Goal: Task Accomplishment & Management: Manage account settings

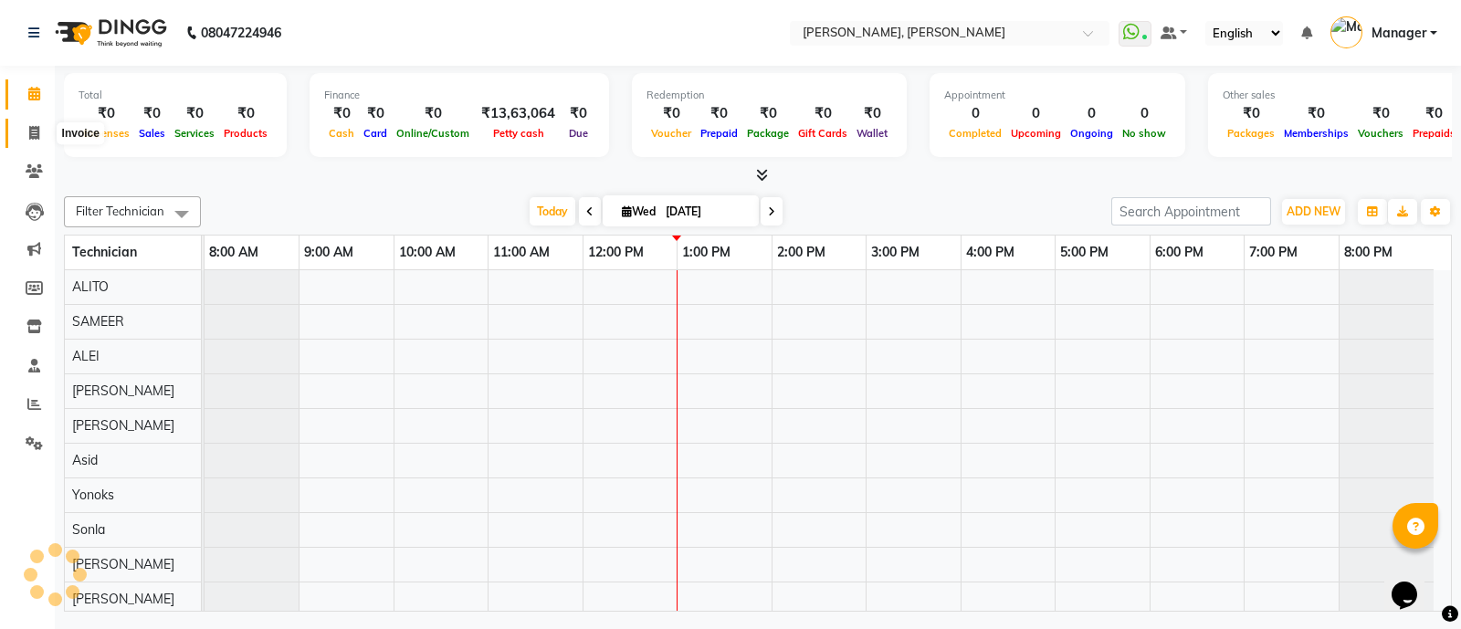
click at [38, 133] on icon at bounding box center [34, 133] width 10 height 14
select select "3767"
select select "service"
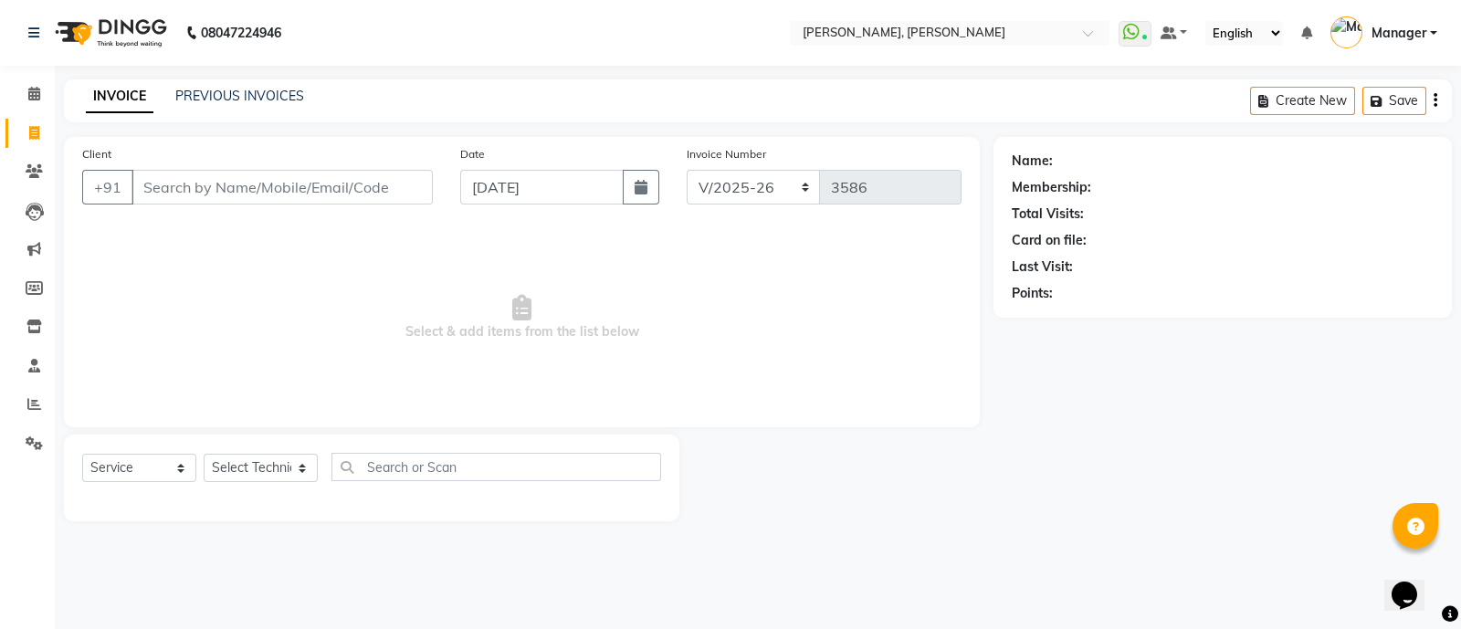
click at [264, 184] on input "Client" at bounding box center [281, 187] width 301 height 35
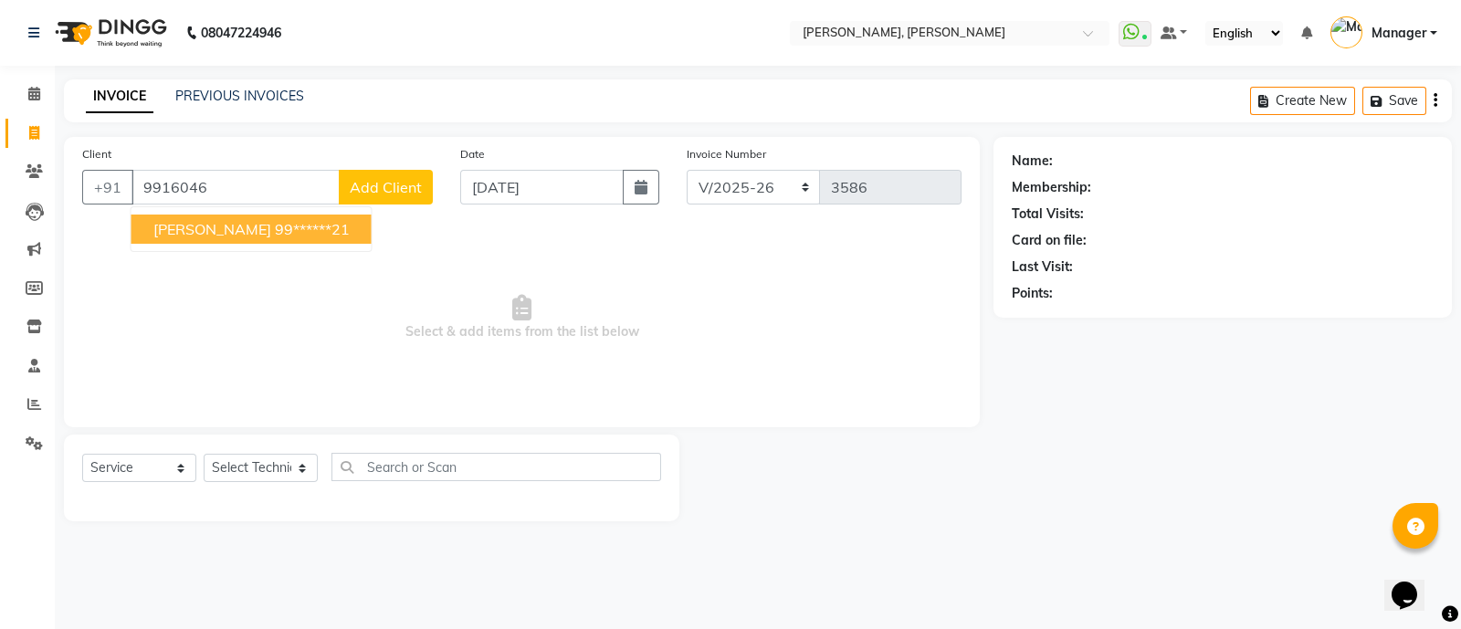
click at [202, 231] on span "[PERSON_NAME]" at bounding box center [212, 229] width 118 height 18
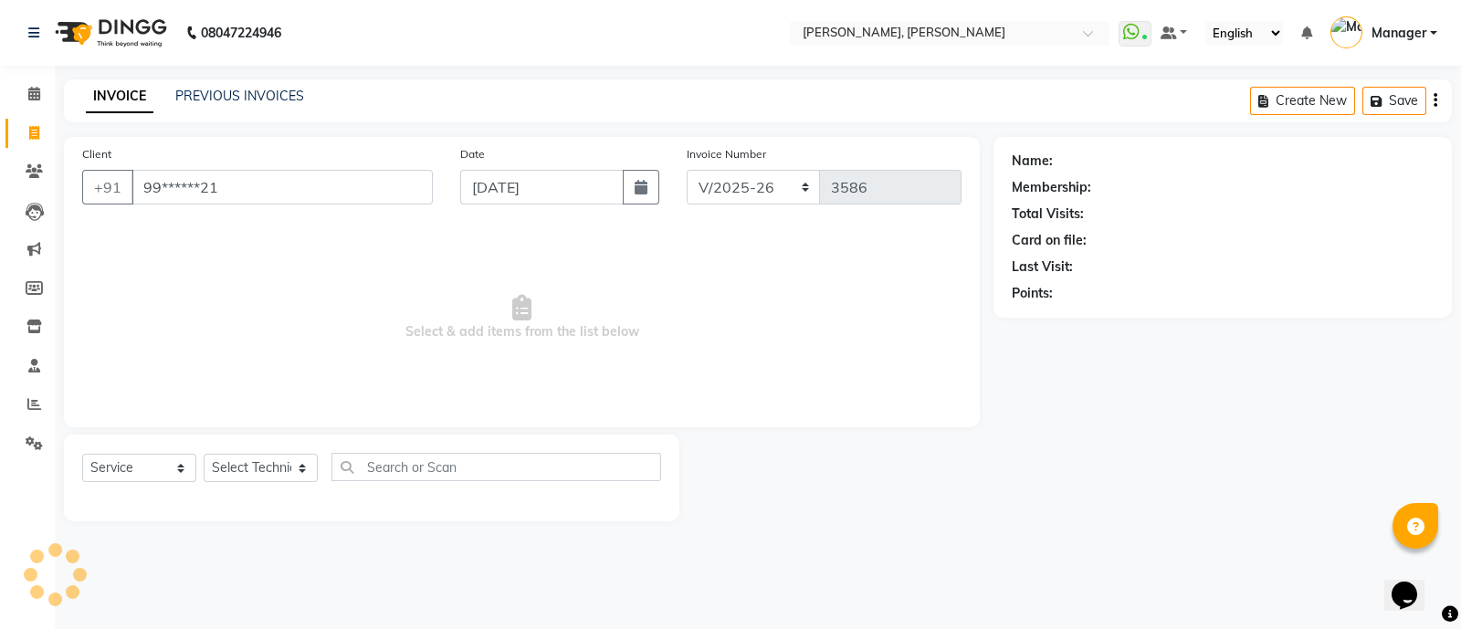
type input "99******21"
select select "1: Object"
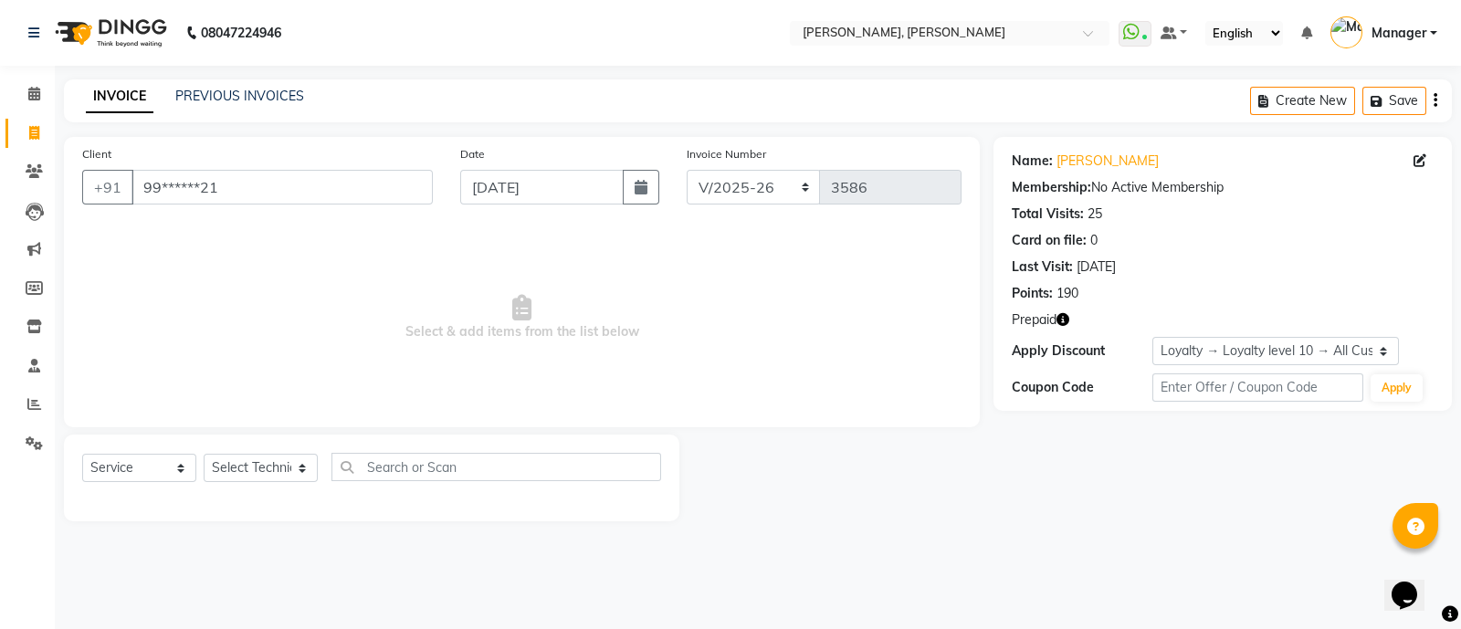
click at [1061, 323] on icon "button" at bounding box center [1062, 319] width 13 height 13
click at [256, 473] on select "Select Technician [PERSON_NAME] [PERSON_NAME] Asid Hanmi [PERSON_NAME] Manager …" at bounding box center [261, 468] width 114 height 28
select select "34784"
click at [204, 455] on select "Select Technician [PERSON_NAME] [PERSON_NAME] Asid Hanmi [PERSON_NAME] Manager …" at bounding box center [261, 468] width 114 height 28
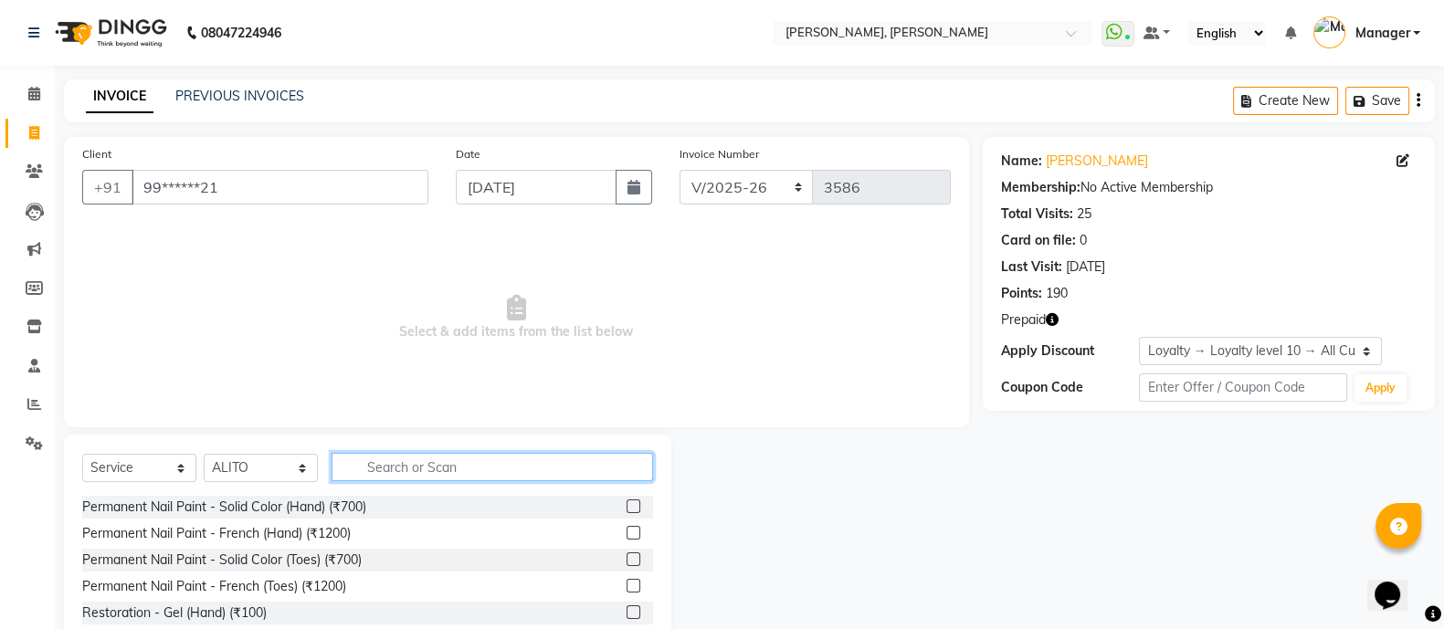
click at [388, 465] on input "text" at bounding box center [491, 467] width 321 height 28
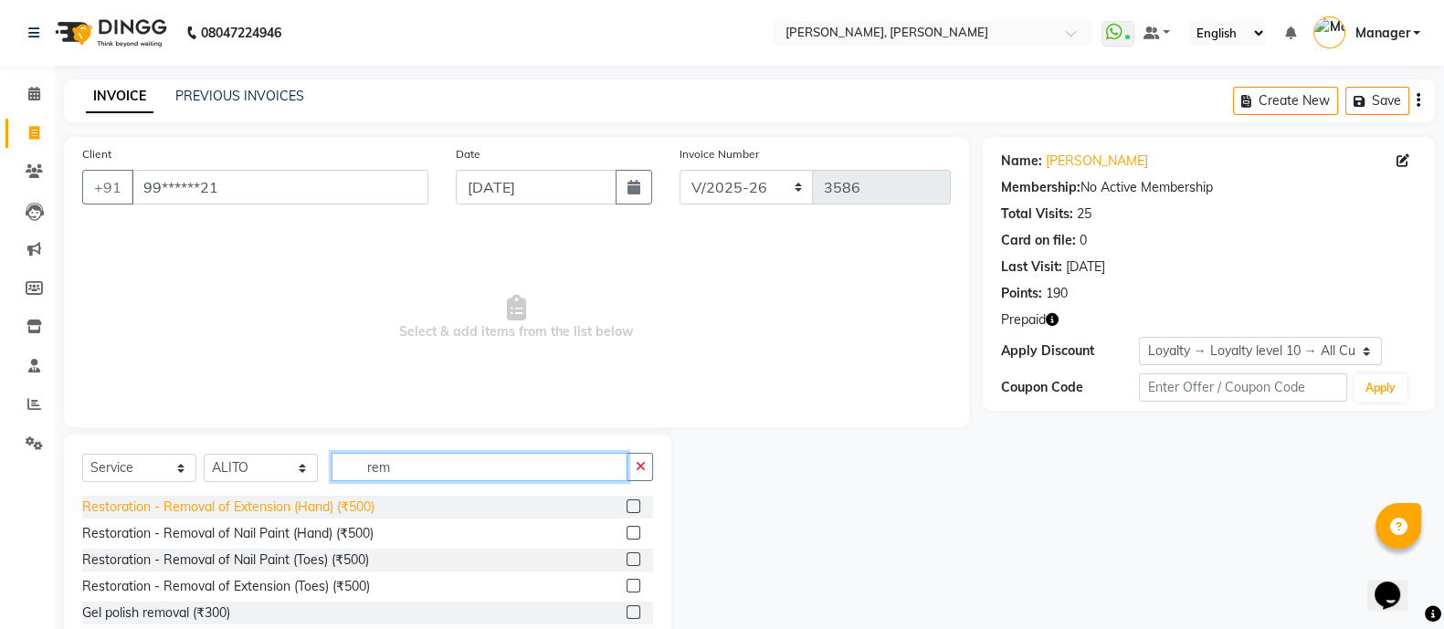
type input "rem"
click at [325, 508] on div "Restoration - Removal of Extension (Hand) (₹500)" at bounding box center [228, 507] width 292 height 19
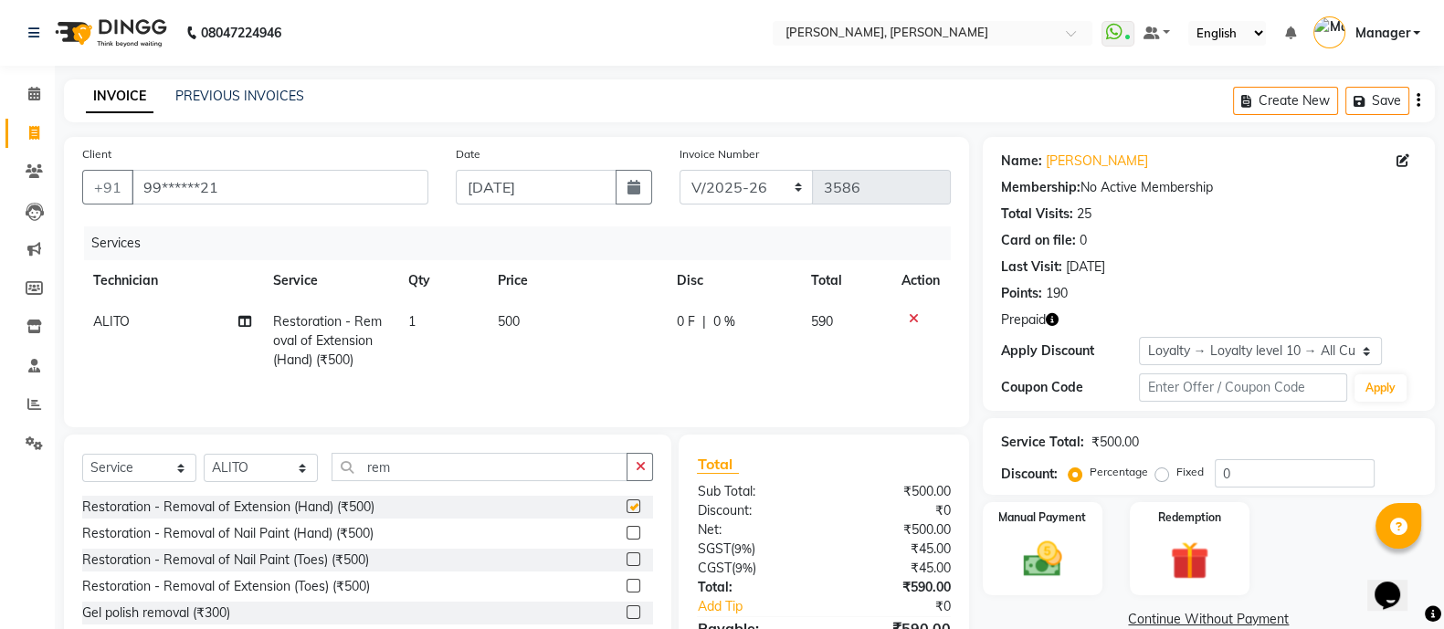
checkbox input "false"
click at [432, 465] on input "rem" at bounding box center [479, 467] width 296 height 28
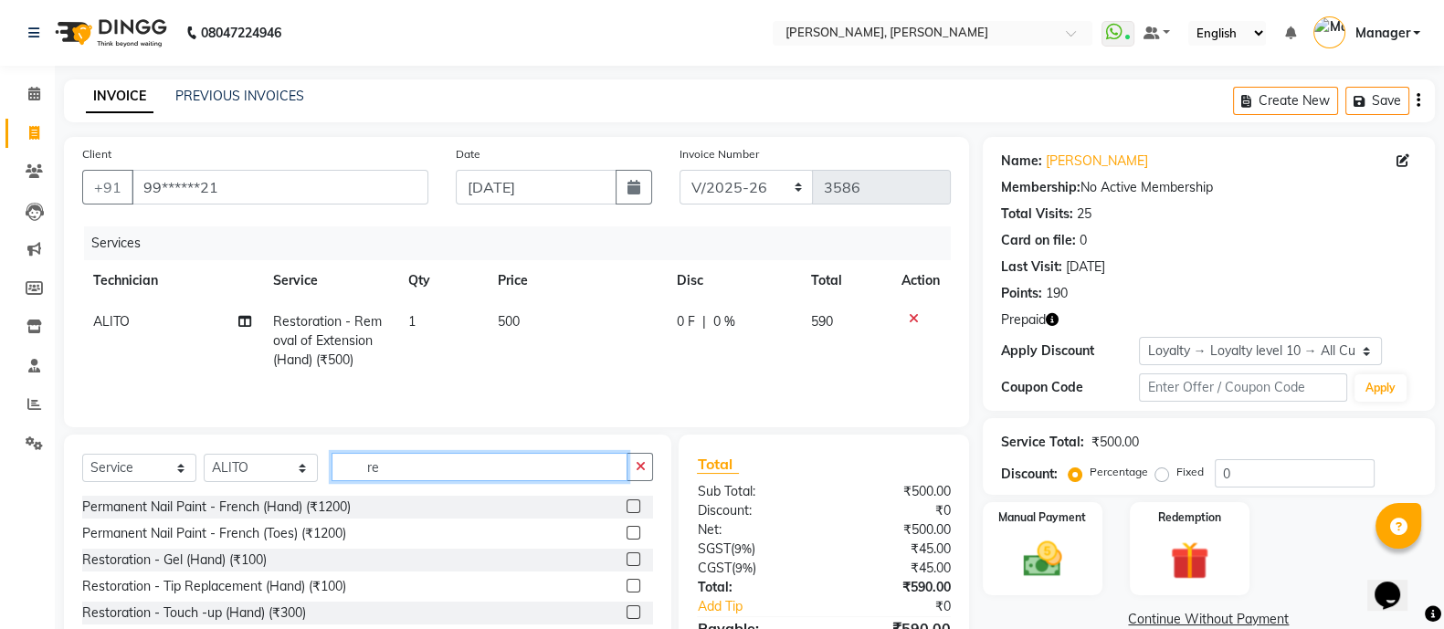
type input "r"
type input "ext"
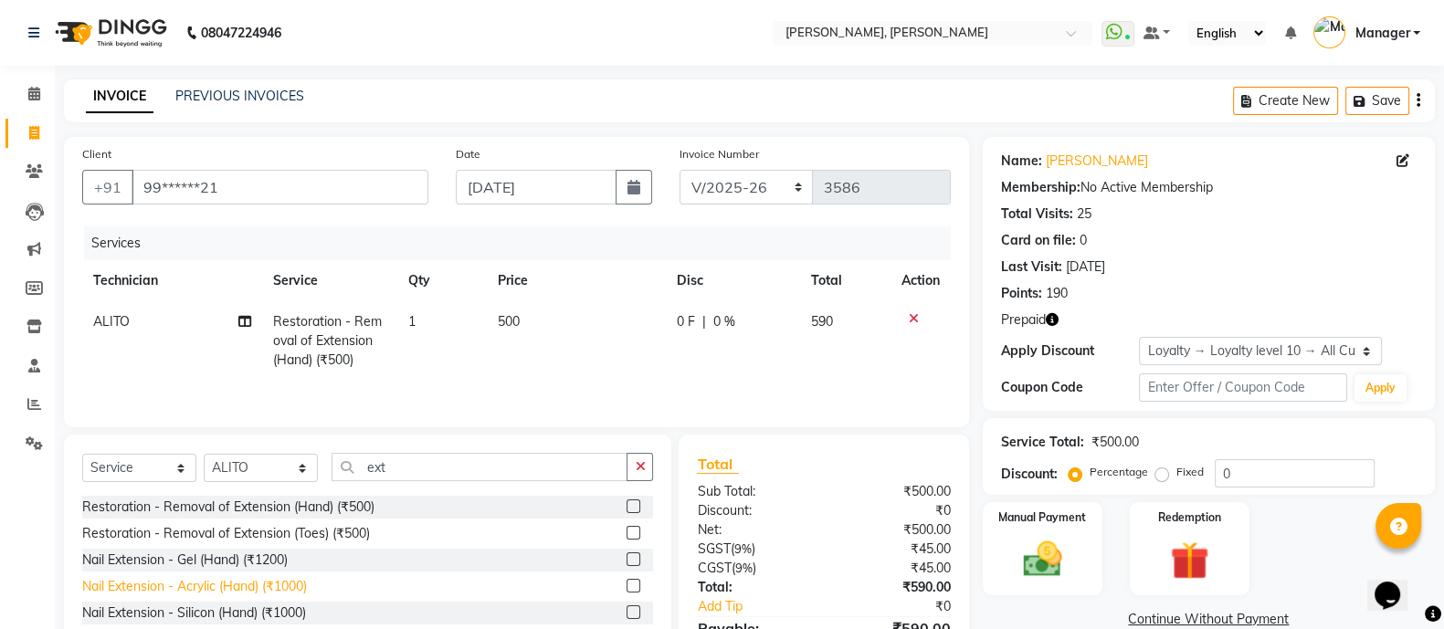
click at [268, 590] on div "Nail Extension - Acrylic (Hand) (₹1000)" at bounding box center [194, 586] width 225 height 19
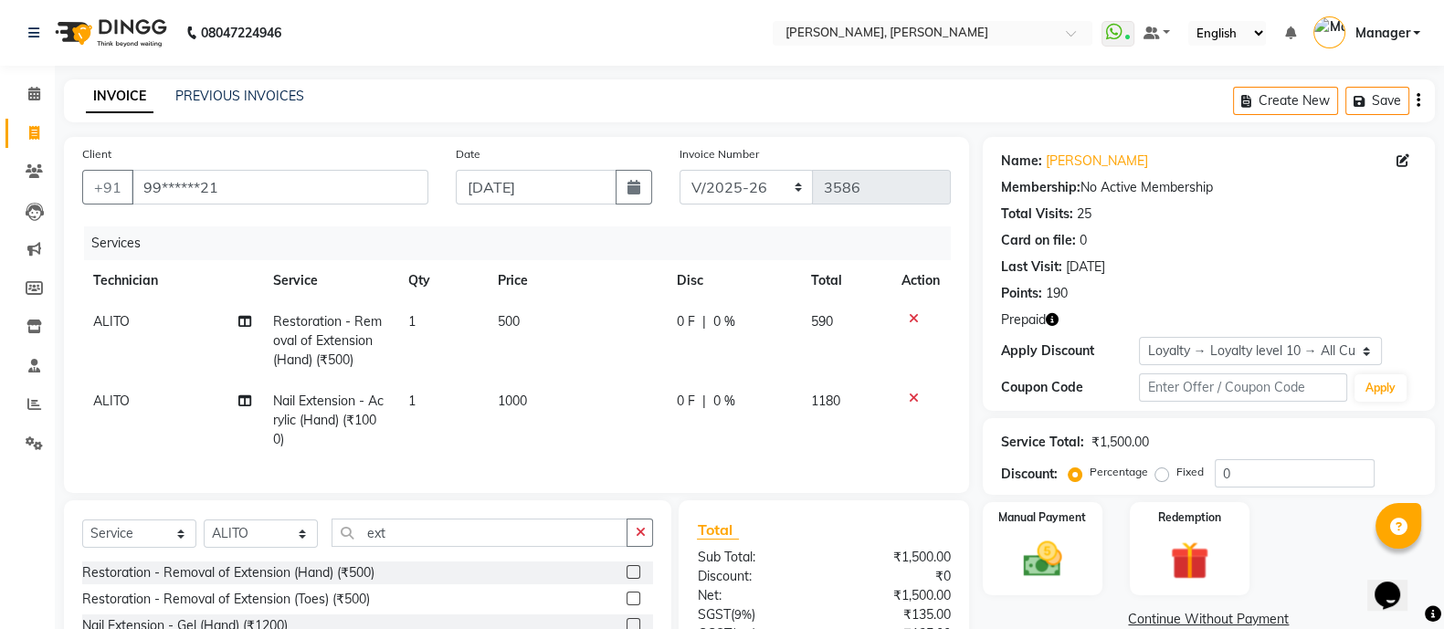
checkbox input "false"
click at [411, 547] on input "ext" at bounding box center [479, 533] width 296 height 28
type input "e"
click at [337, 583] on div "Permanent Nail Paint - Solid Color (Hand) (₹700)" at bounding box center [224, 572] width 284 height 19
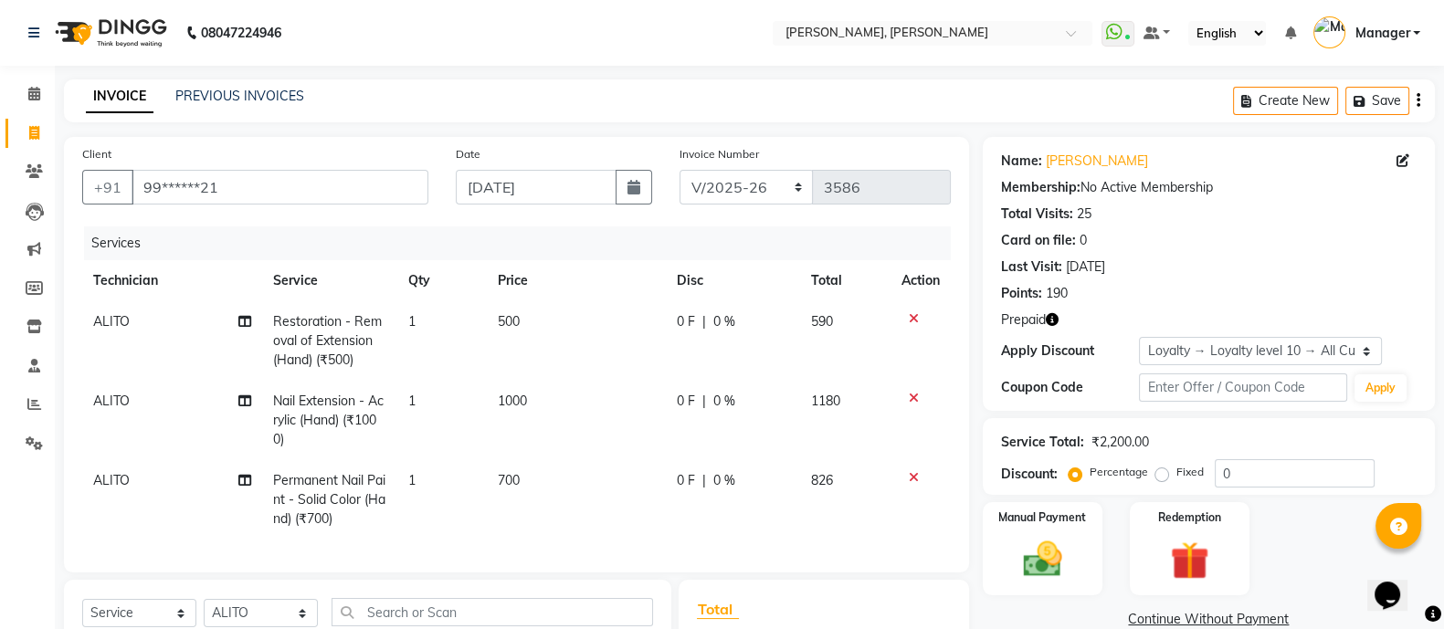
checkbox input "false"
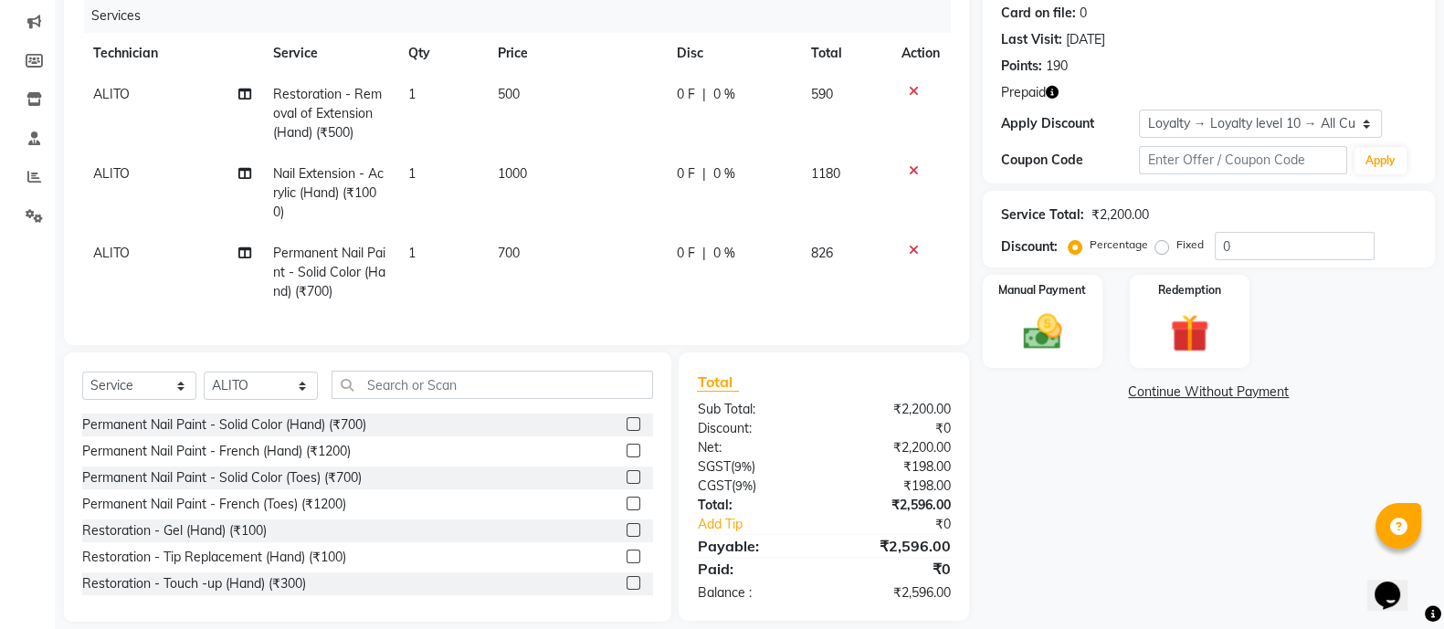
scroll to position [265, 0]
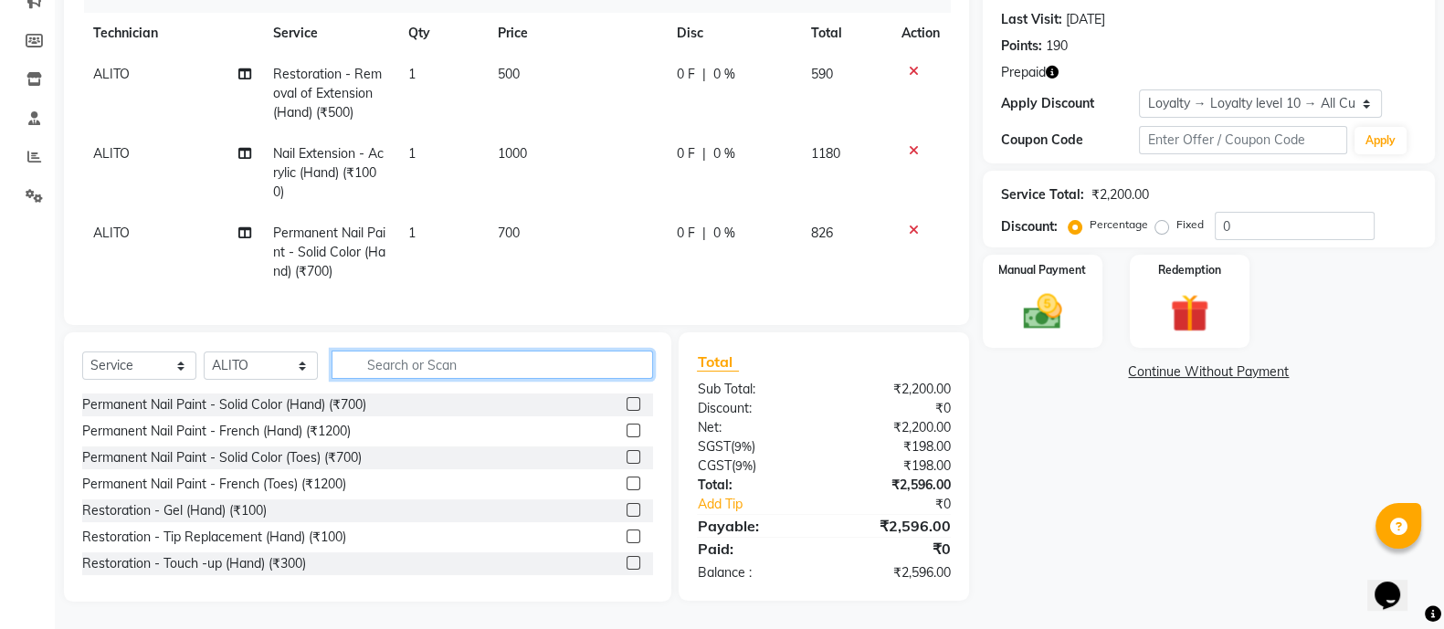
click at [543, 358] on input "text" at bounding box center [491, 365] width 321 height 28
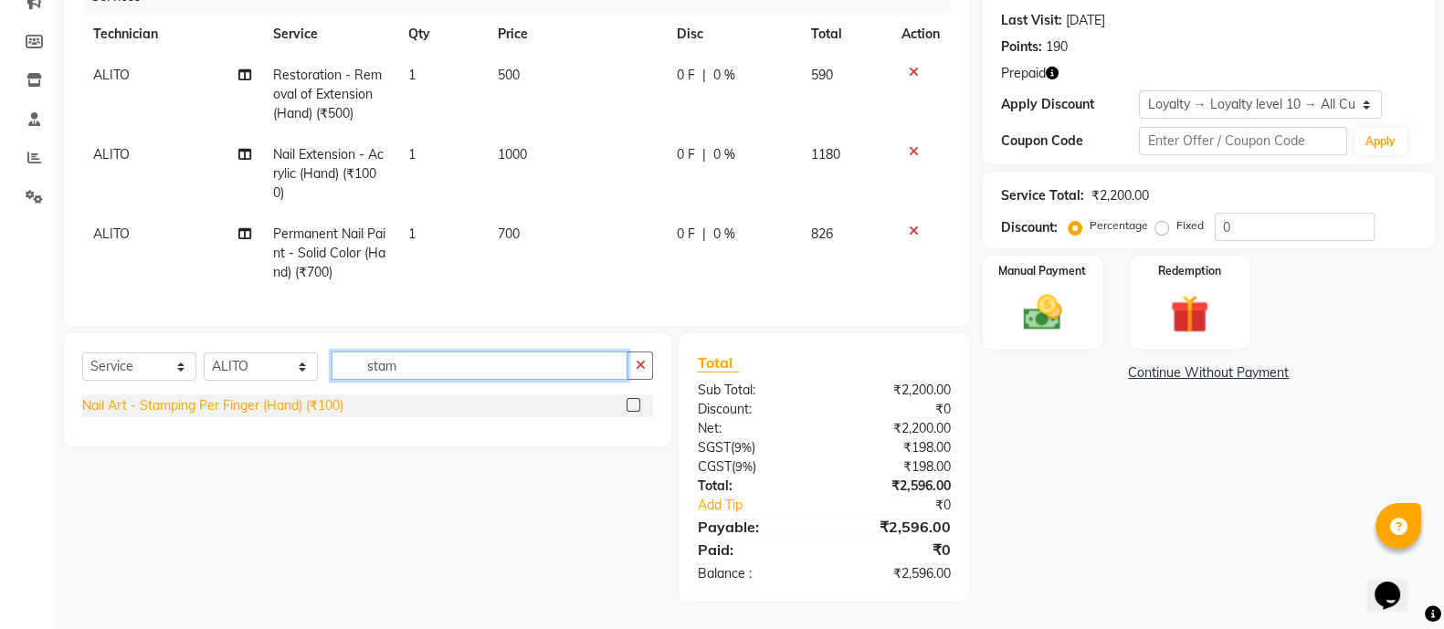
type input "stam"
click at [260, 410] on div "Nail Art - Stamping Per Finger (Hand) (₹100)" at bounding box center [212, 405] width 261 height 19
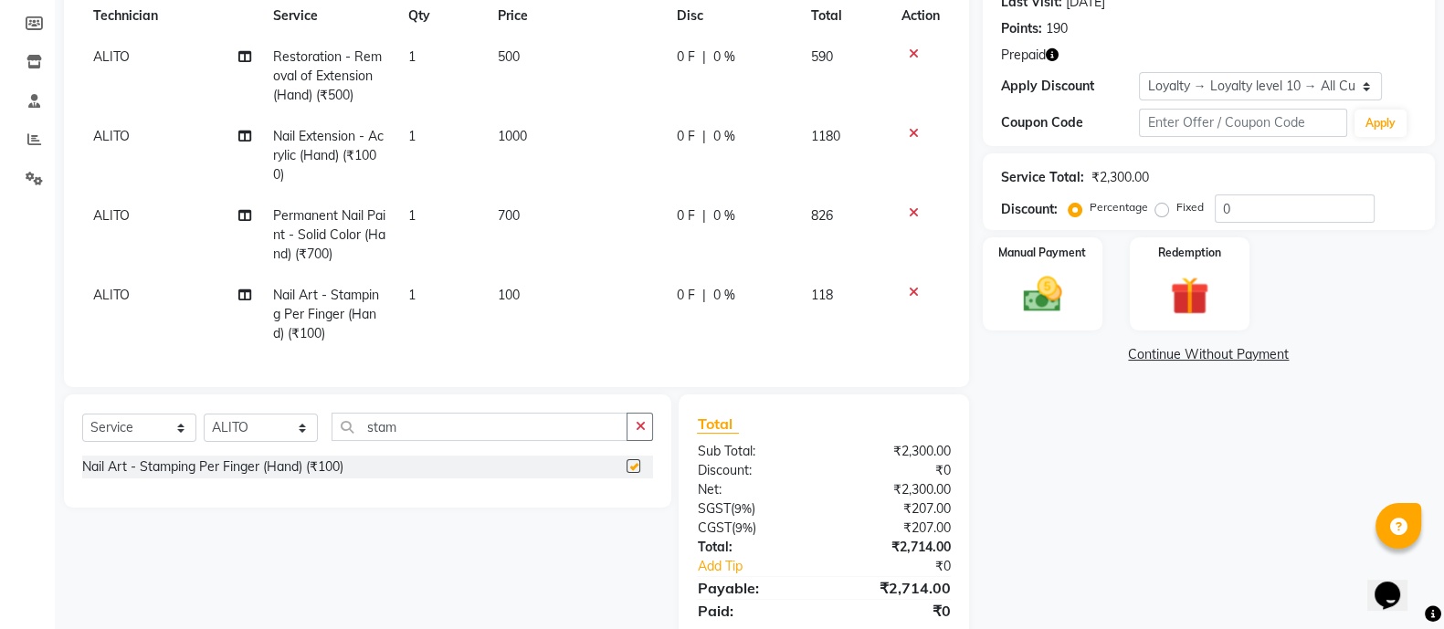
checkbox input "false"
click at [415, 309] on td "1" at bounding box center [440, 314] width 89 height 79
select select "34784"
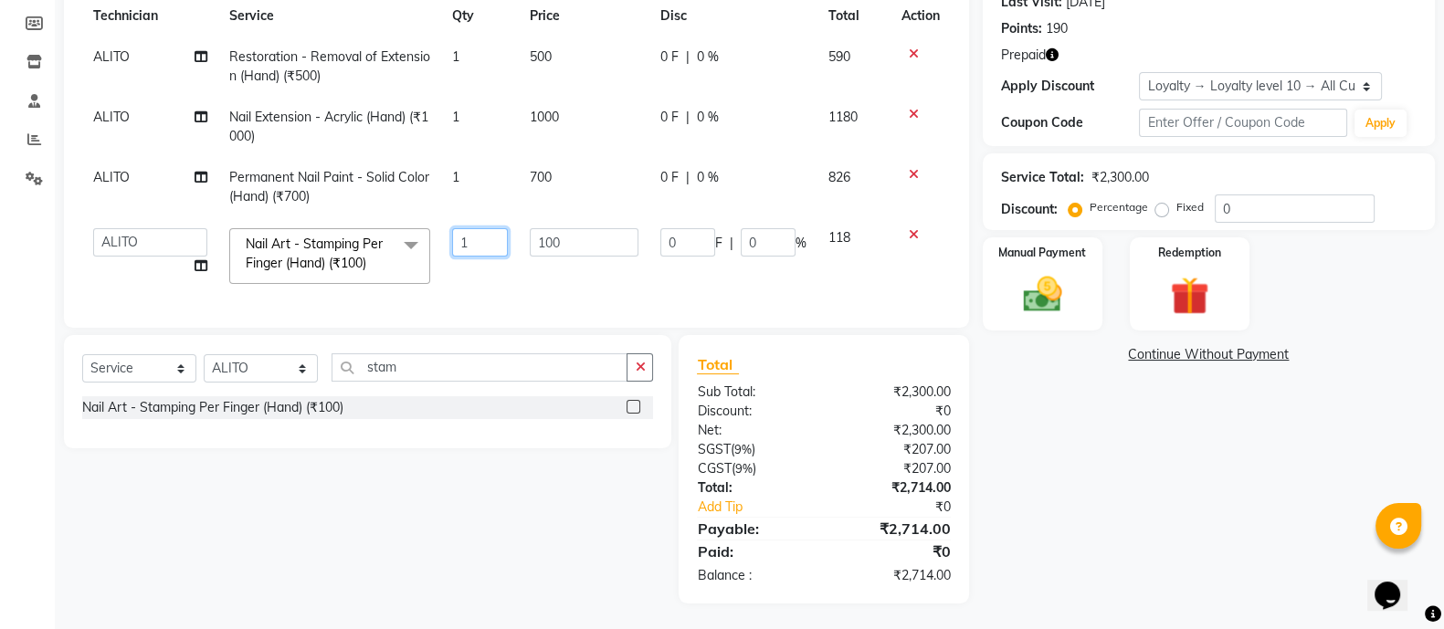
click at [483, 242] on input "1" at bounding box center [480, 242] width 56 height 28
type input "4"
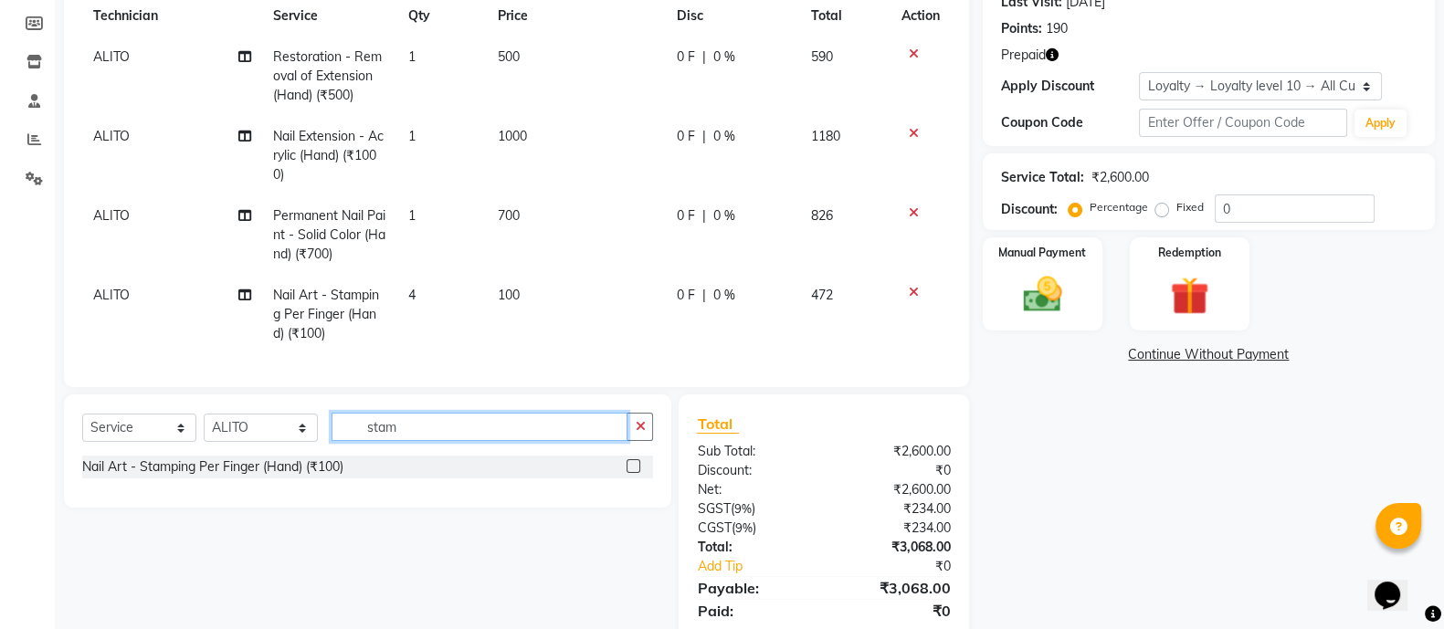
click at [434, 384] on div "Client +91 99******21 Date [DATE] Invoice Number BTH/2025-26 RED/2025-26 V/2025…" at bounding box center [516, 267] width 932 height 791
type input "s"
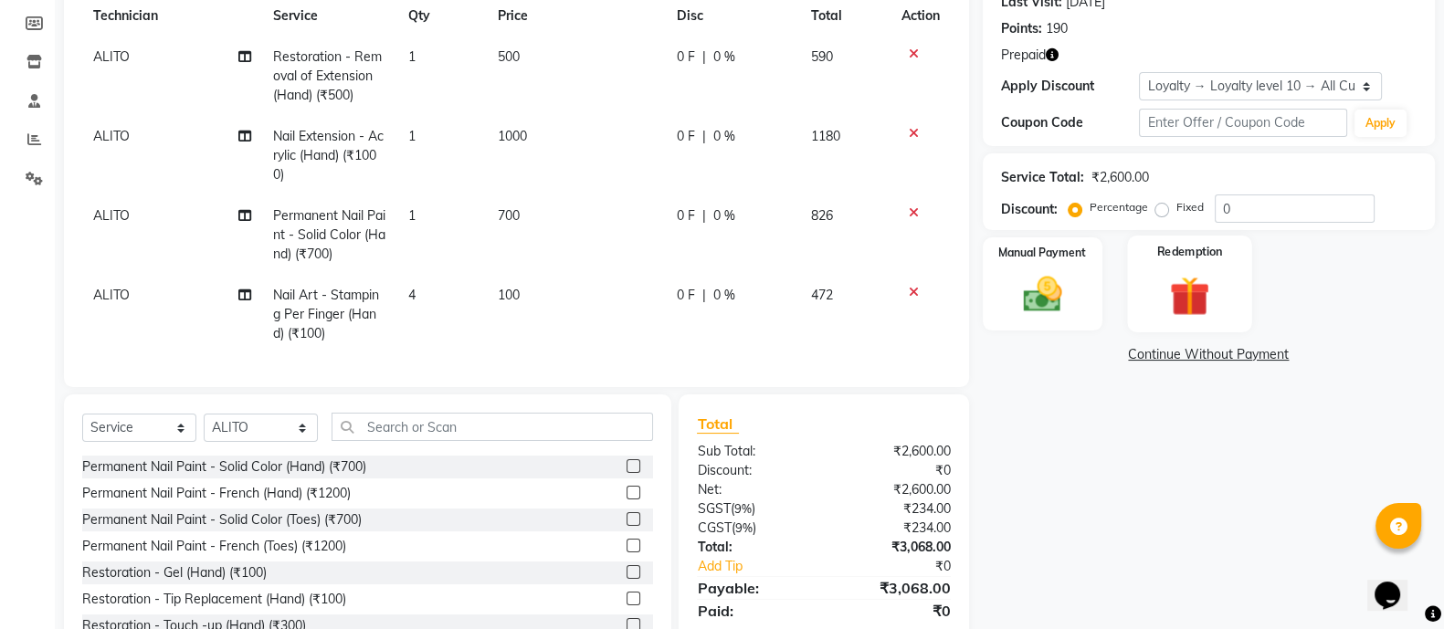
click at [1158, 266] on div "Redemption" at bounding box center [1189, 284] width 125 height 97
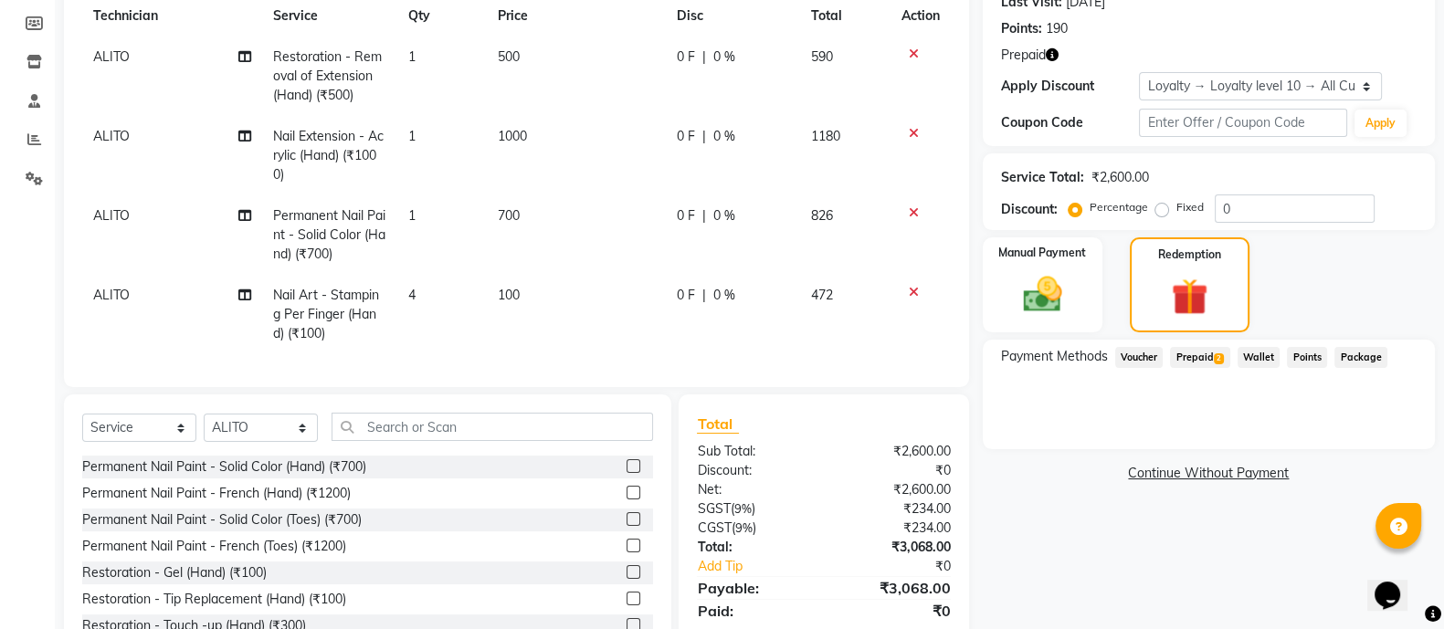
click at [1205, 351] on span "Prepaid 2" at bounding box center [1199, 357] width 59 height 21
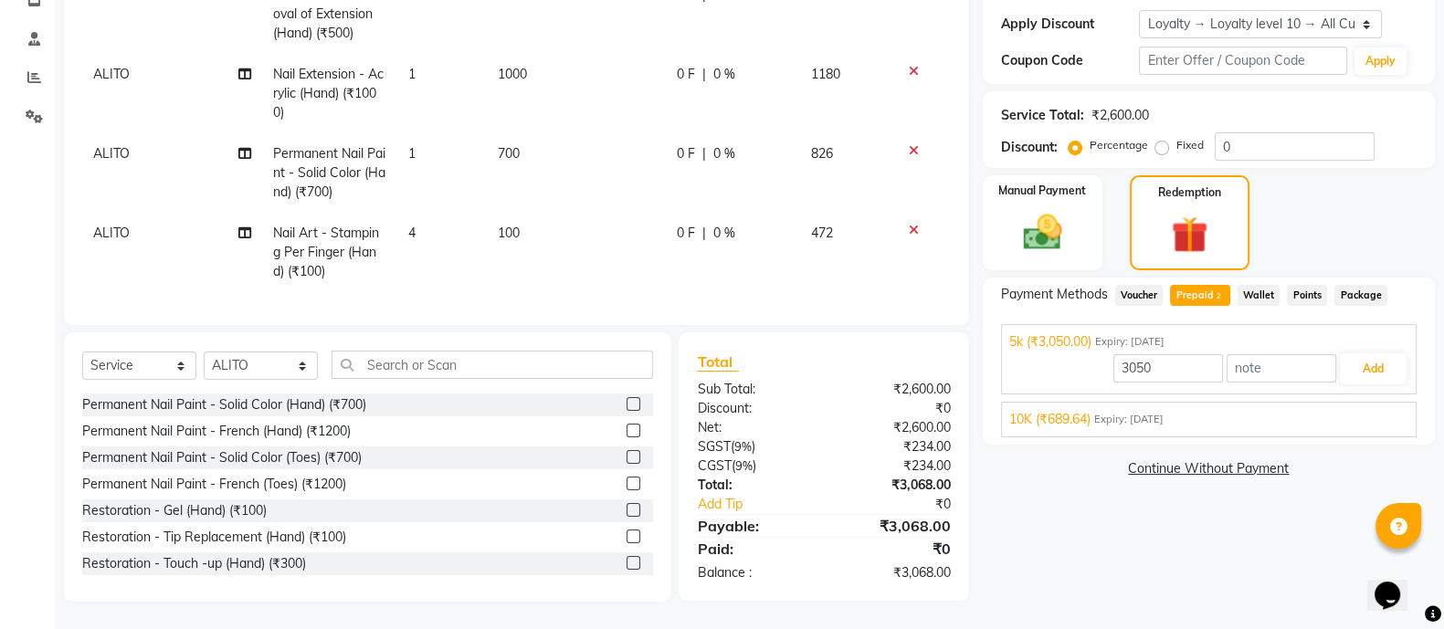
scroll to position [0, 0]
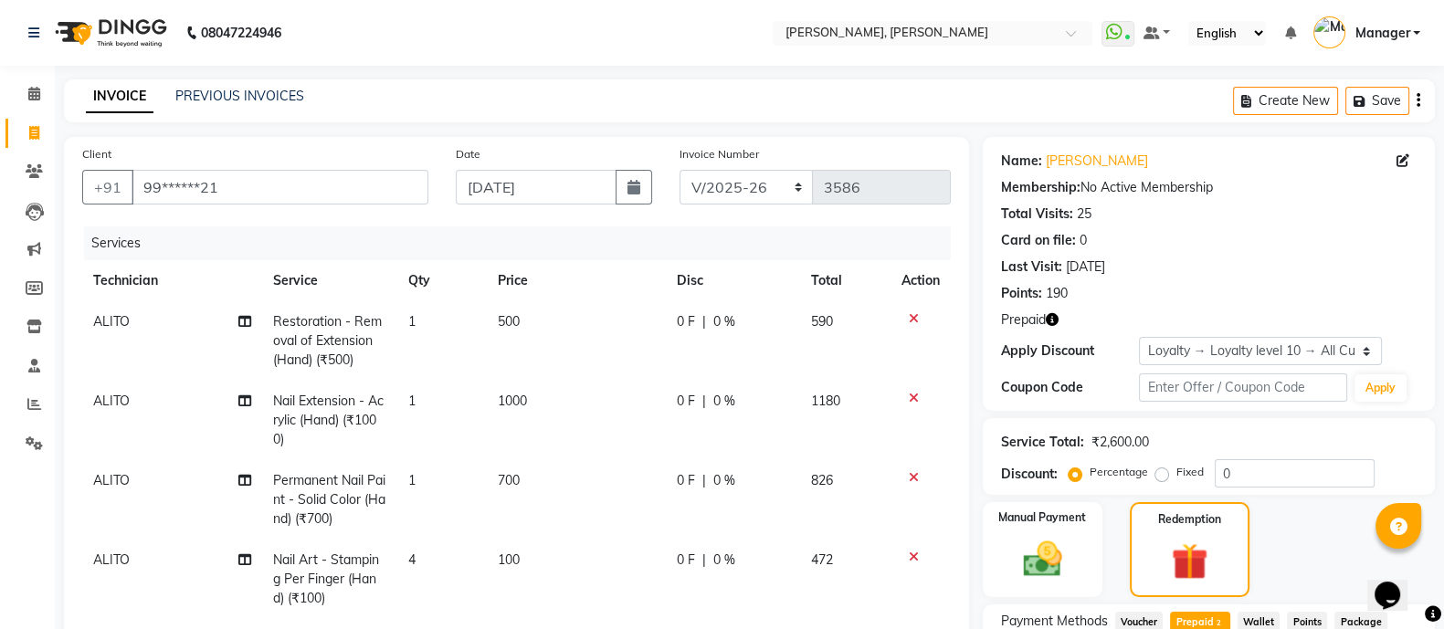
click at [517, 319] on span "500" at bounding box center [509, 321] width 22 height 16
select select "34784"
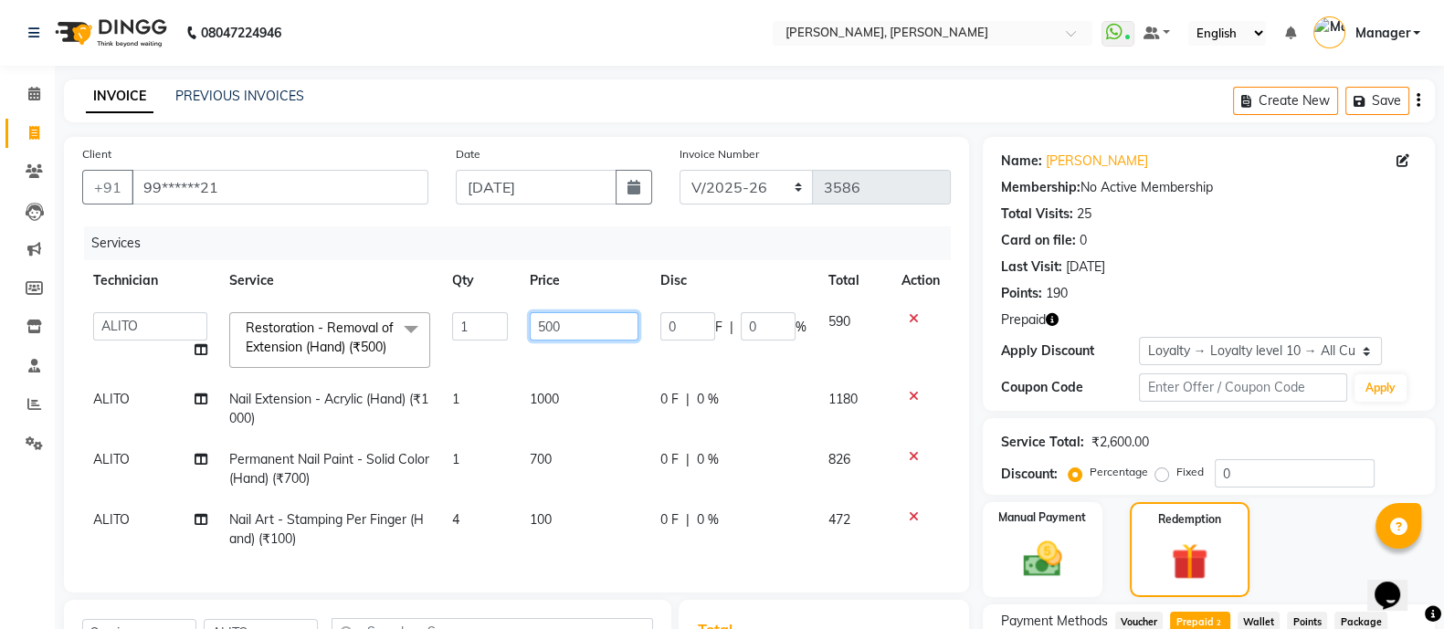
click at [588, 319] on input "500" at bounding box center [584, 326] width 109 height 28
type input "5"
type input "1"
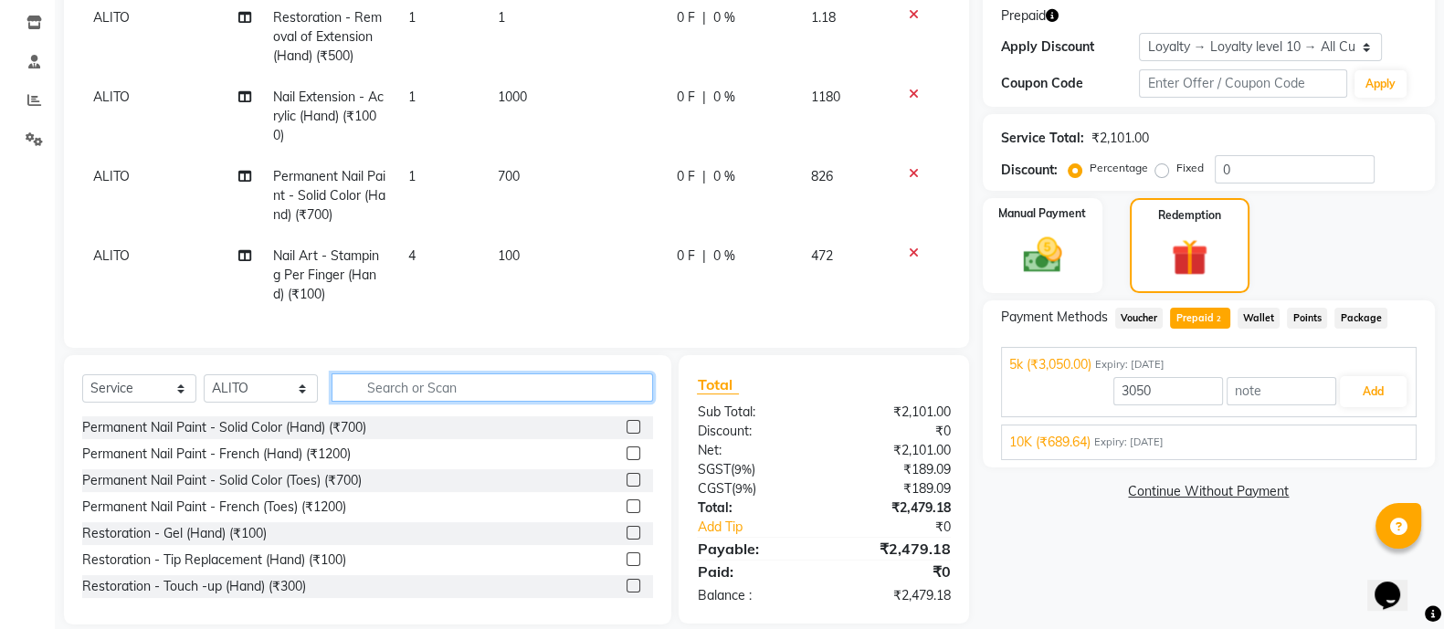
click at [493, 353] on div "Client +91 99******21 Date [DATE] Invoice Number BTH/2025-26 RED/2025-26 V/2025…" at bounding box center [516, 229] width 932 height 792
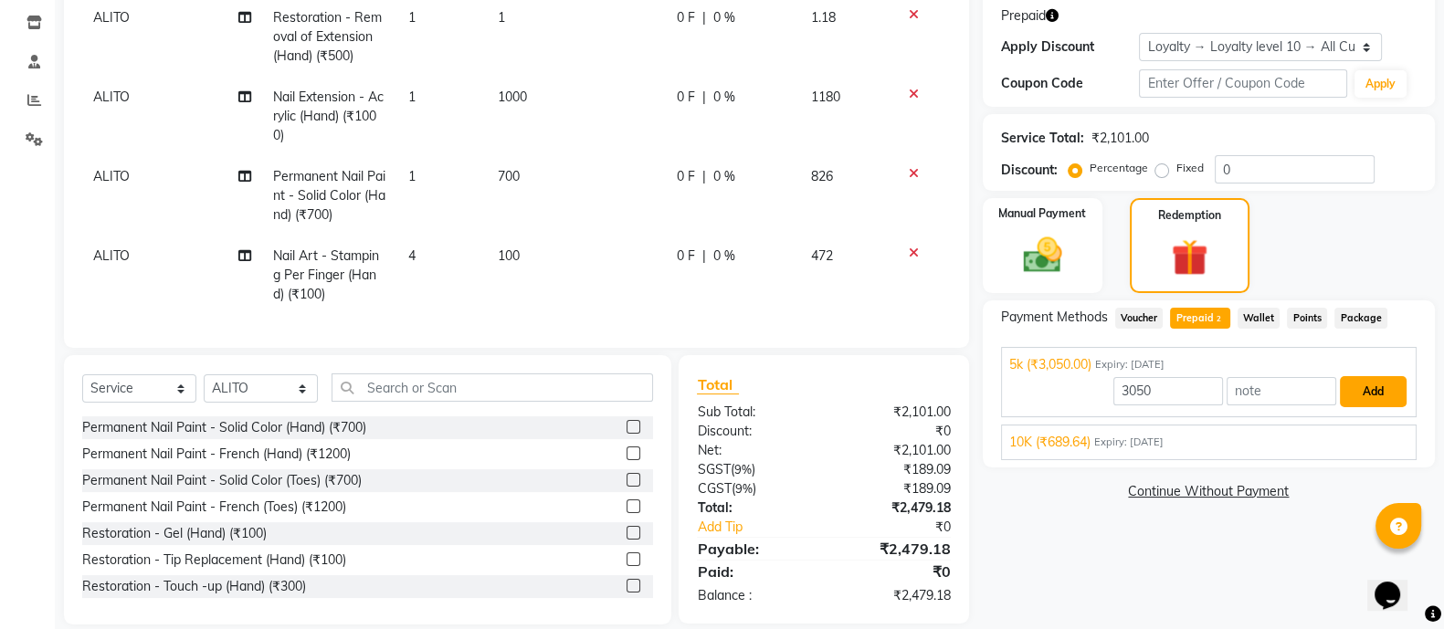
click at [1367, 392] on button "Add" at bounding box center [1373, 391] width 67 height 31
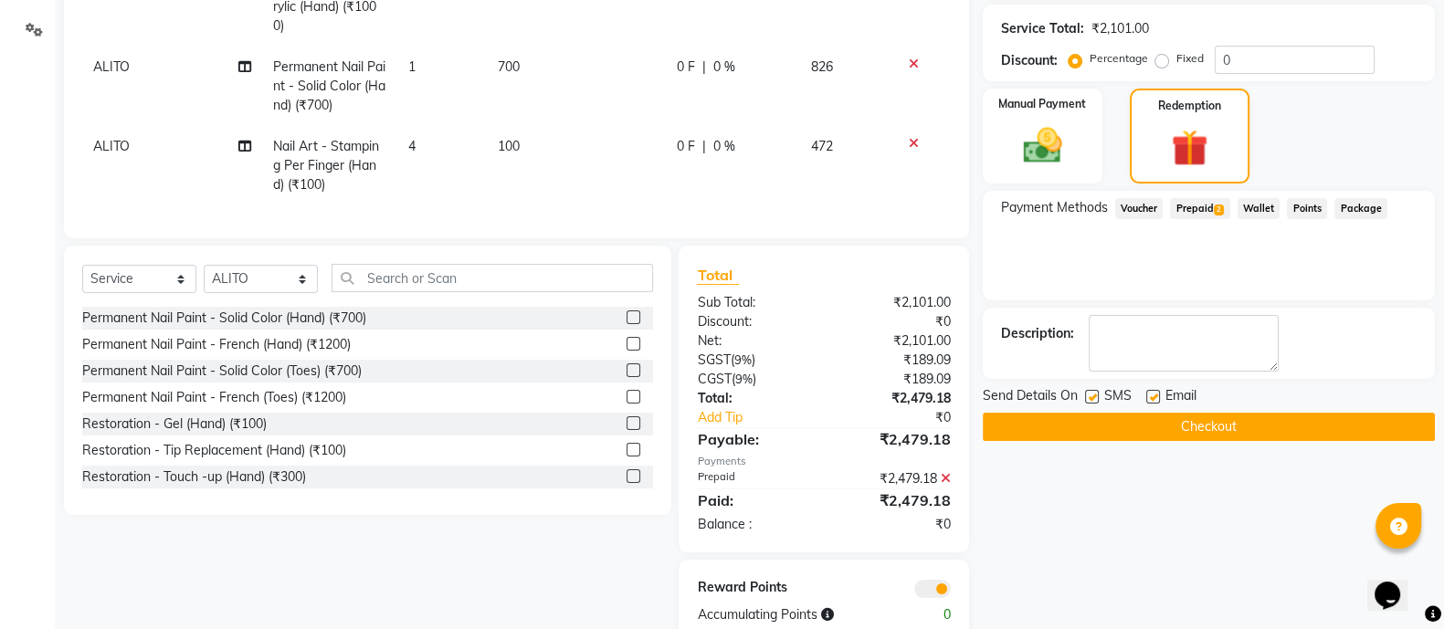
scroll to position [473, 0]
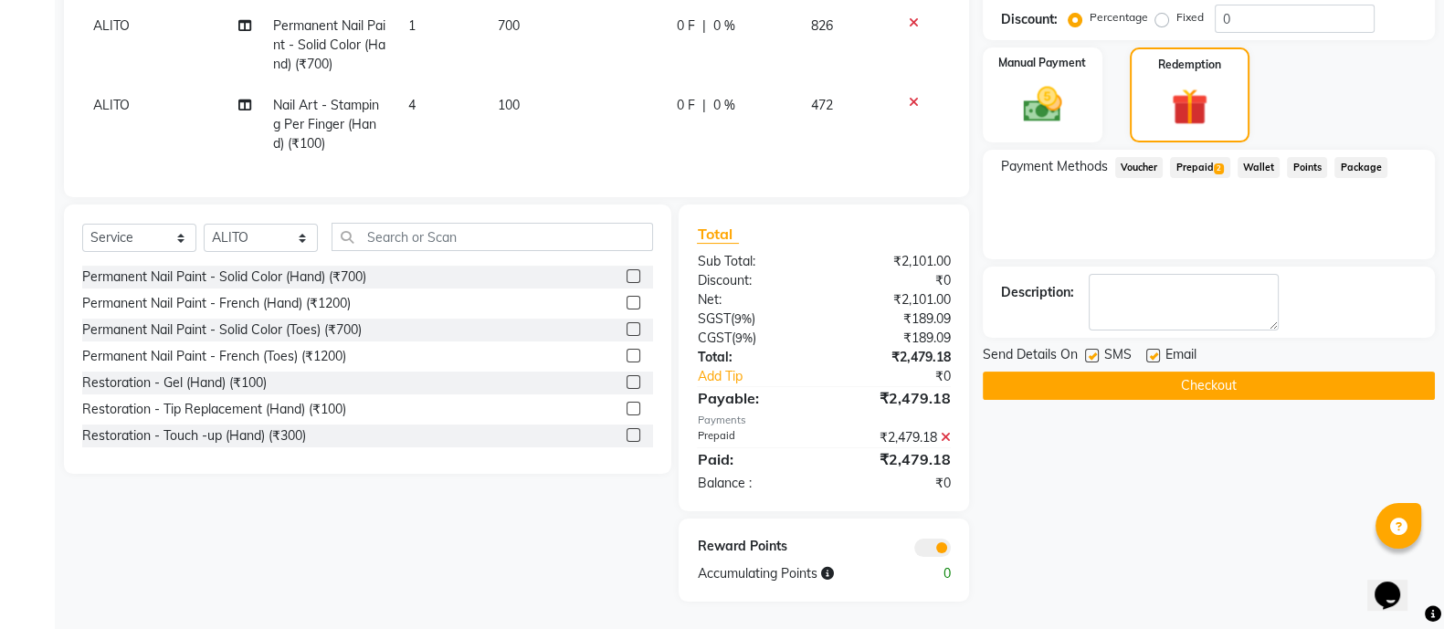
click at [940, 439] on icon at bounding box center [945, 437] width 10 height 13
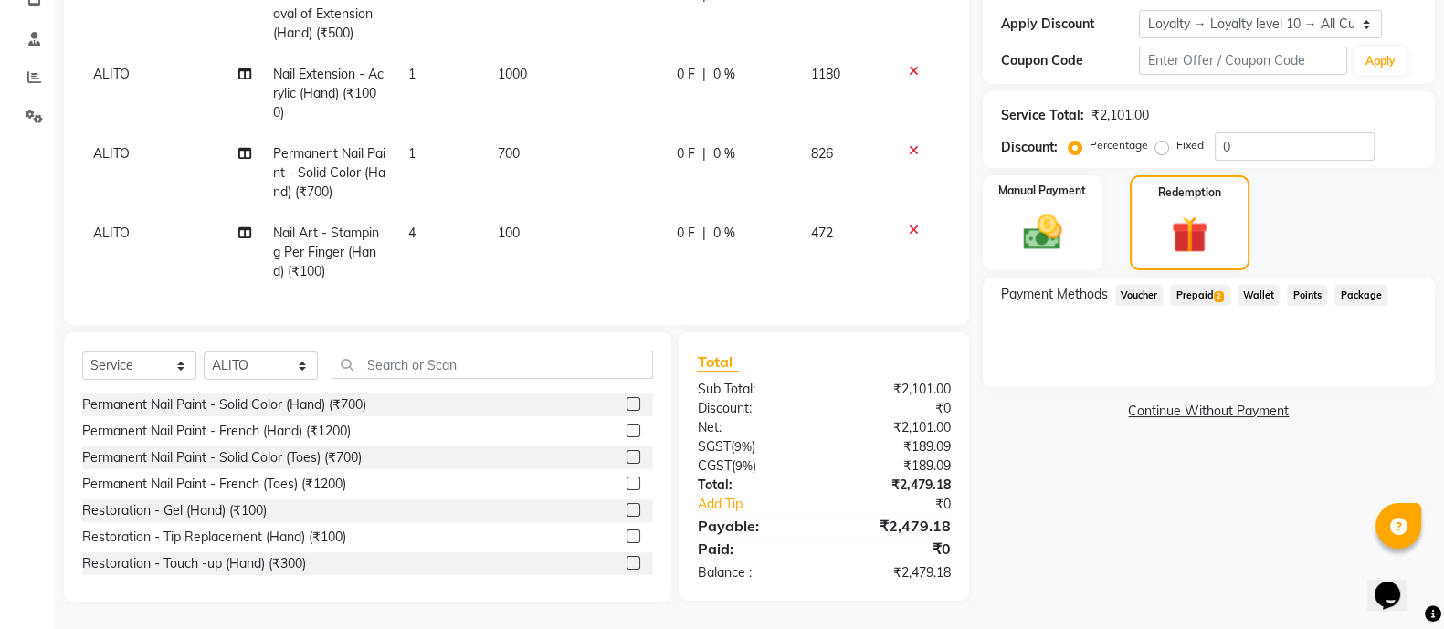
click at [1198, 285] on span "Prepaid 2" at bounding box center [1199, 295] width 59 height 21
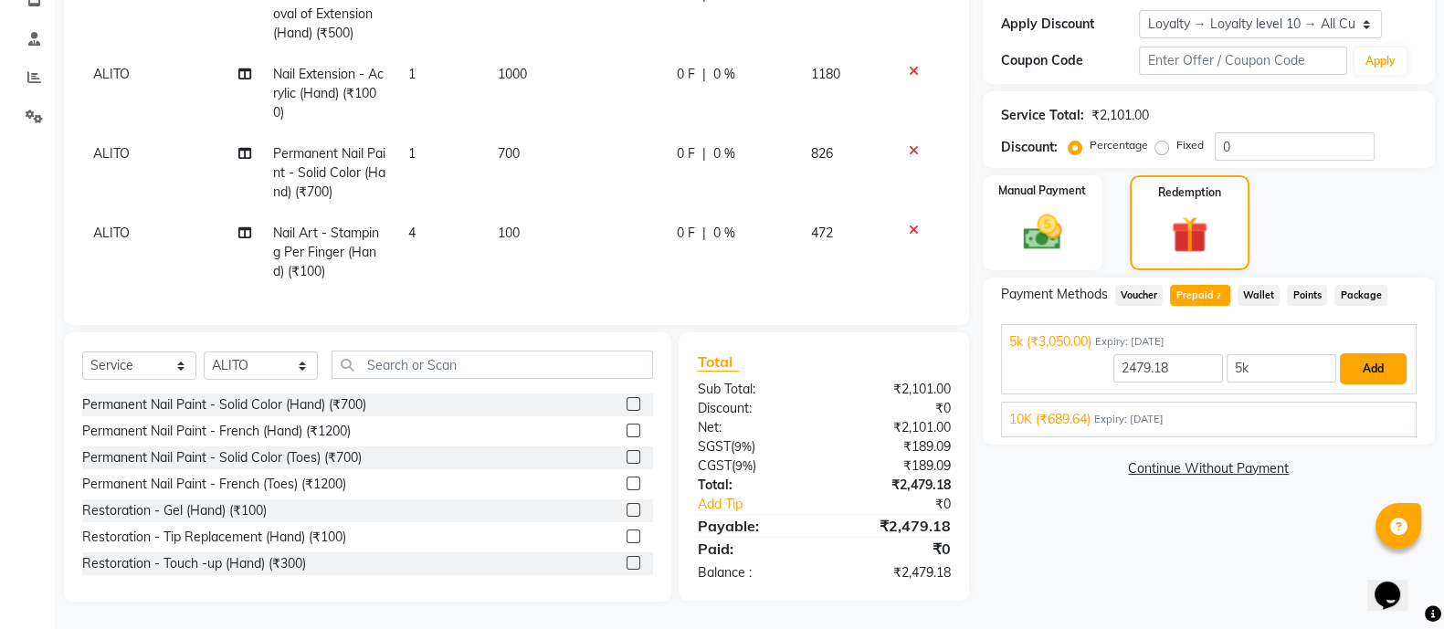
click at [1365, 353] on button "Add" at bounding box center [1373, 368] width 67 height 31
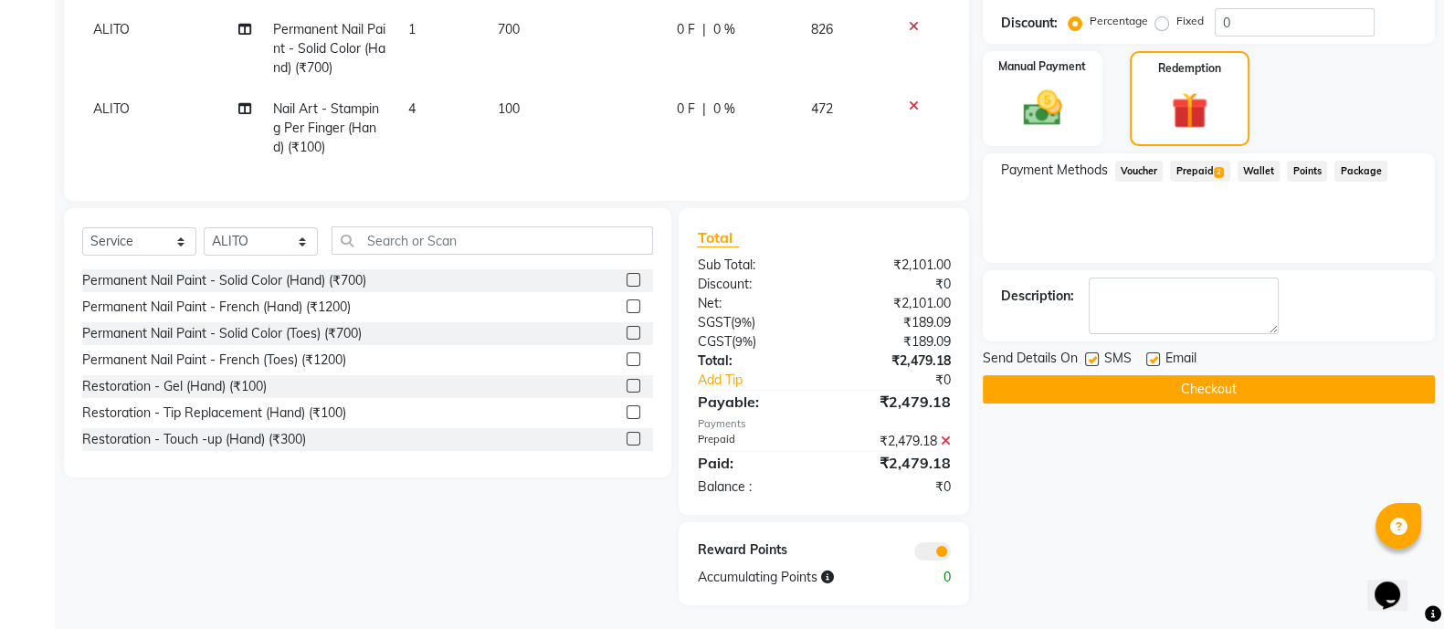
scroll to position [473, 0]
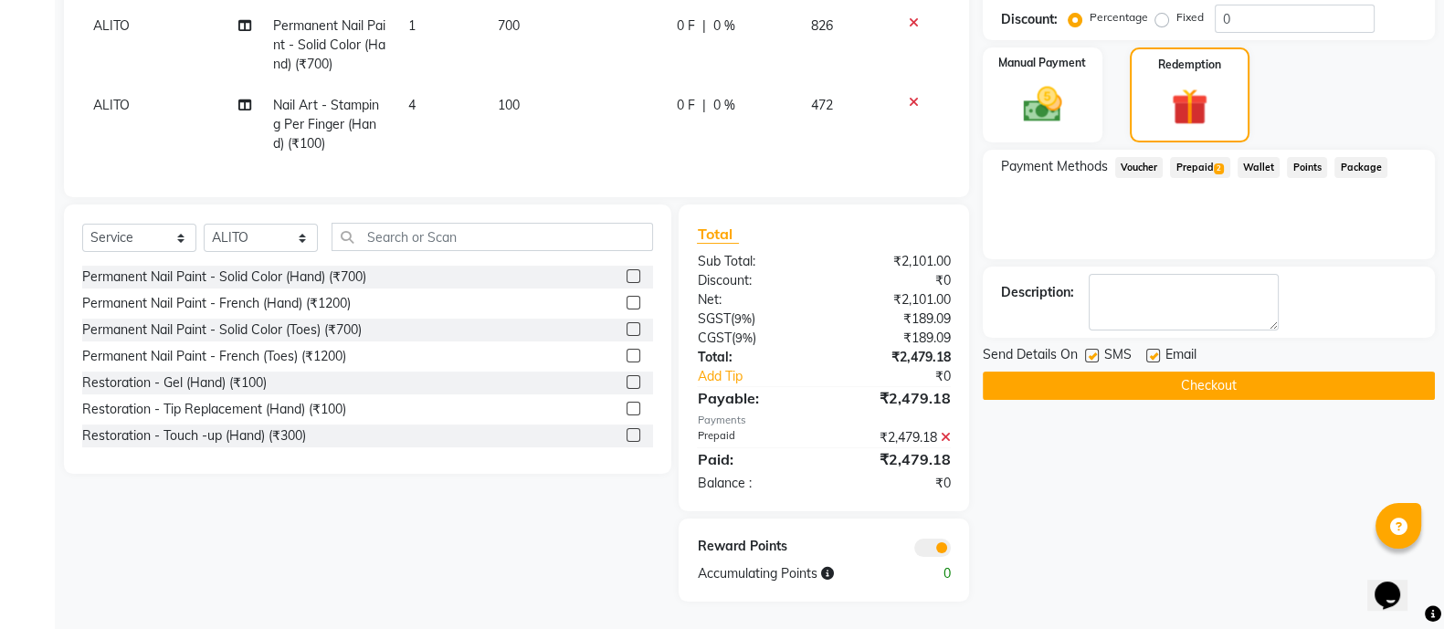
click at [1206, 375] on button "Checkout" at bounding box center [1209, 386] width 452 height 28
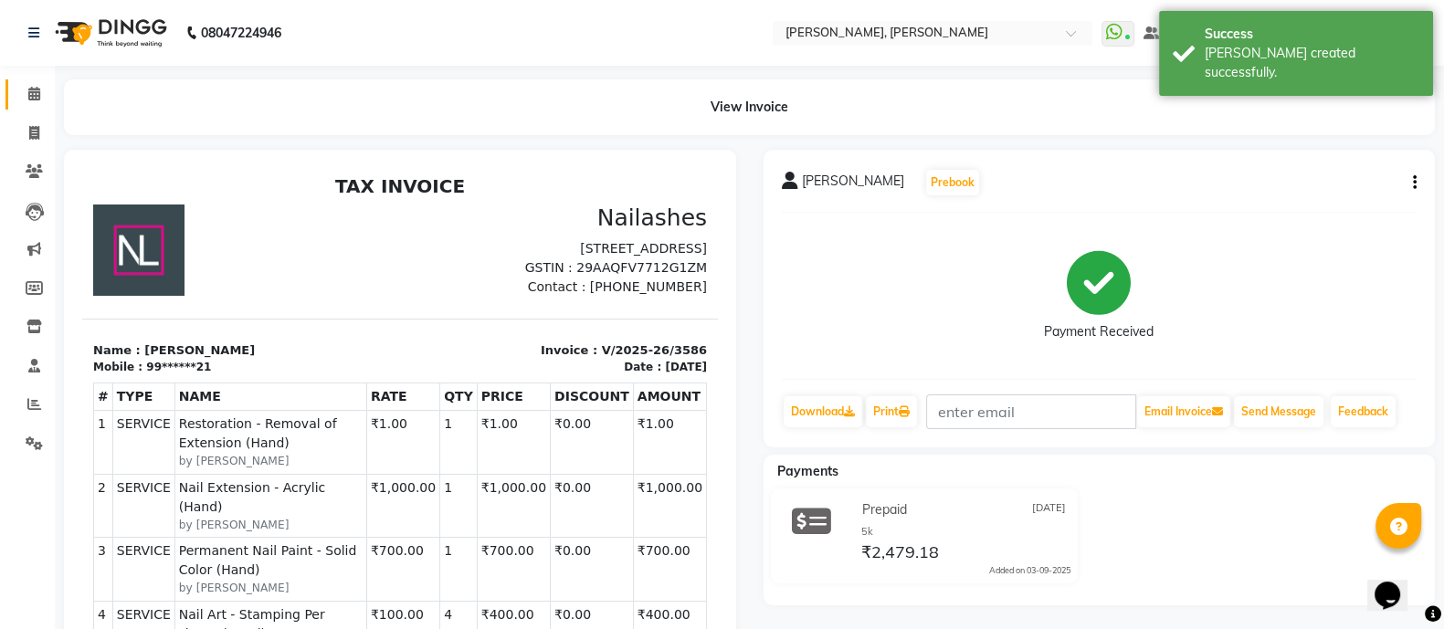
click at [34, 84] on span at bounding box center [34, 94] width 32 height 21
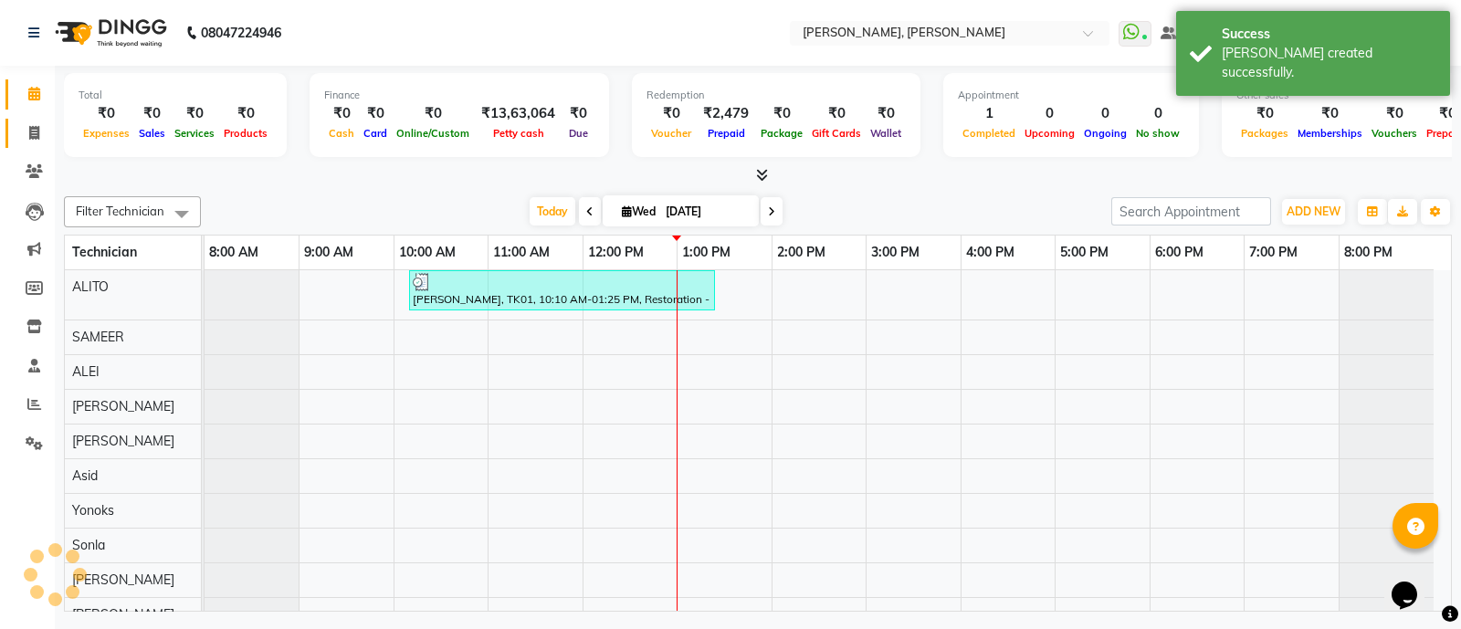
click at [31, 146] on link "Invoice" at bounding box center [27, 134] width 44 height 30
select select "service"
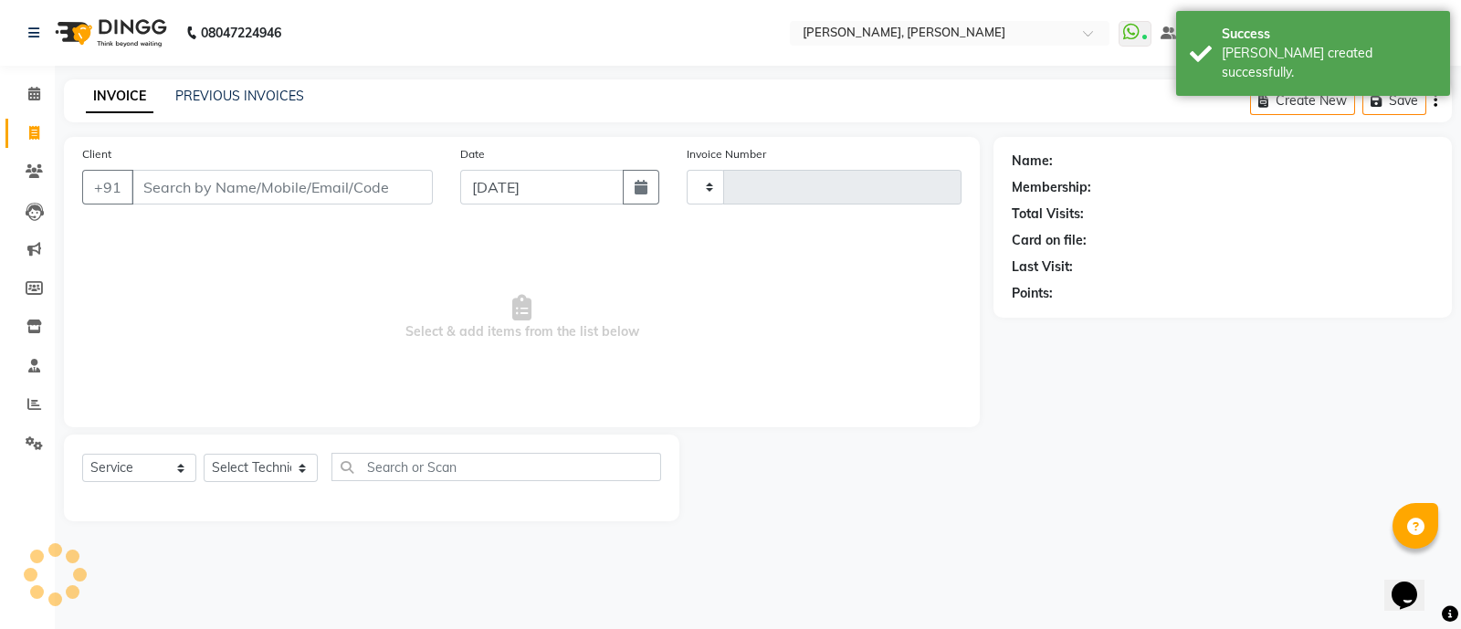
type input "3587"
click at [26, 106] on link "Calendar" at bounding box center [27, 94] width 44 height 30
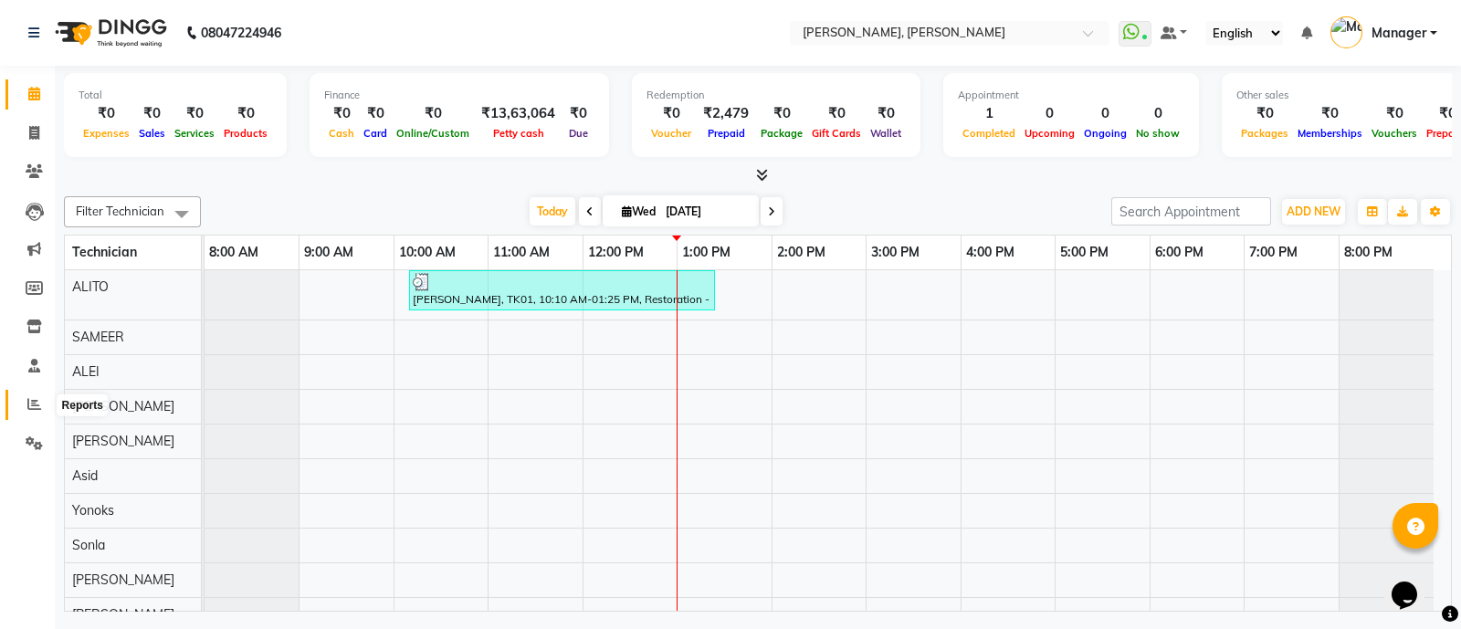
click at [29, 414] on span at bounding box center [34, 404] width 32 height 21
click at [18, 410] on span at bounding box center [34, 404] width 32 height 21
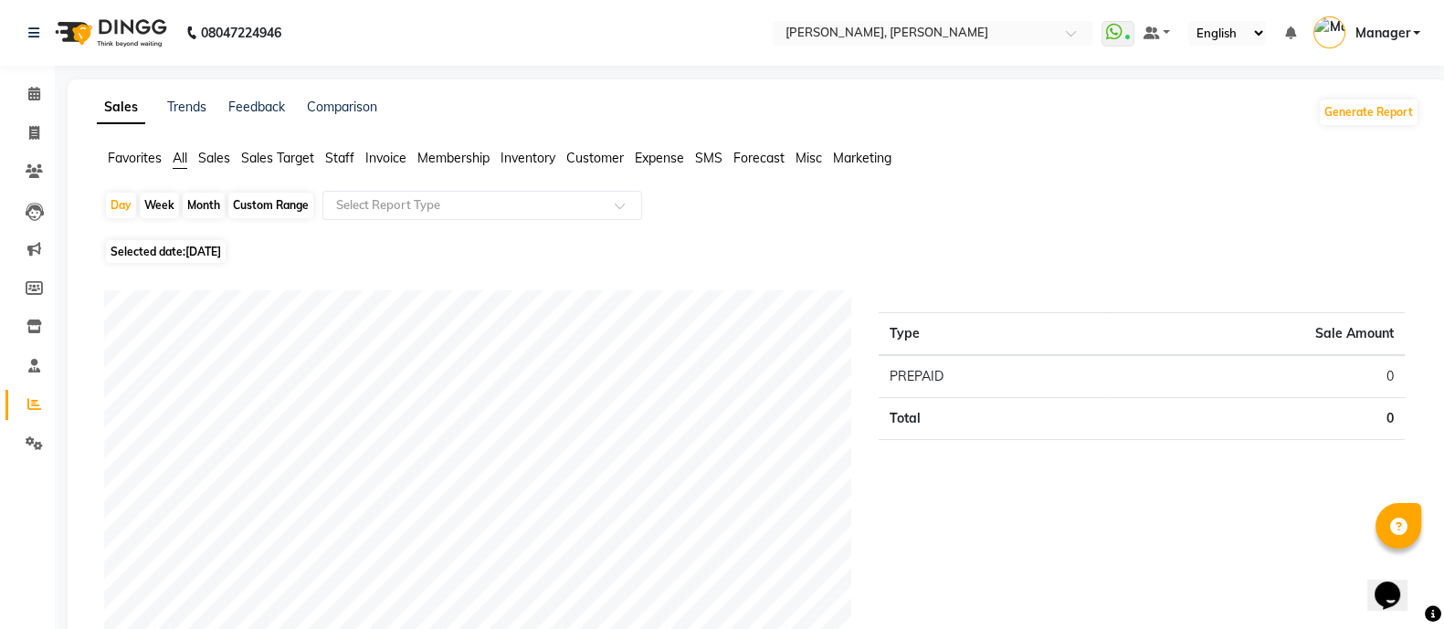
click at [201, 205] on div "Month" at bounding box center [204, 206] width 42 height 26
select select "9"
select select "2025"
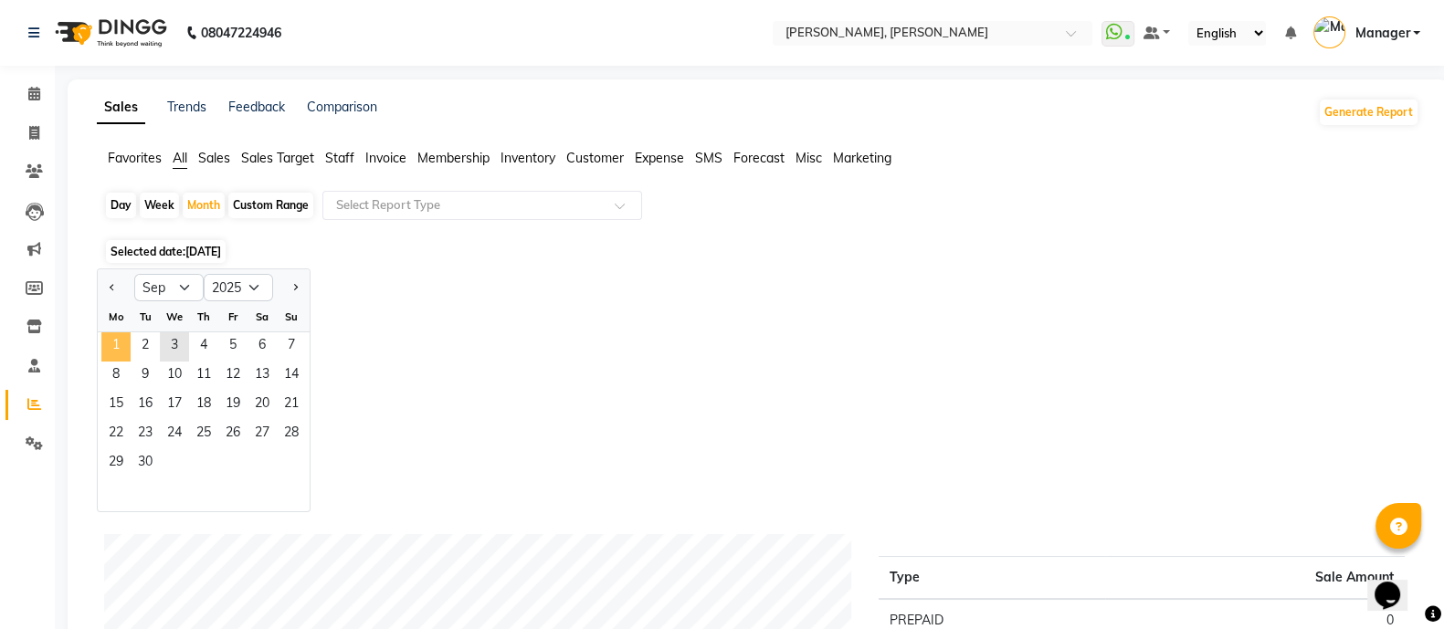
click at [121, 342] on span "1" at bounding box center [115, 346] width 29 height 29
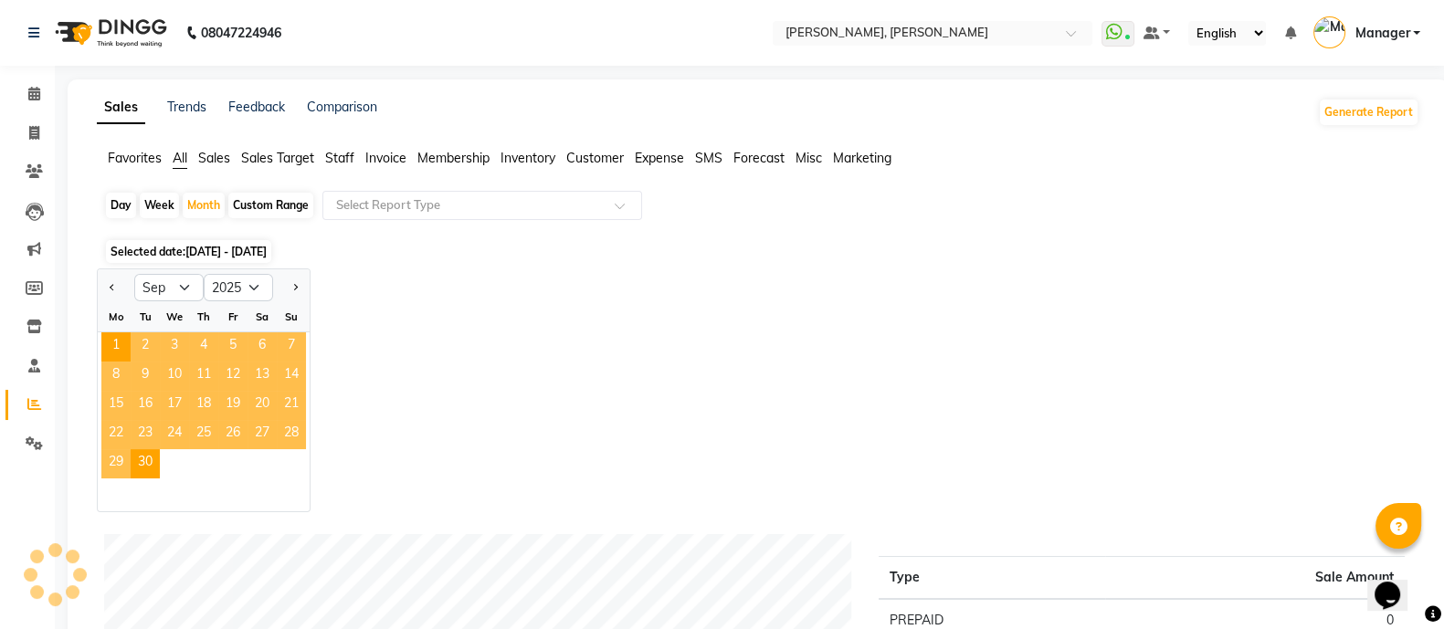
click at [339, 163] on span "Staff" at bounding box center [339, 158] width 29 height 16
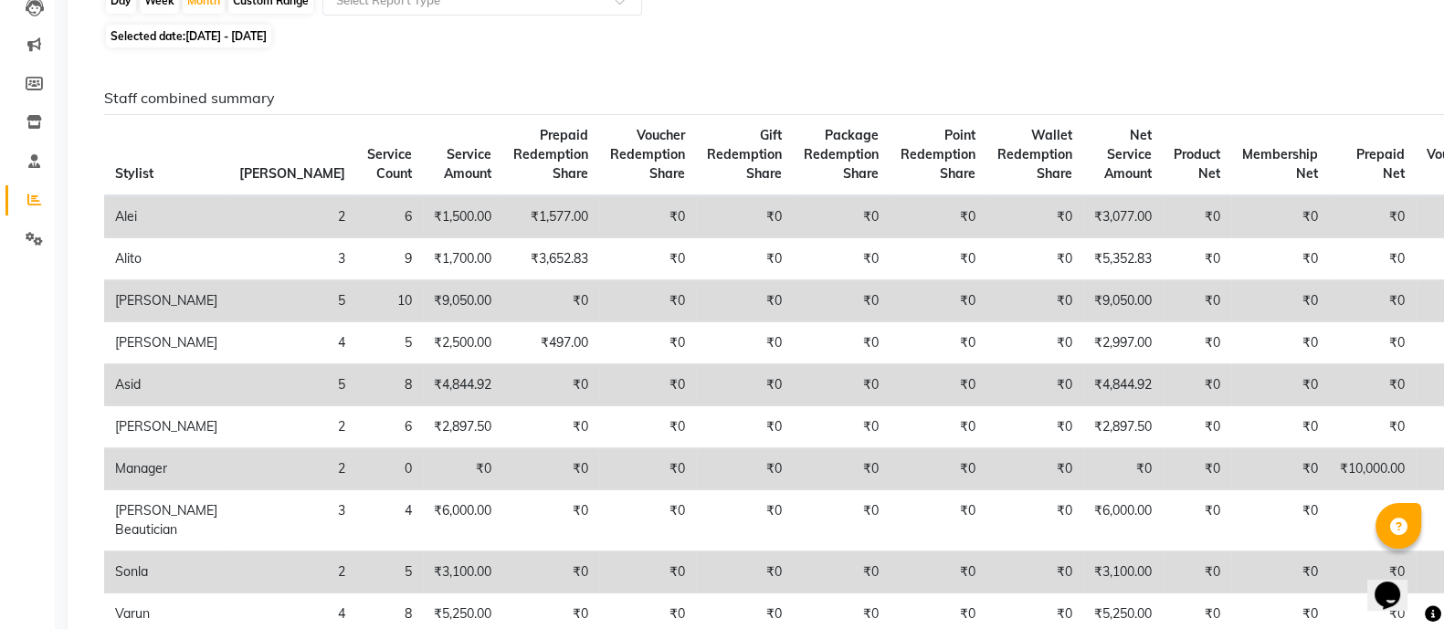
scroll to position [220, 0]
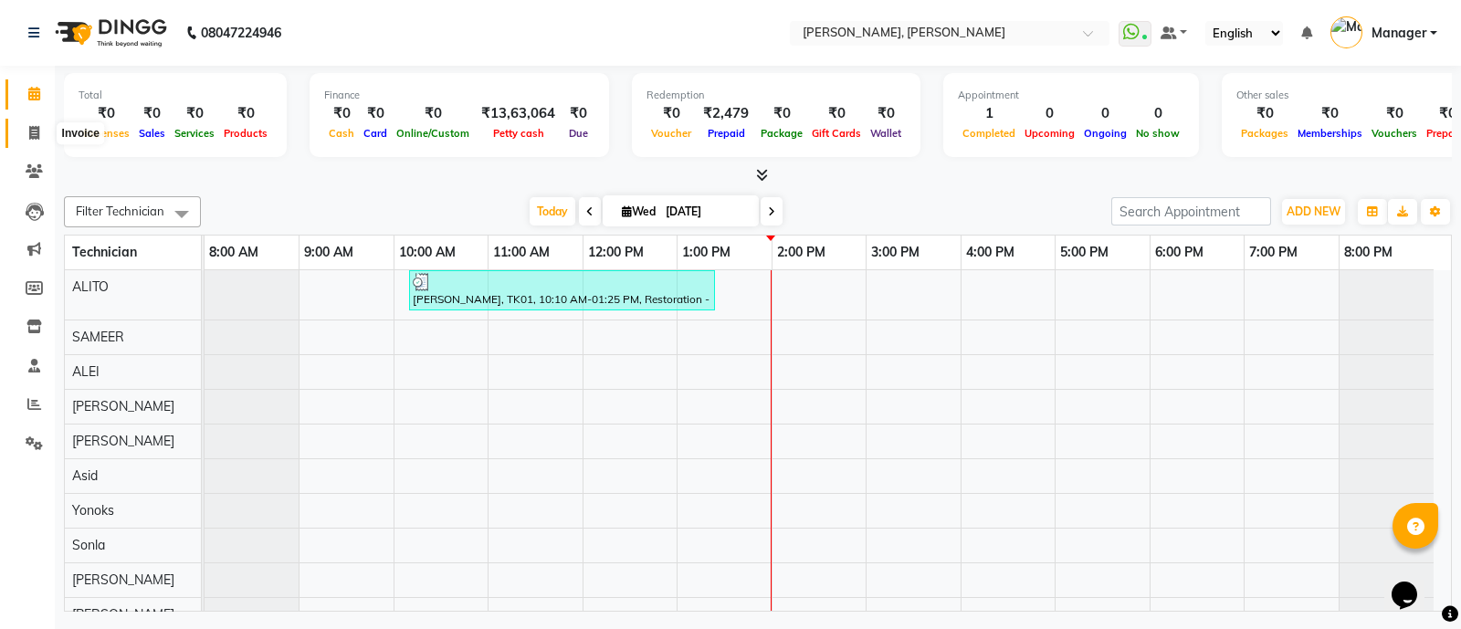
click at [31, 131] on icon at bounding box center [34, 133] width 10 height 14
select select "service"
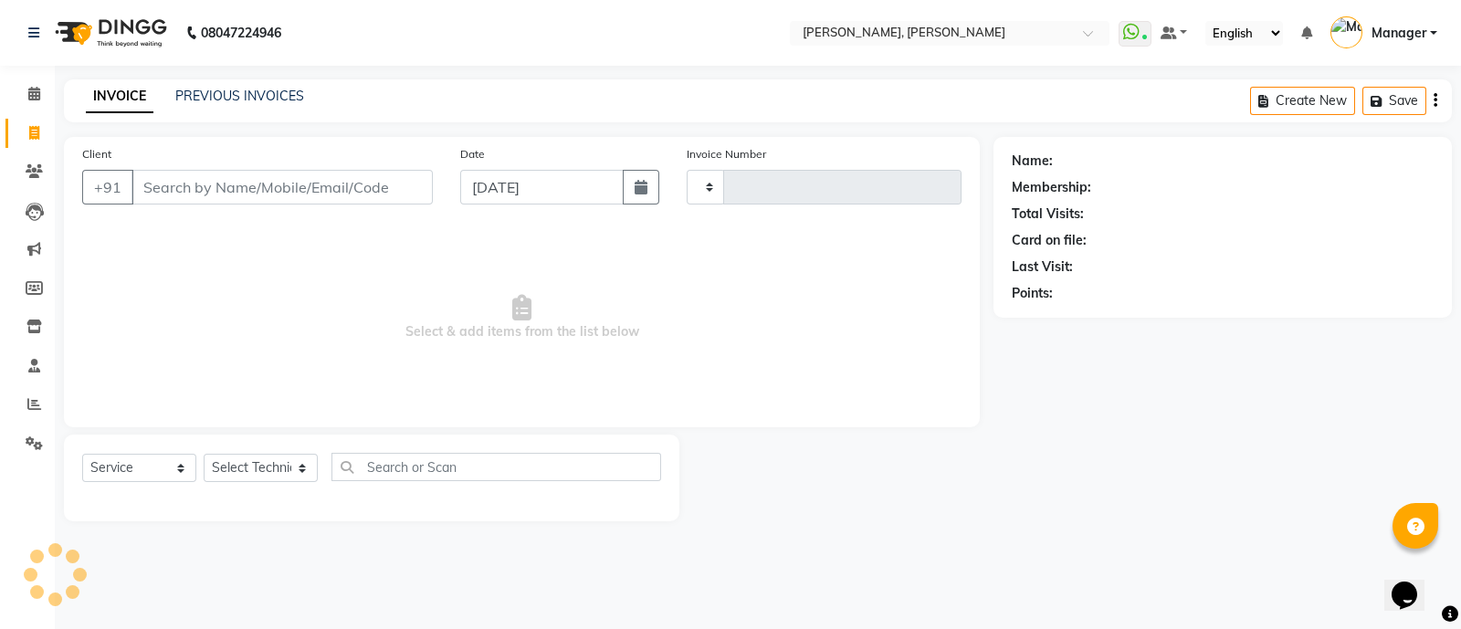
type input "3587"
select select "3767"
click at [31, 407] on icon at bounding box center [34, 404] width 14 height 14
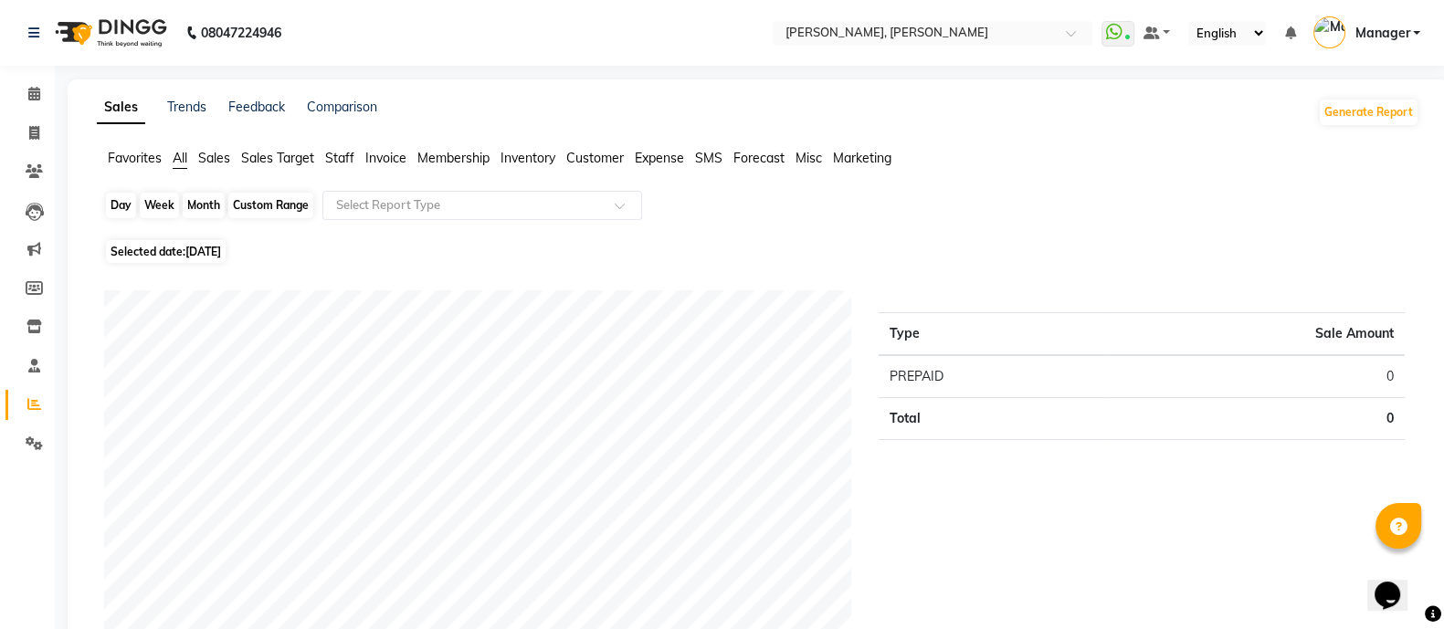
click at [114, 205] on div "Day" at bounding box center [121, 206] width 30 height 26
select select "9"
select select "2025"
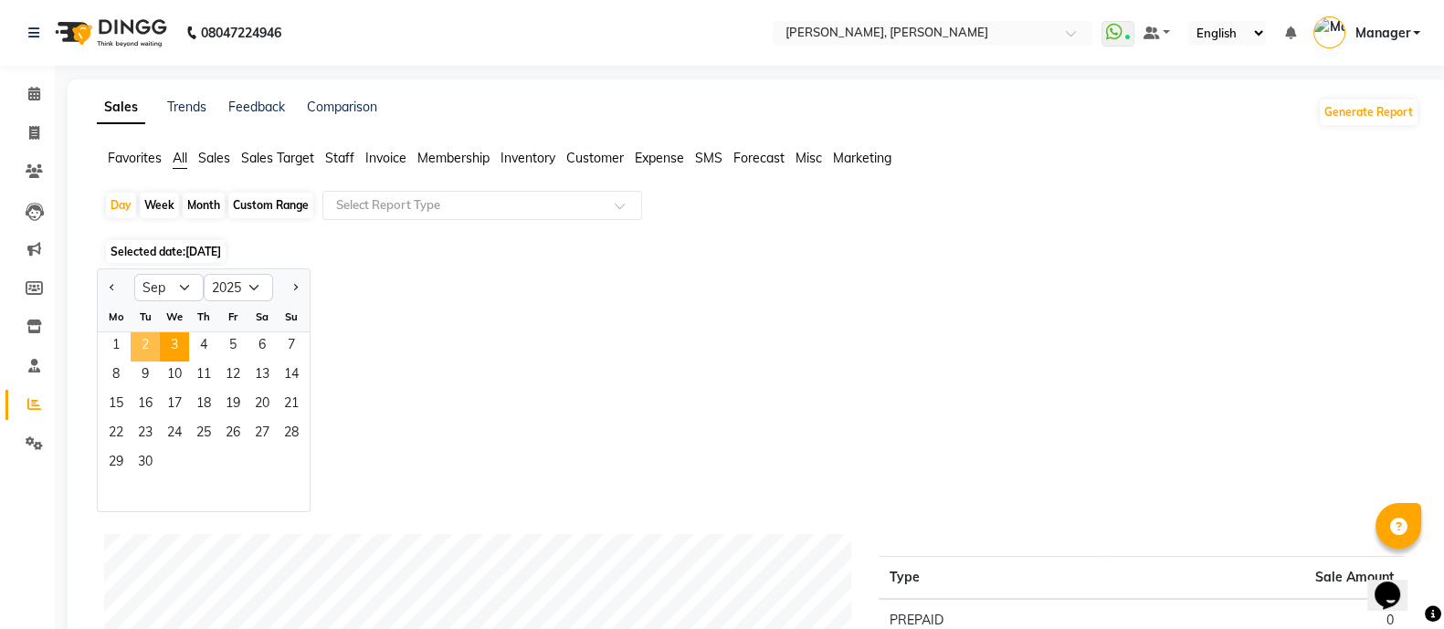
click at [150, 342] on span "2" at bounding box center [145, 346] width 29 height 29
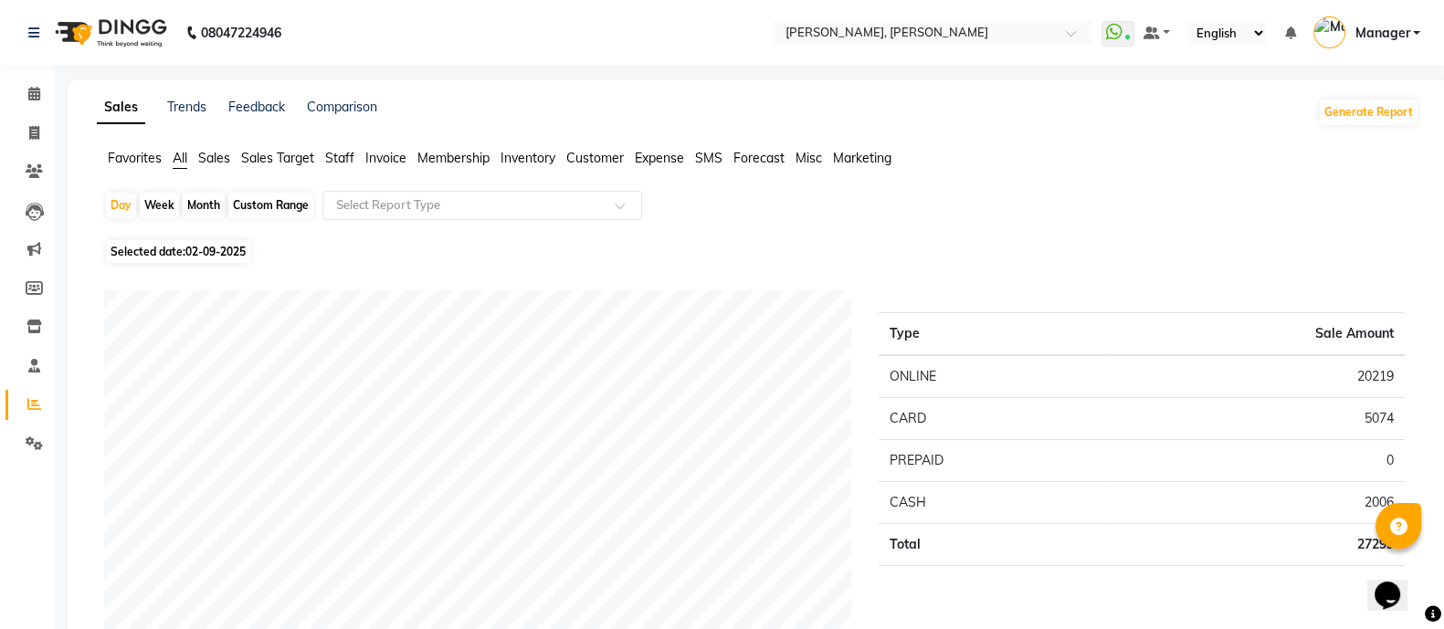
click at [340, 156] on span "Staff" at bounding box center [339, 158] width 29 height 16
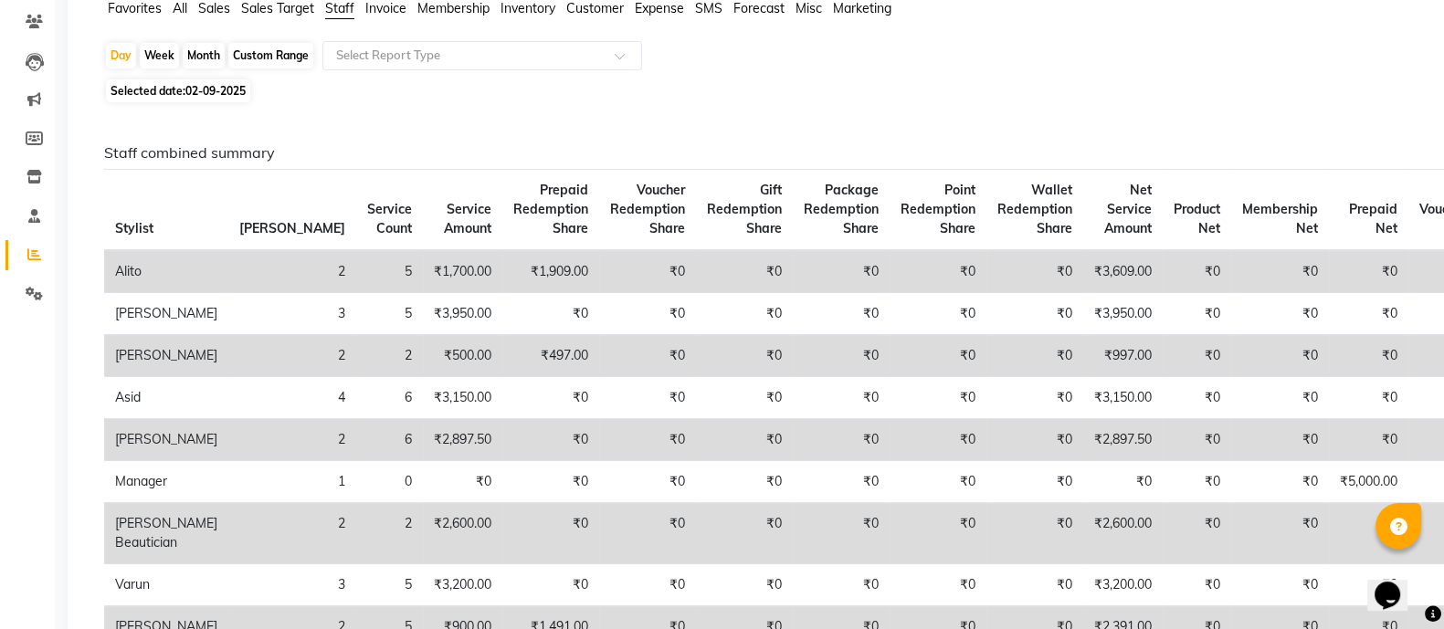
scroll to position [151, 0]
select select "service"
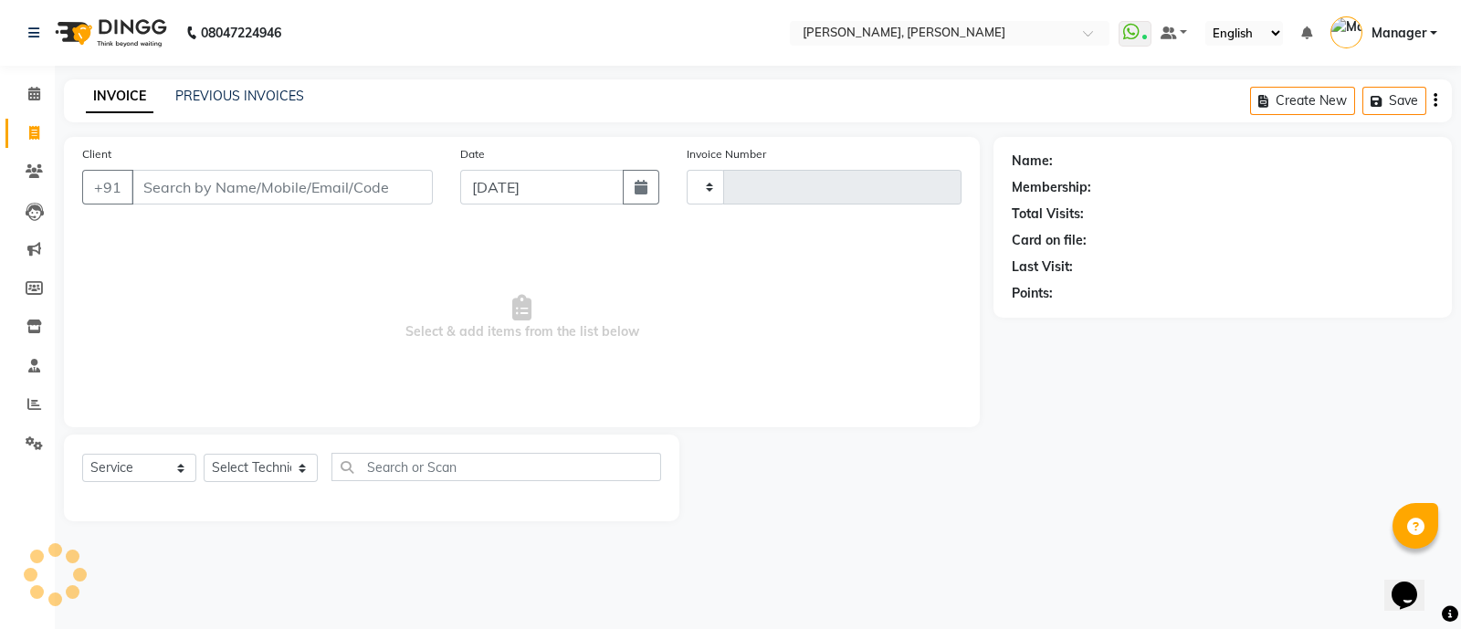
type input "3587"
select select "3767"
click at [158, 194] on input "Client" at bounding box center [281, 187] width 301 height 35
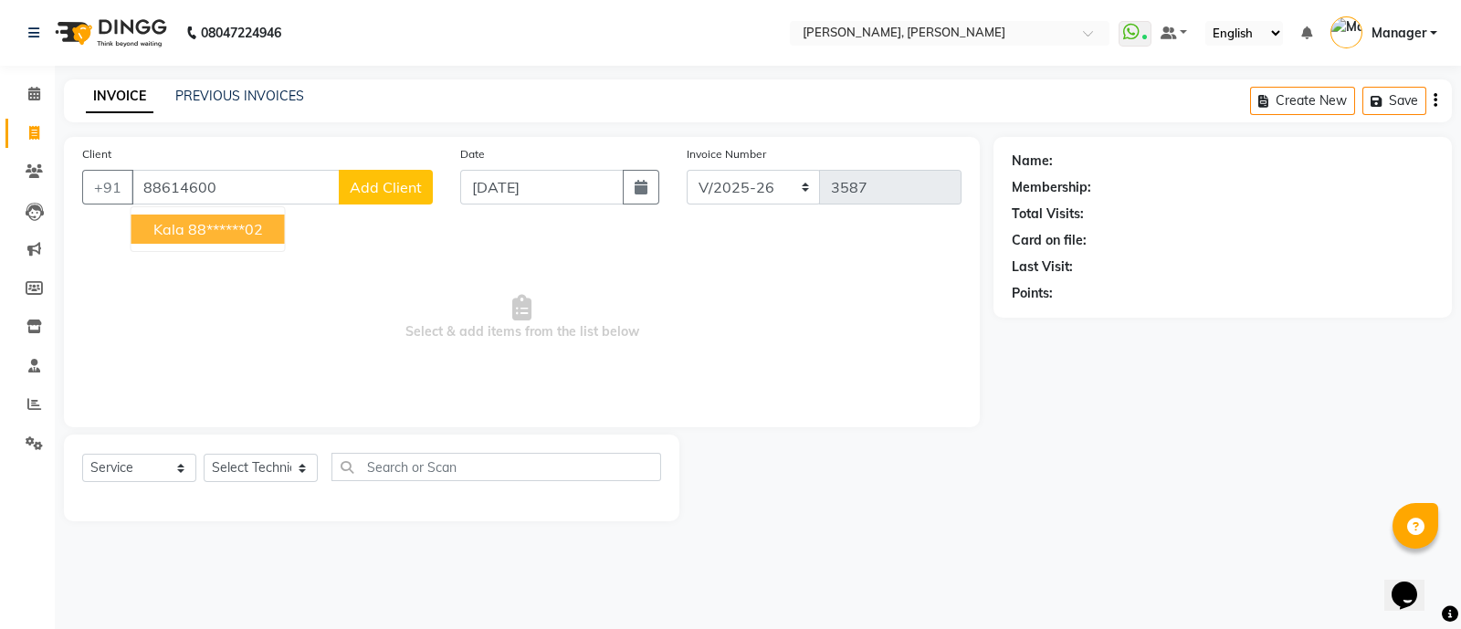
click at [260, 233] on ngb-highlight "88******02" at bounding box center [225, 229] width 75 height 18
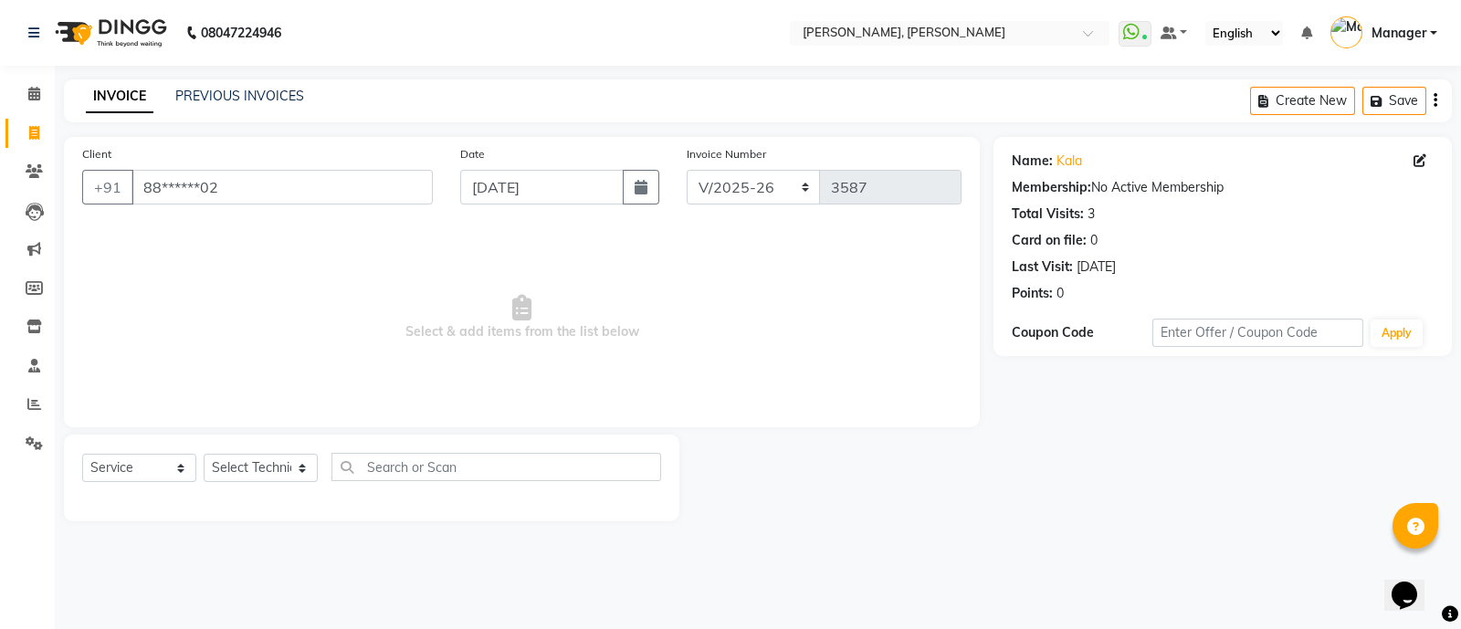
click at [1085, 242] on div "Card on file:" at bounding box center [1049, 240] width 75 height 19
click at [1116, 270] on div "[DATE]" at bounding box center [1096, 266] width 39 height 19
click at [226, 179] on input "88******02" at bounding box center [281, 187] width 301 height 35
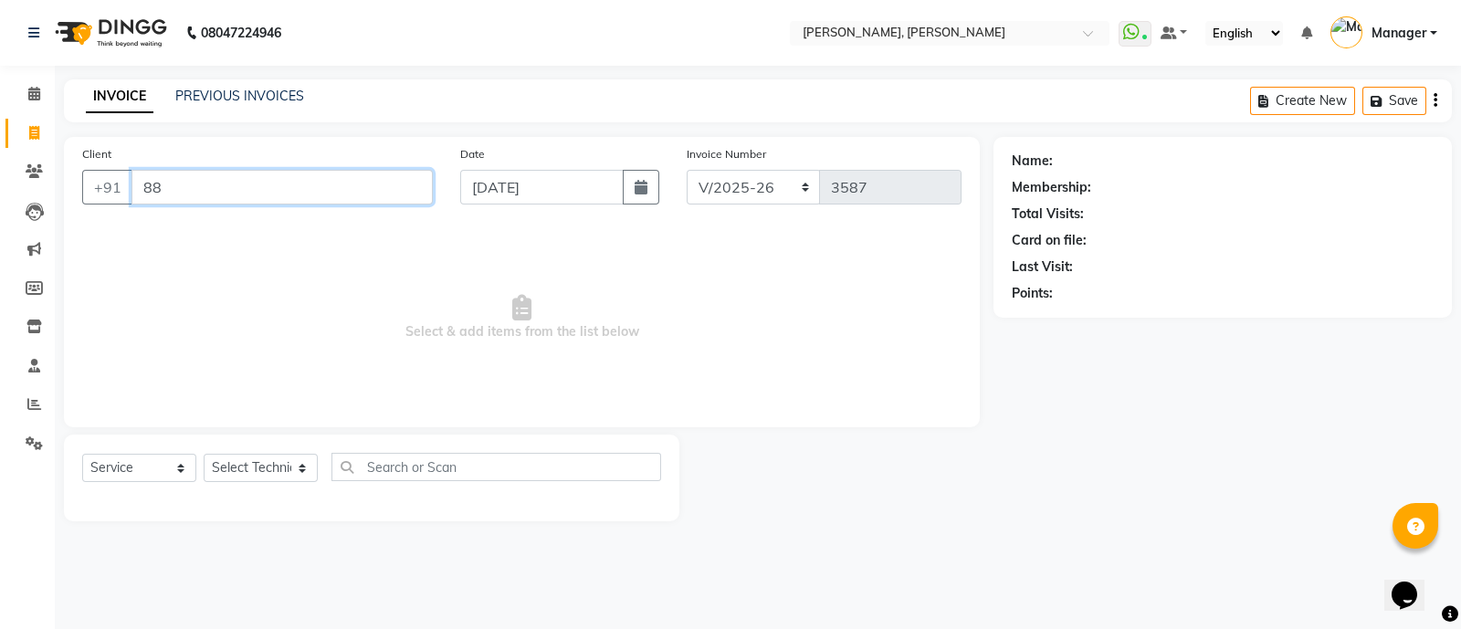
type input "8"
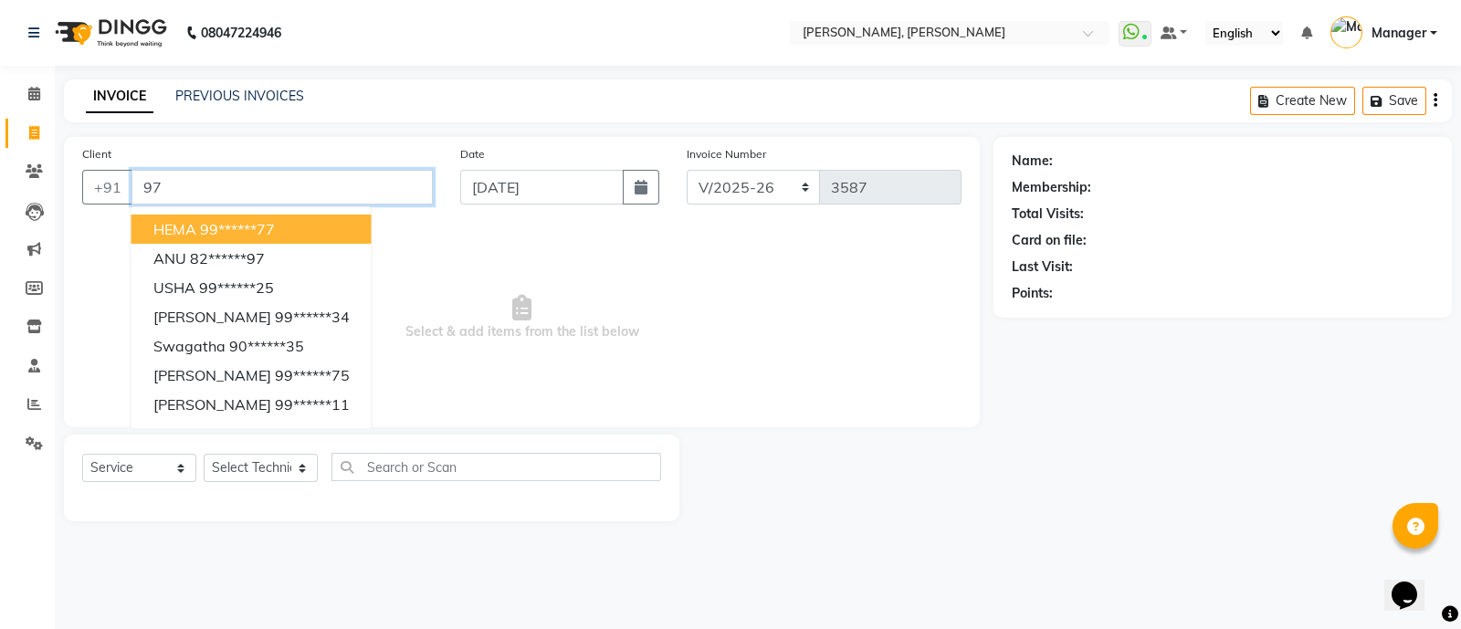
type input "9"
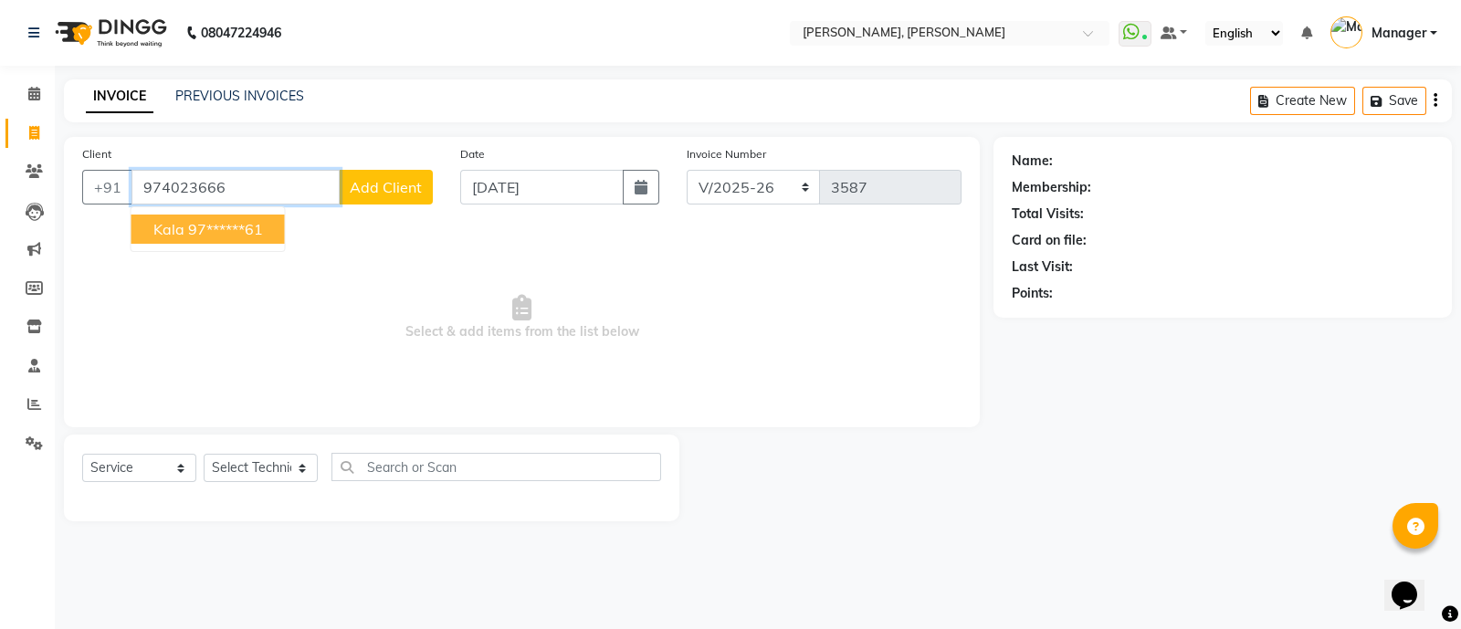
click at [256, 236] on ngb-highlight "97******61" at bounding box center [225, 229] width 75 height 18
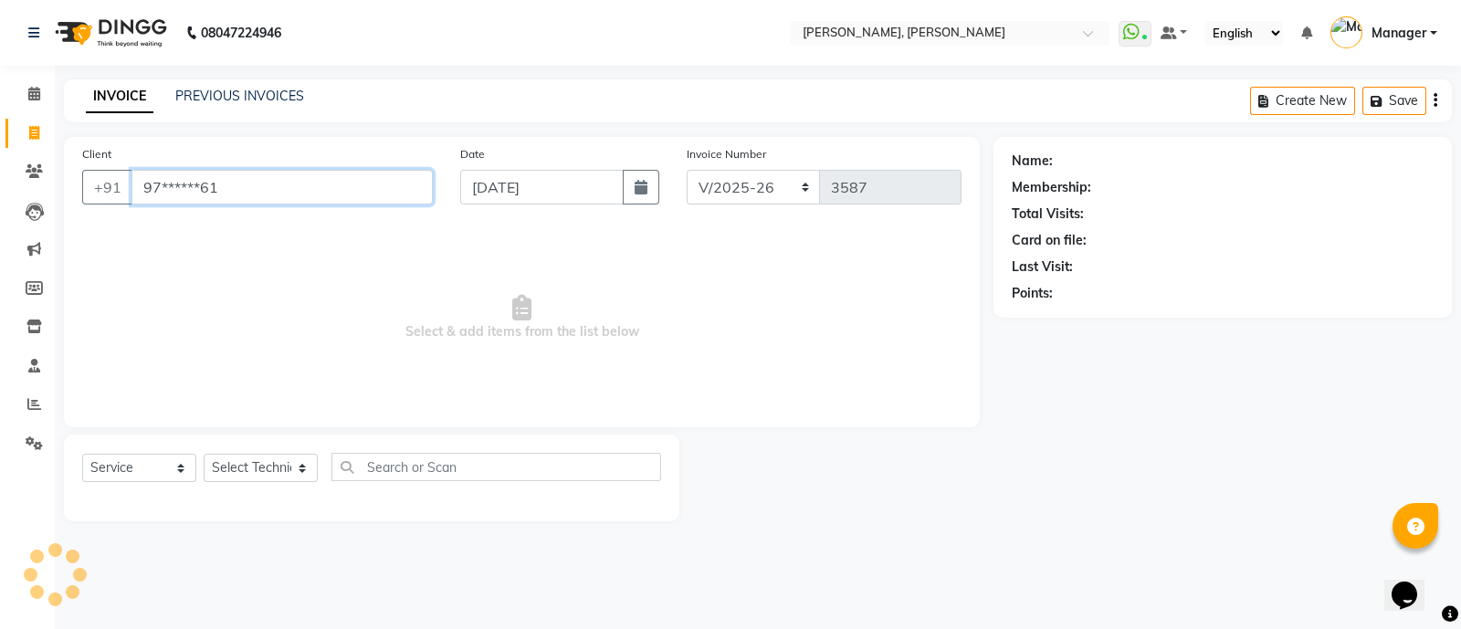
type input "97******61"
select select "1: Object"
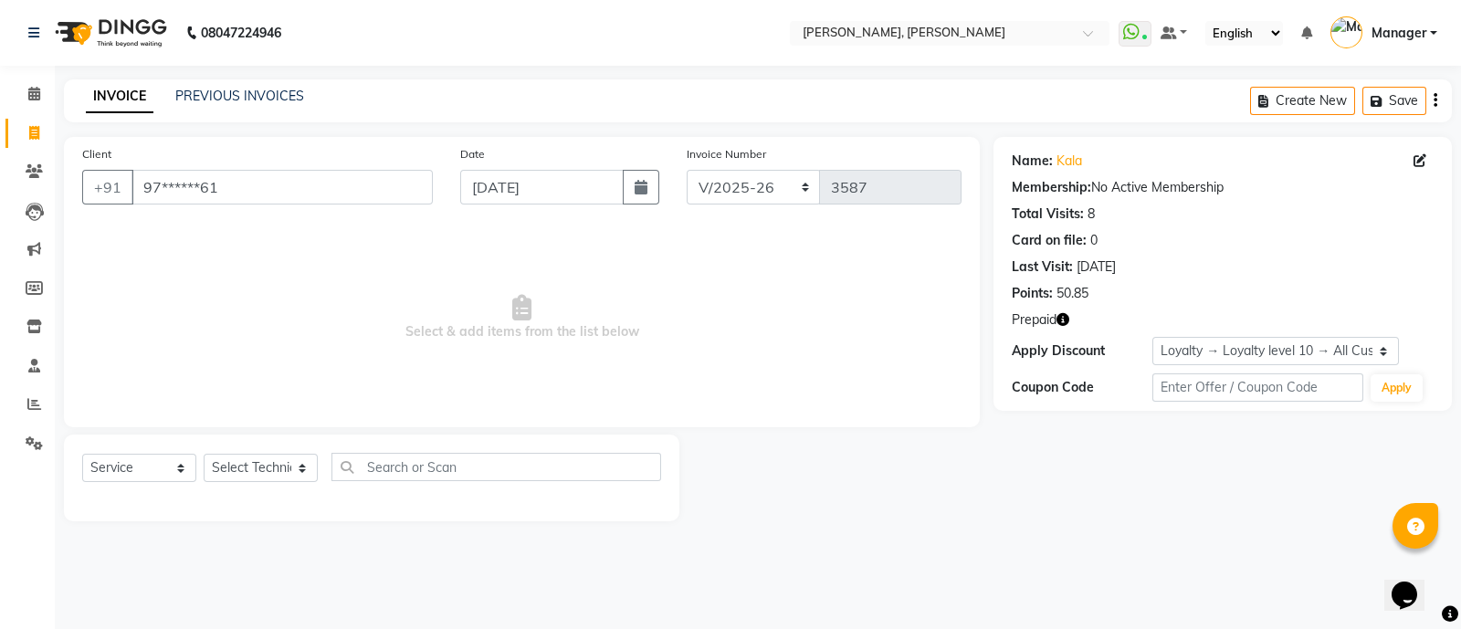
click at [1067, 320] on icon "button" at bounding box center [1062, 319] width 13 height 13
click at [240, 190] on input "97******61" at bounding box center [281, 187] width 301 height 35
type input "9"
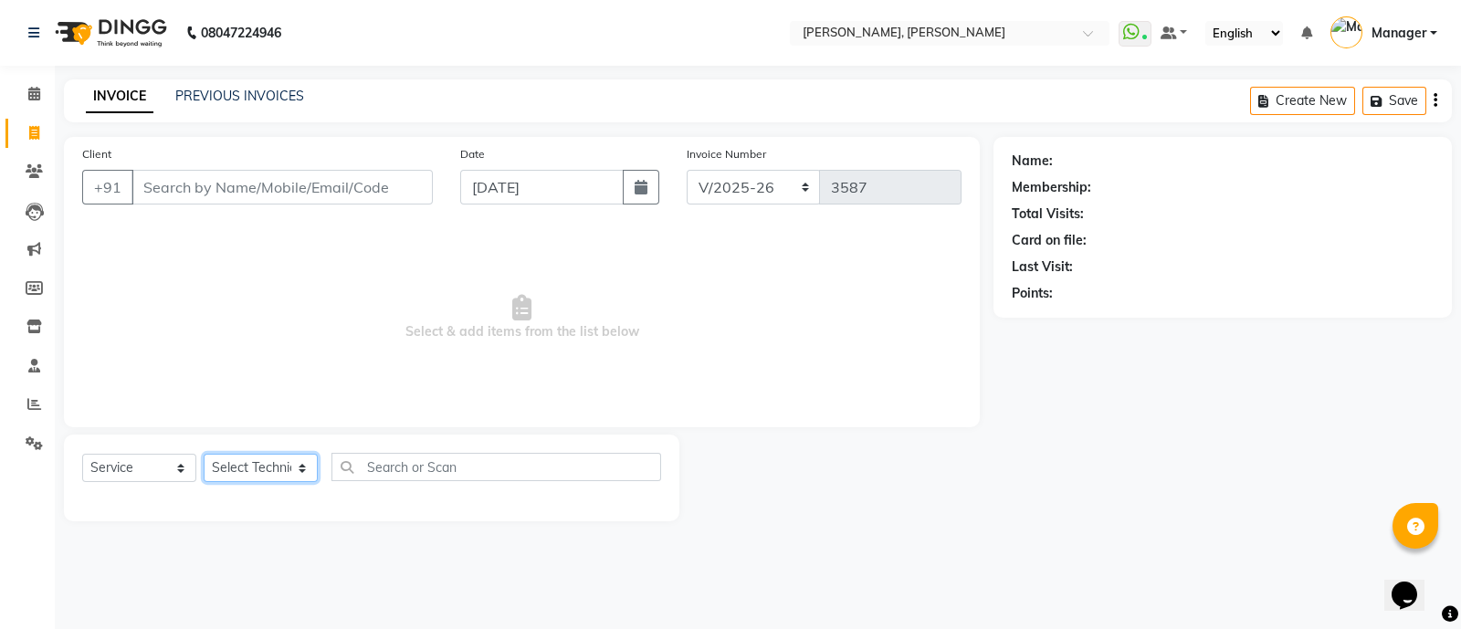
click at [267, 477] on select "Select Technician [PERSON_NAME] [PERSON_NAME] Asid Hanmi [PERSON_NAME] Manager …" at bounding box center [261, 468] width 114 height 28
select select "72162"
click at [204, 455] on select "Select Technician [PERSON_NAME] [PERSON_NAME] Asid Hanmi [PERSON_NAME] Manager …" at bounding box center [261, 468] width 114 height 28
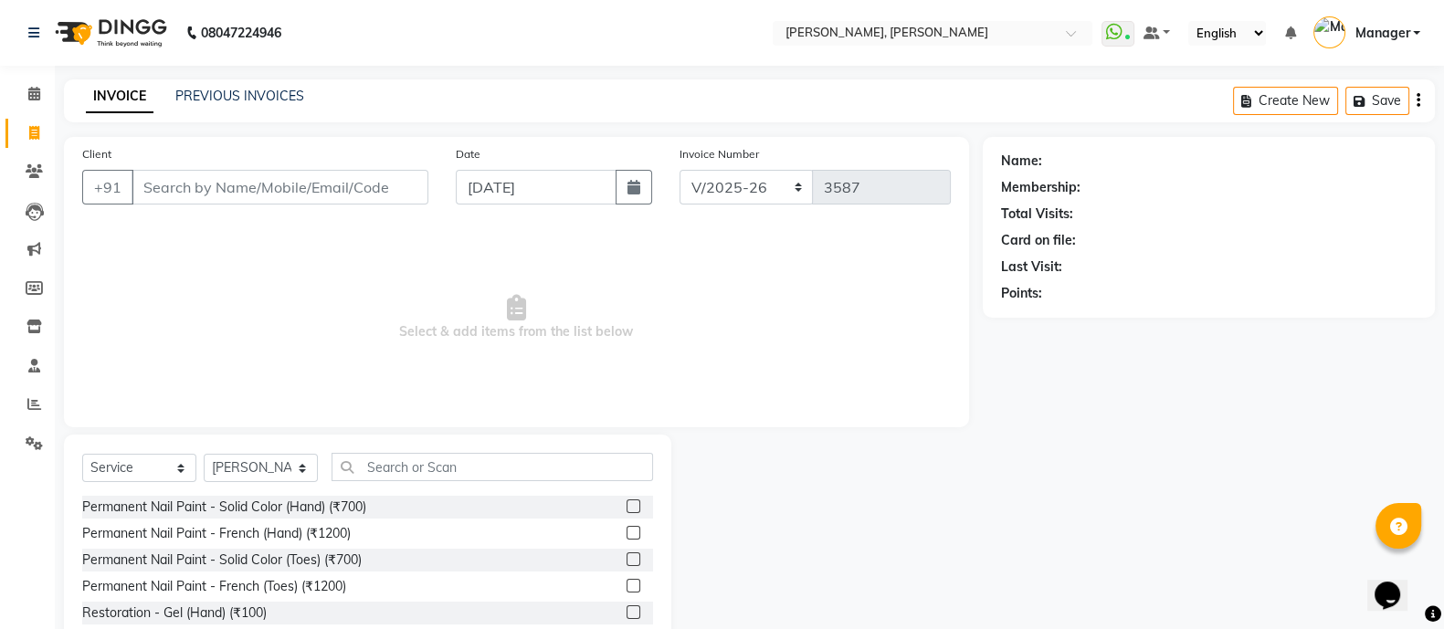
click at [626, 507] on label at bounding box center [633, 506] width 14 height 14
click at [626, 507] on input "checkbox" at bounding box center [632, 507] width 12 height 12
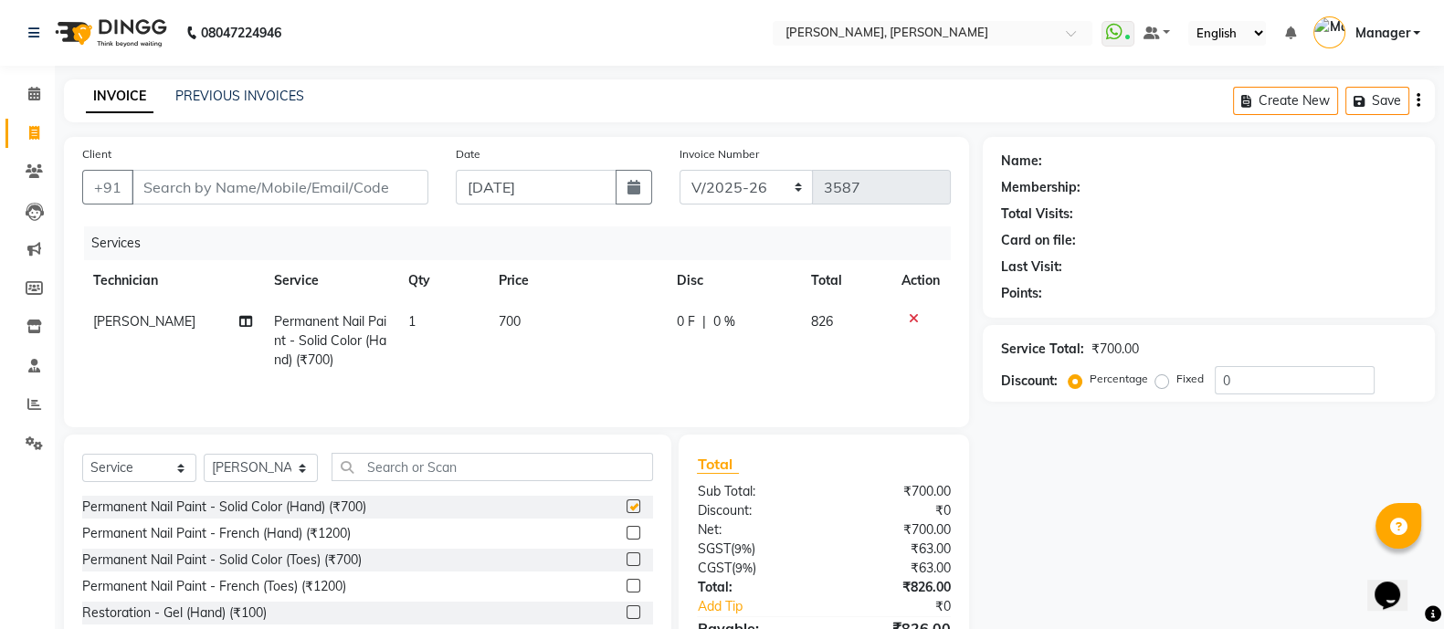
checkbox input "false"
click at [552, 477] on input "text" at bounding box center [491, 467] width 321 height 28
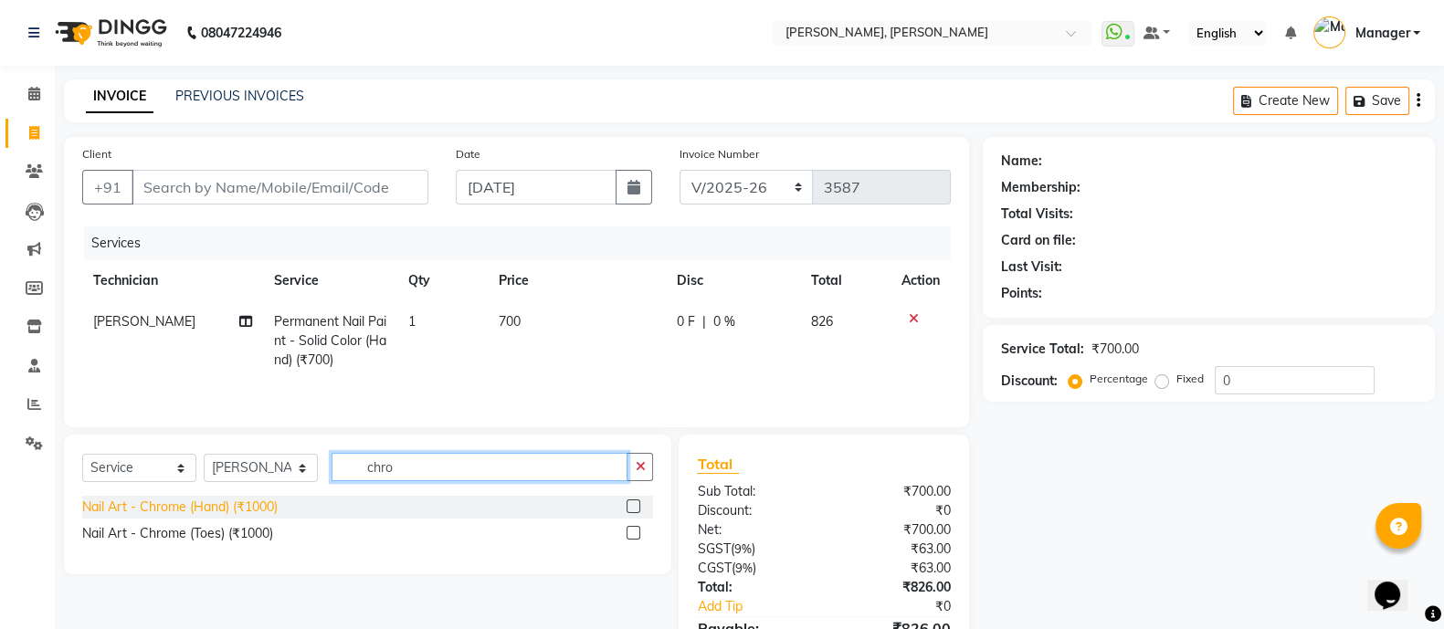
type input "chro"
click at [178, 514] on div "Nail Art - Chrome (Hand) (₹1000)" at bounding box center [179, 507] width 195 height 19
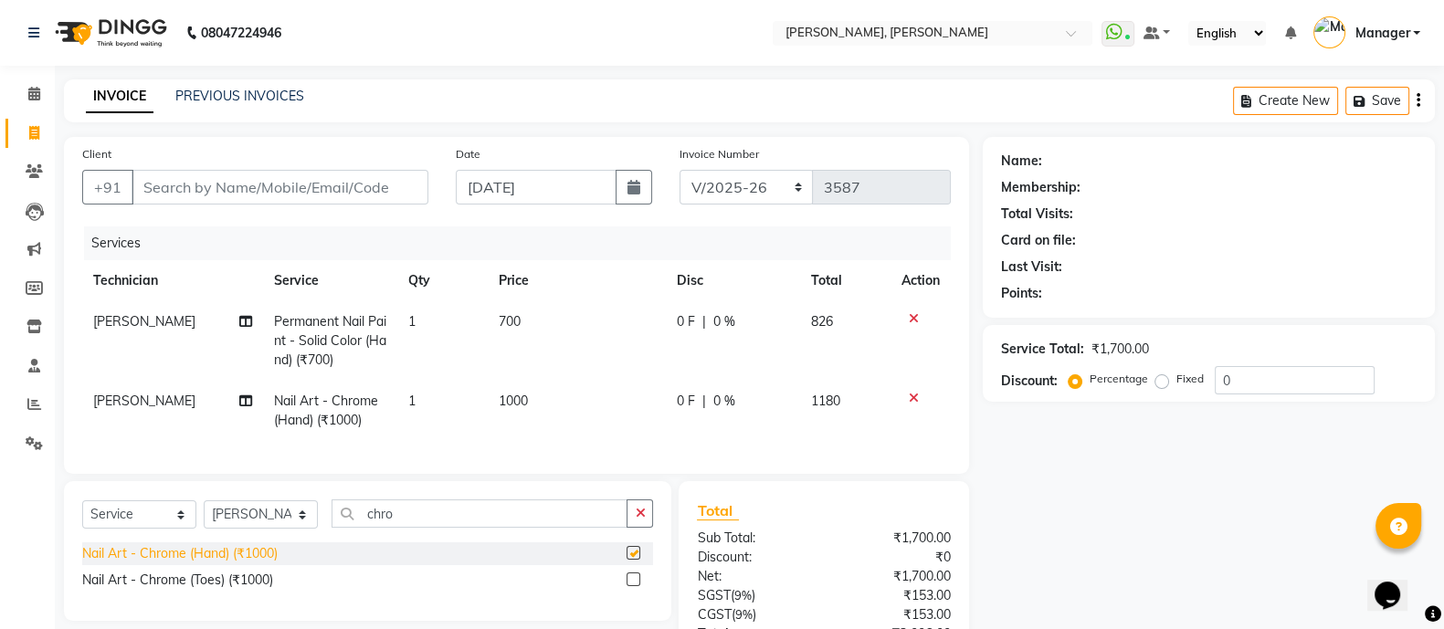
checkbox input "false"
click at [514, 409] on span "1000" at bounding box center [513, 401] width 29 height 16
select select "72162"
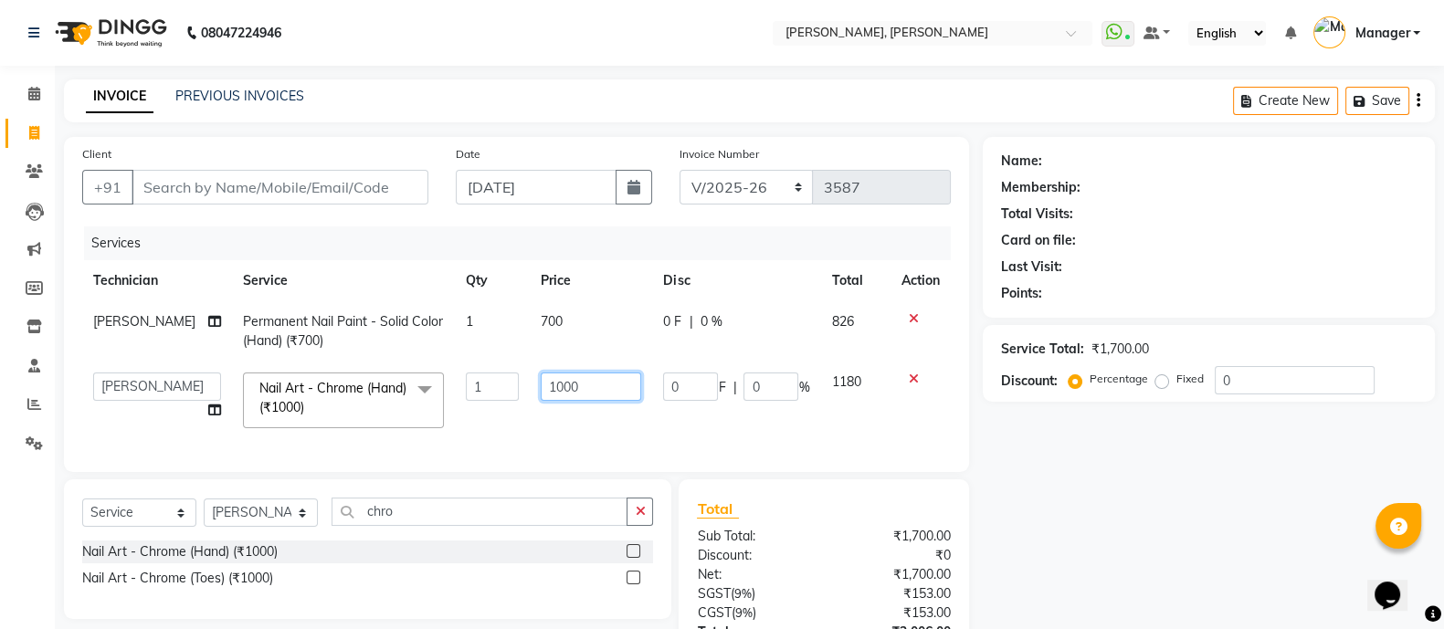
click at [562, 388] on input "1000" at bounding box center [591, 387] width 100 height 28
click at [549, 386] on input "1000" at bounding box center [591, 387] width 100 height 28
type input "1200"
click at [638, 518] on icon "button" at bounding box center [640, 511] width 10 height 13
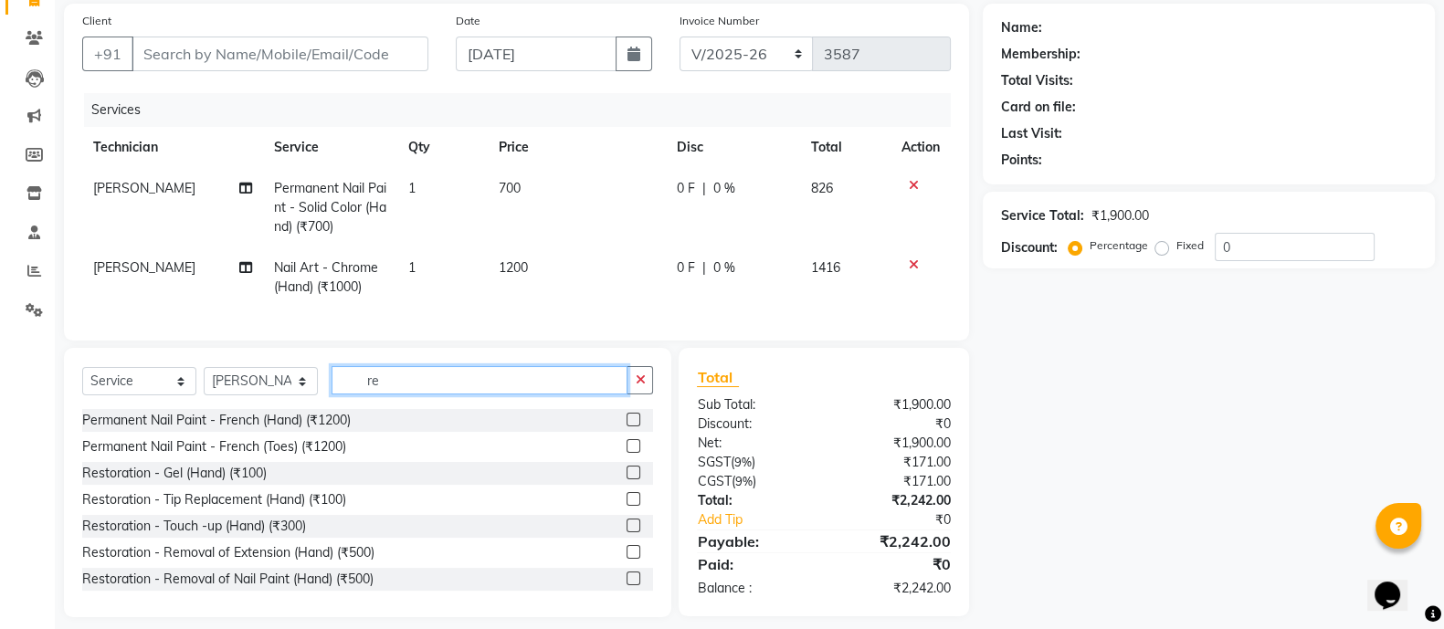
scroll to position [137, 0]
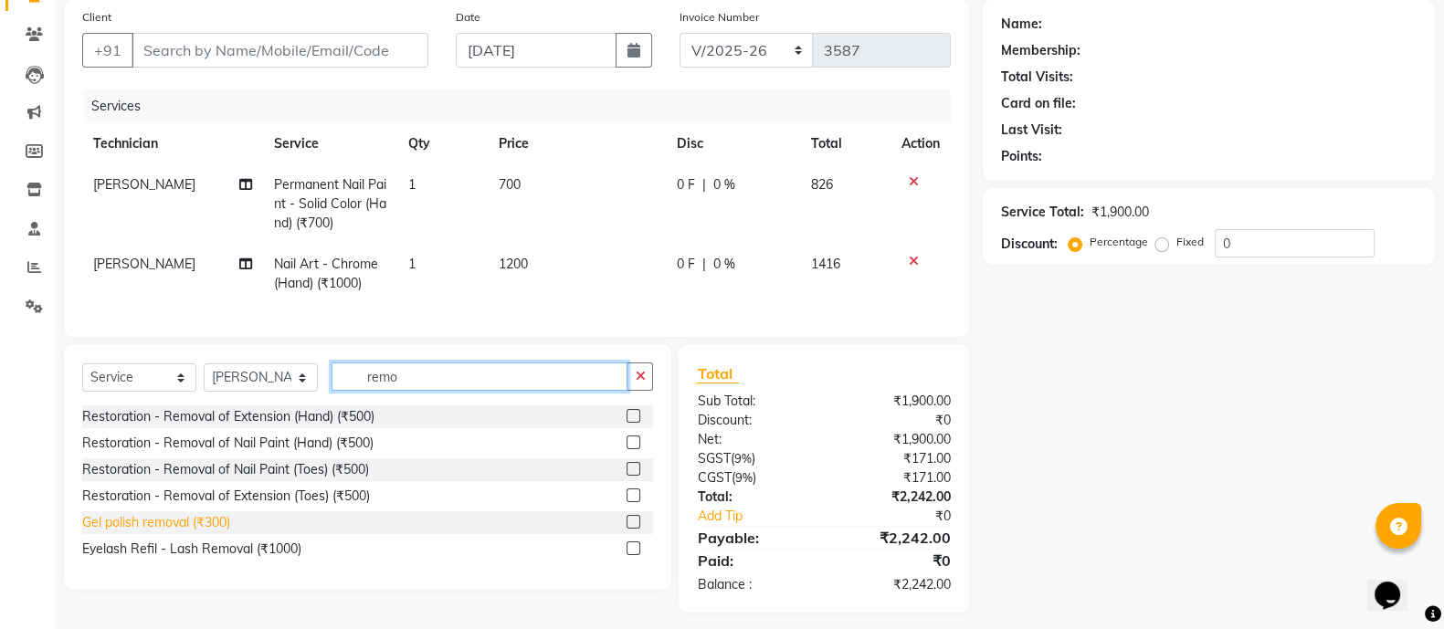
type input "remo"
click at [119, 532] on div "Gel polish removal (₹300)" at bounding box center [156, 522] width 148 height 19
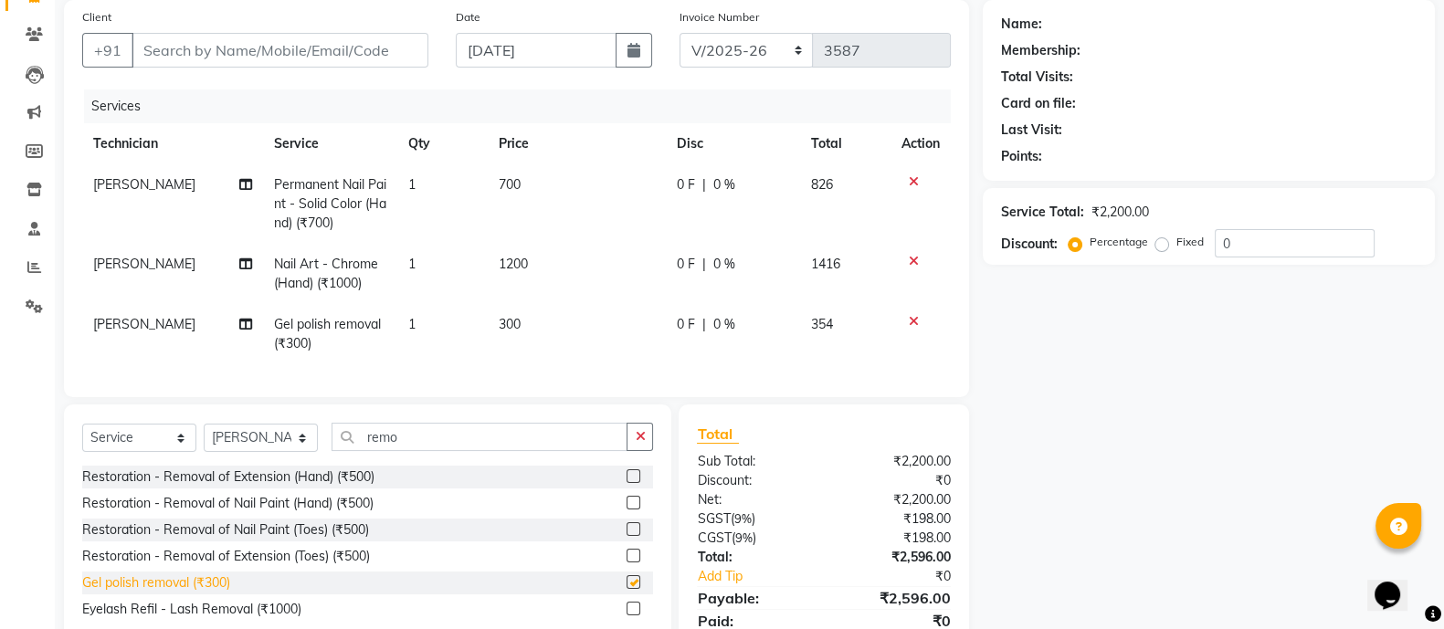
checkbox input "false"
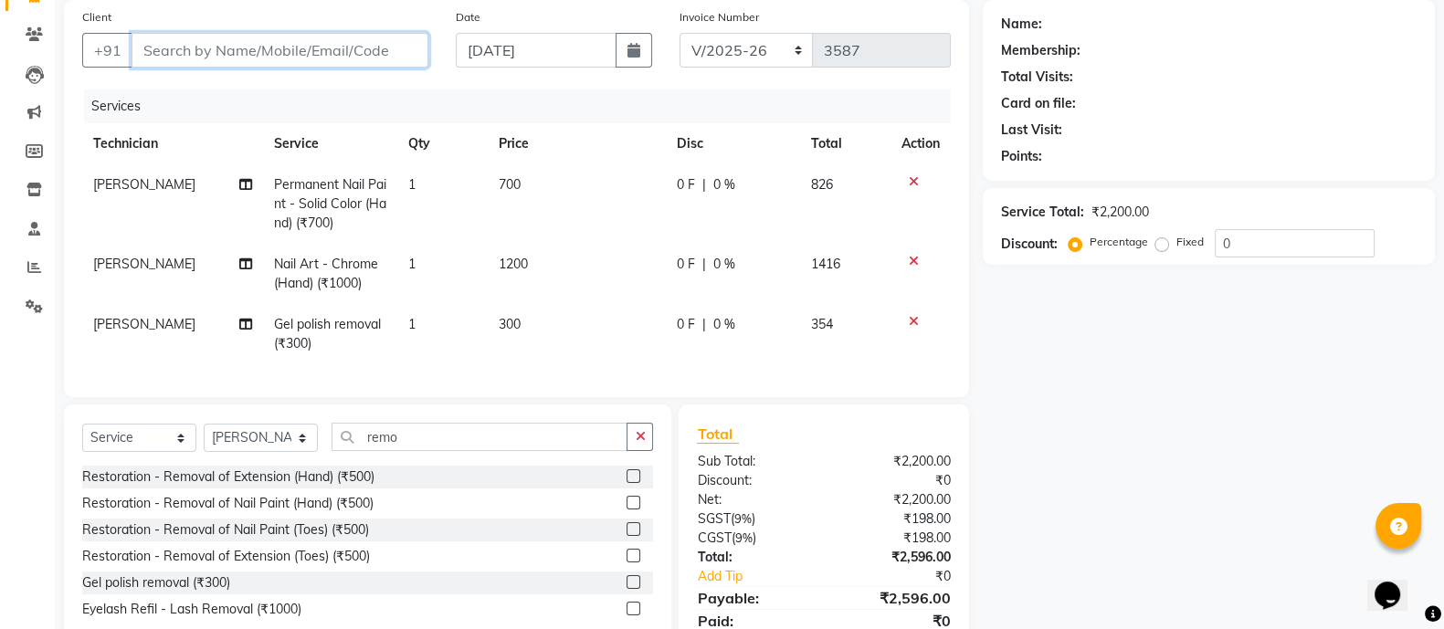
click at [205, 43] on input "Client" at bounding box center [279, 50] width 297 height 35
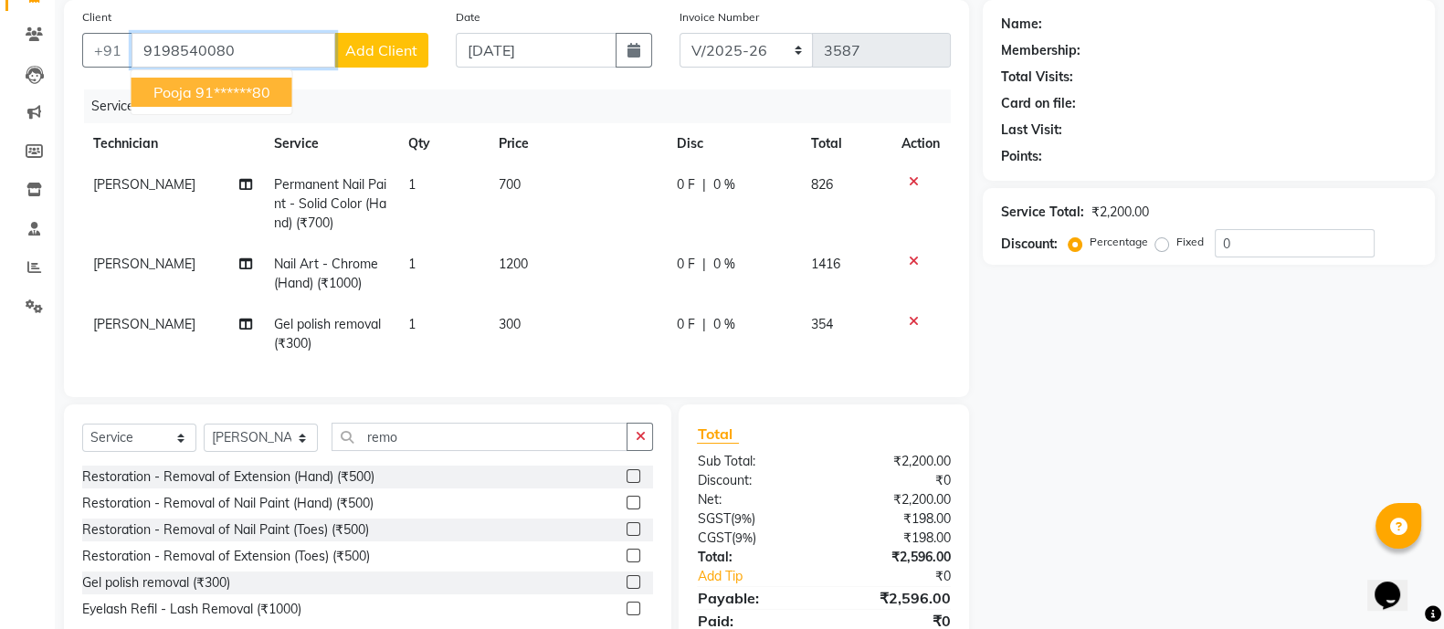
type input "9198540080"
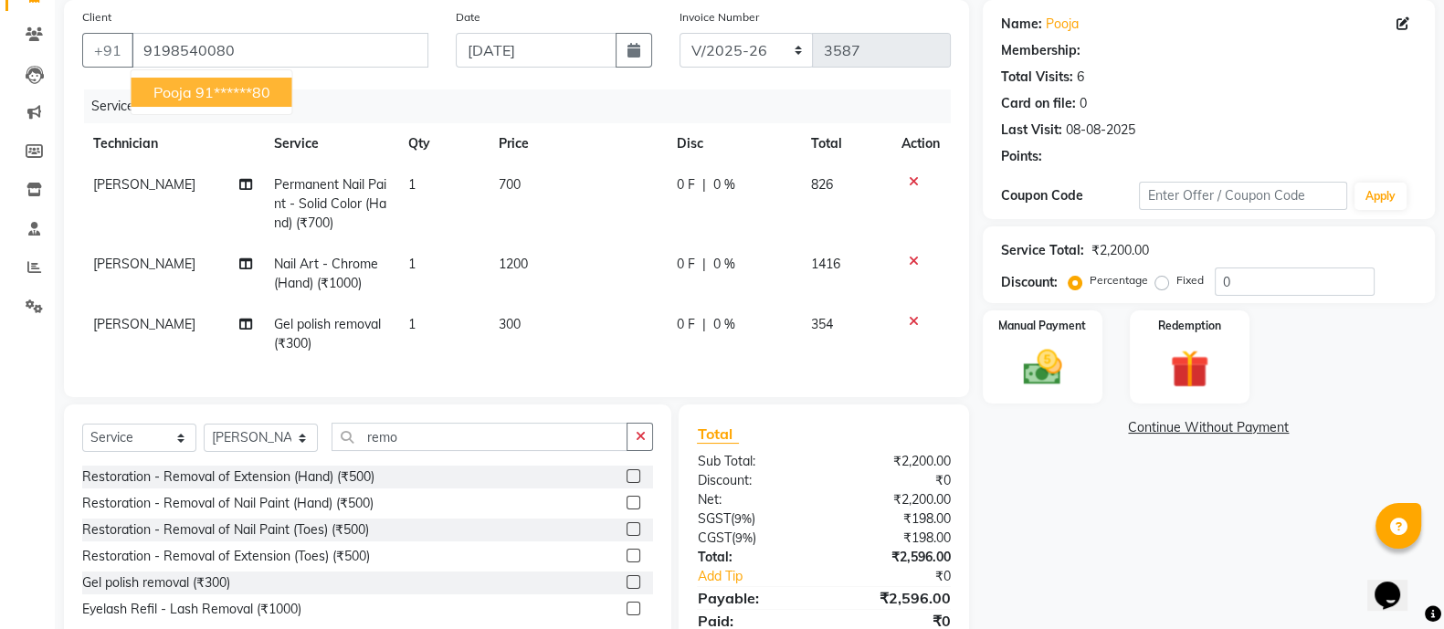
select select "1: Object"
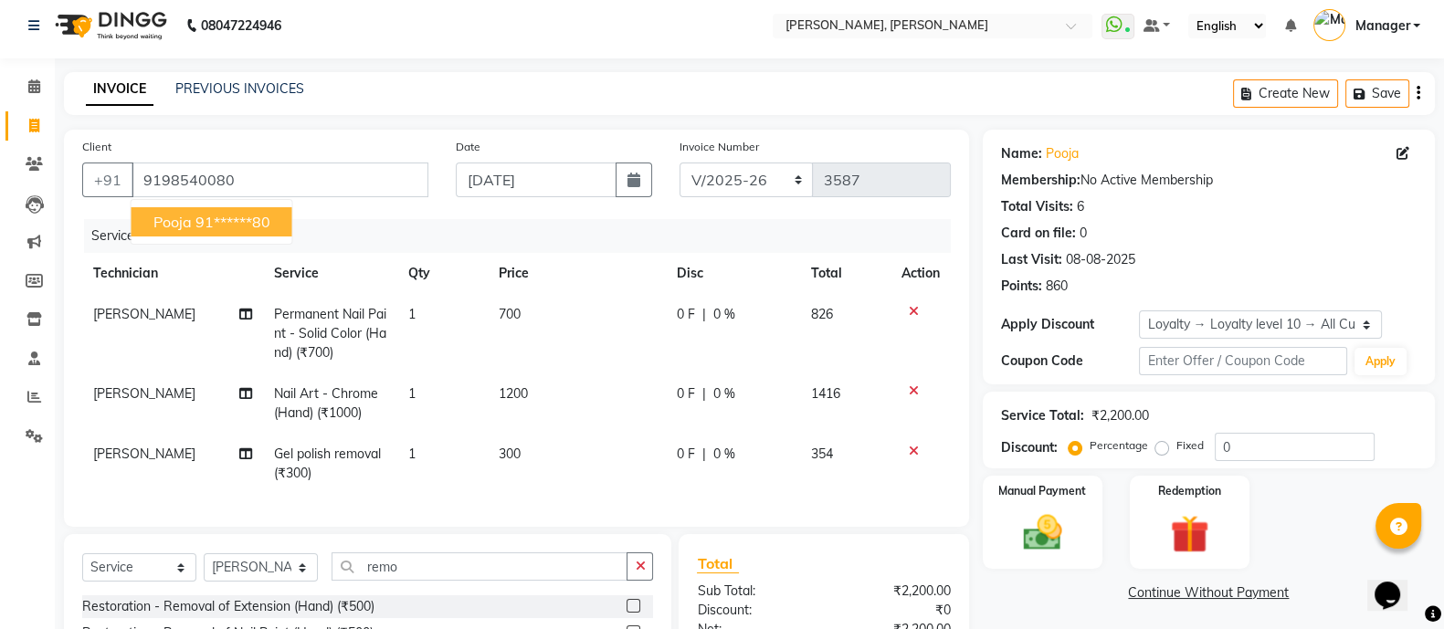
scroll to position [0, 0]
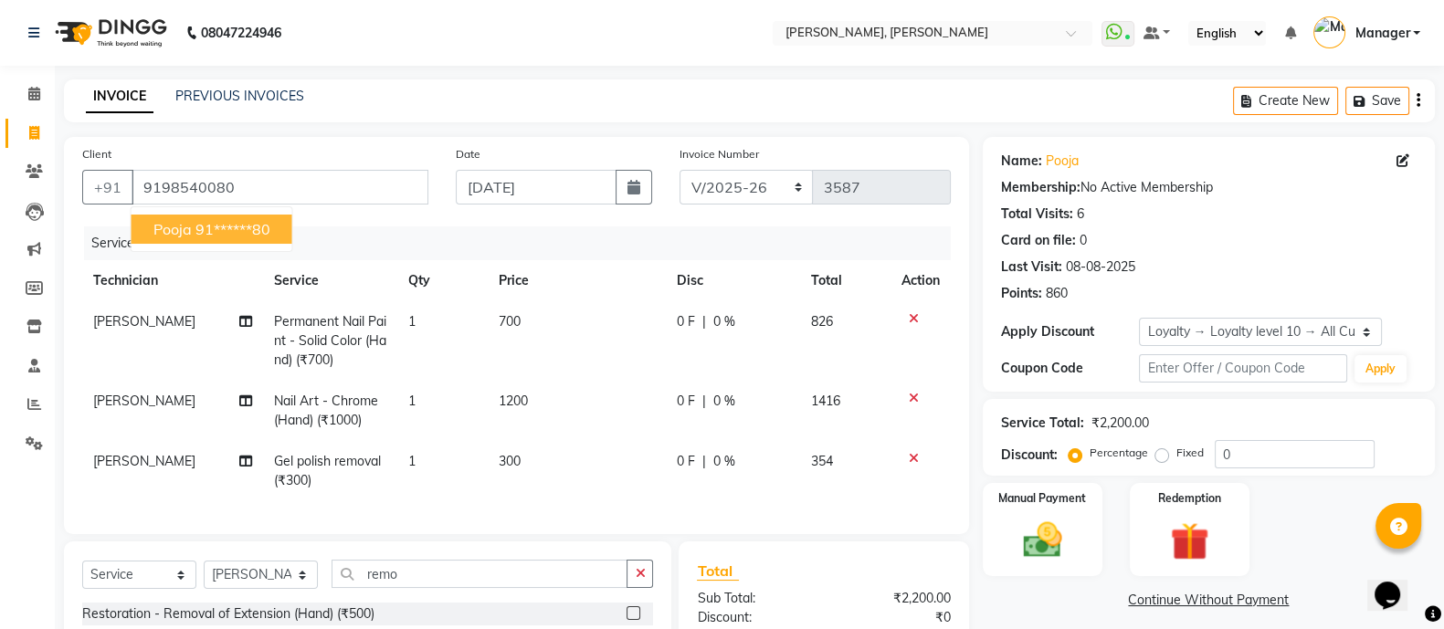
click at [204, 229] on ngb-highlight "91******80" at bounding box center [232, 229] width 75 height 18
type input "91******80"
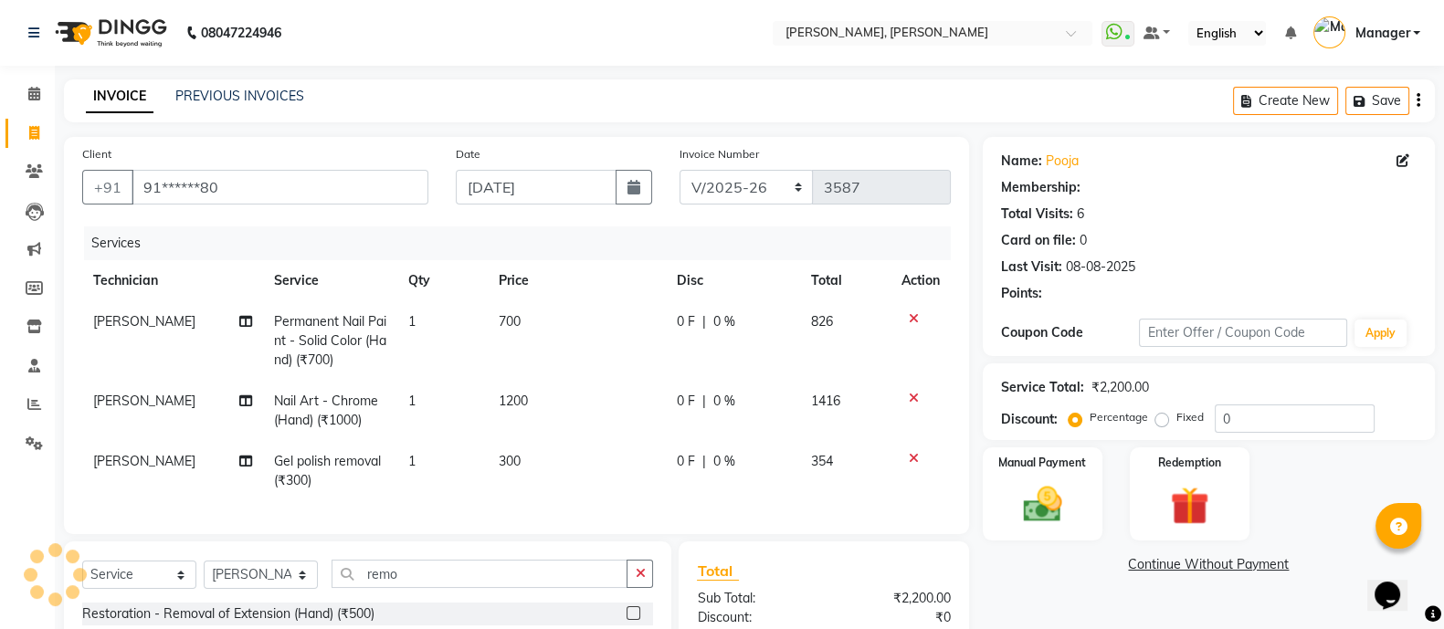
select select "1: Object"
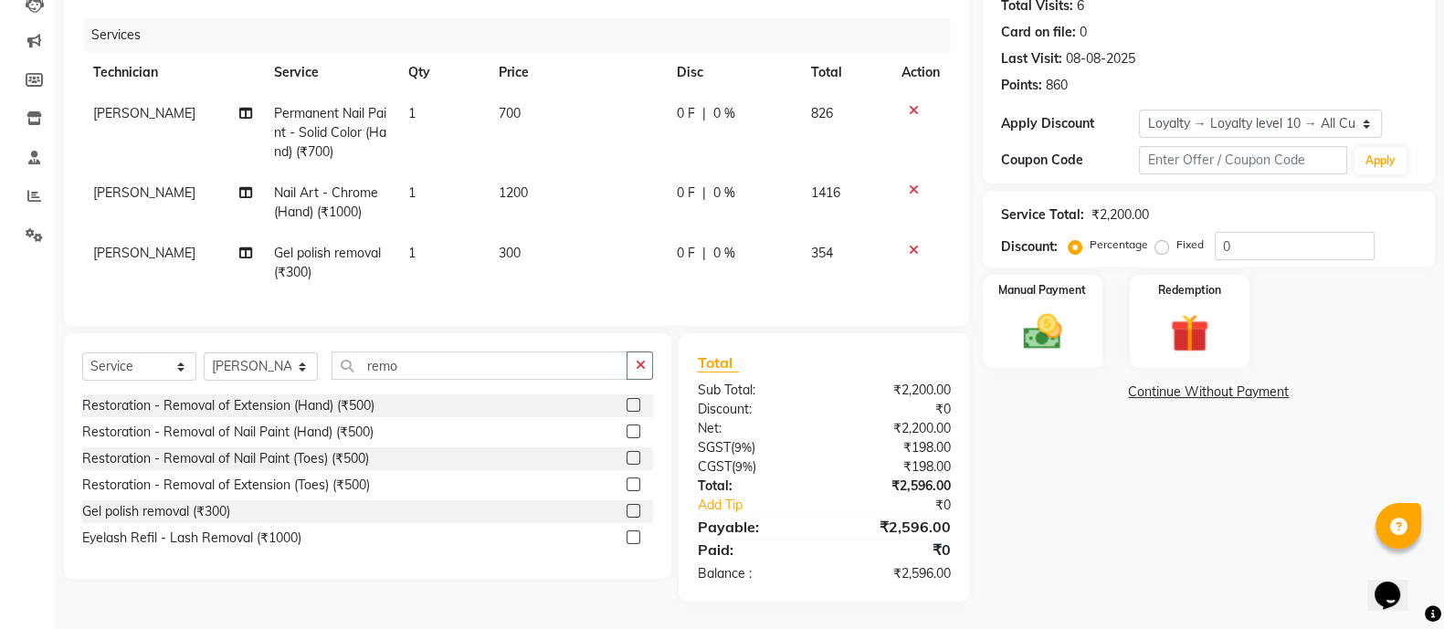
scroll to position [226, 0]
click at [1049, 313] on img at bounding box center [1042, 332] width 65 height 46
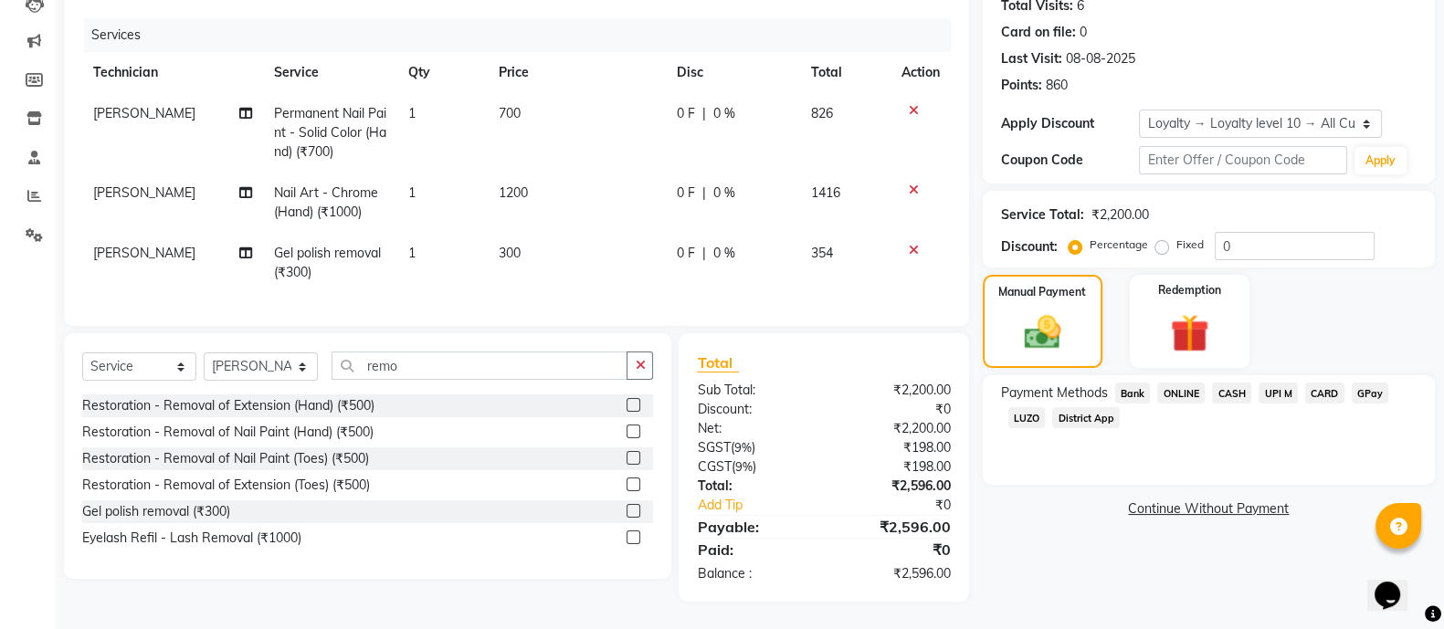
click at [1235, 383] on span "CASH" at bounding box center [1231, 393] width 39 height 21
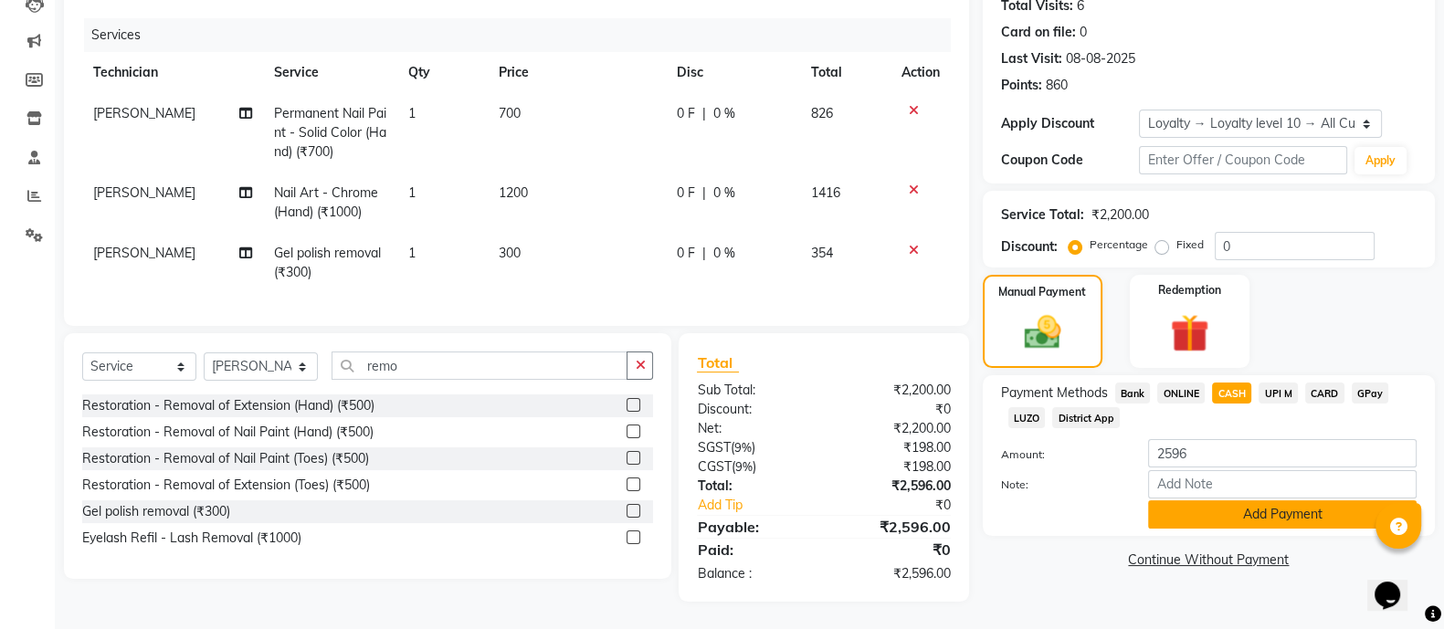
click at [1297, 500] on button "Add Payment" at bounding box center [1282, 514] width 268 height 28
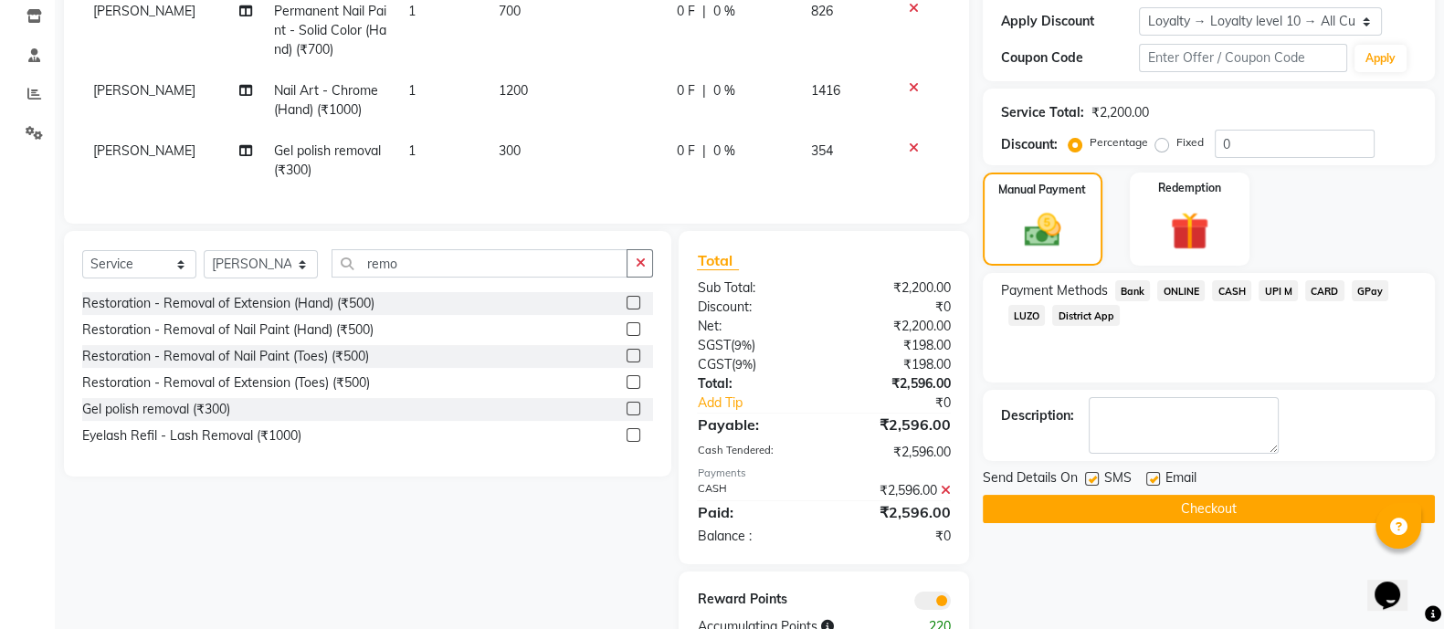
scroll to position [382, 0]
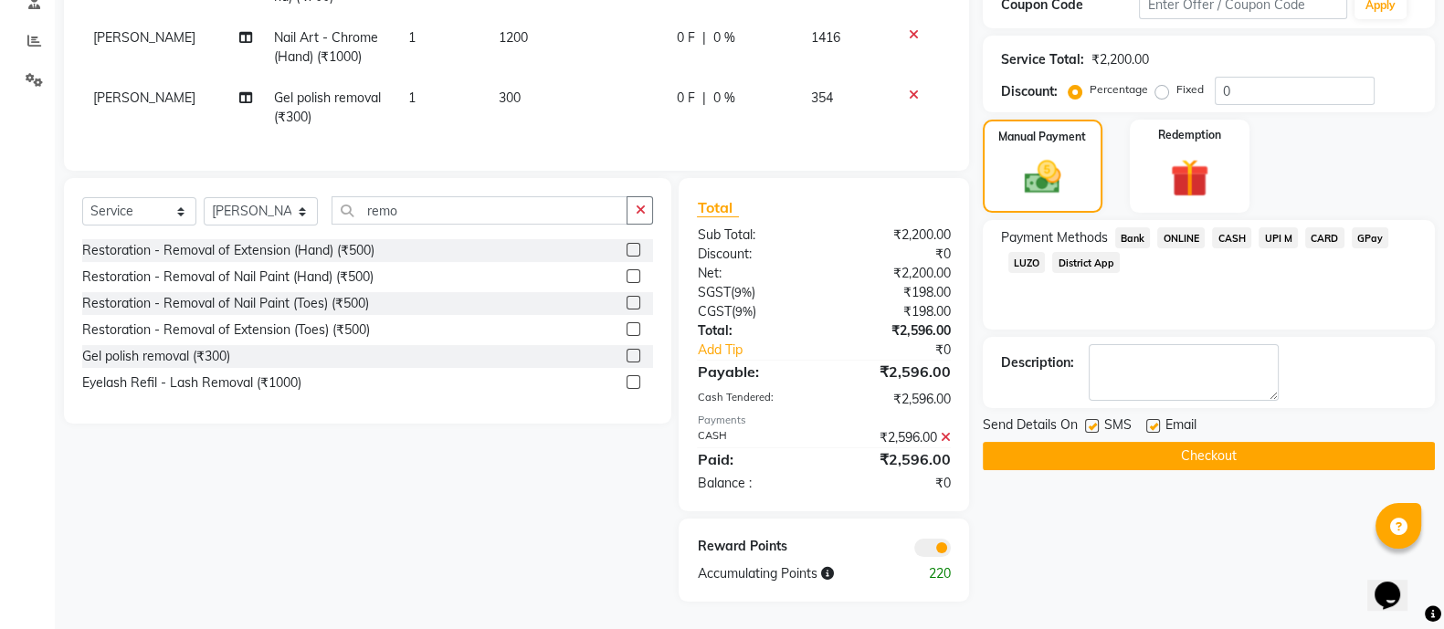
click at [1289, 442] on button "Checkout" at bounding box center [1209, 456] width 452 height 28
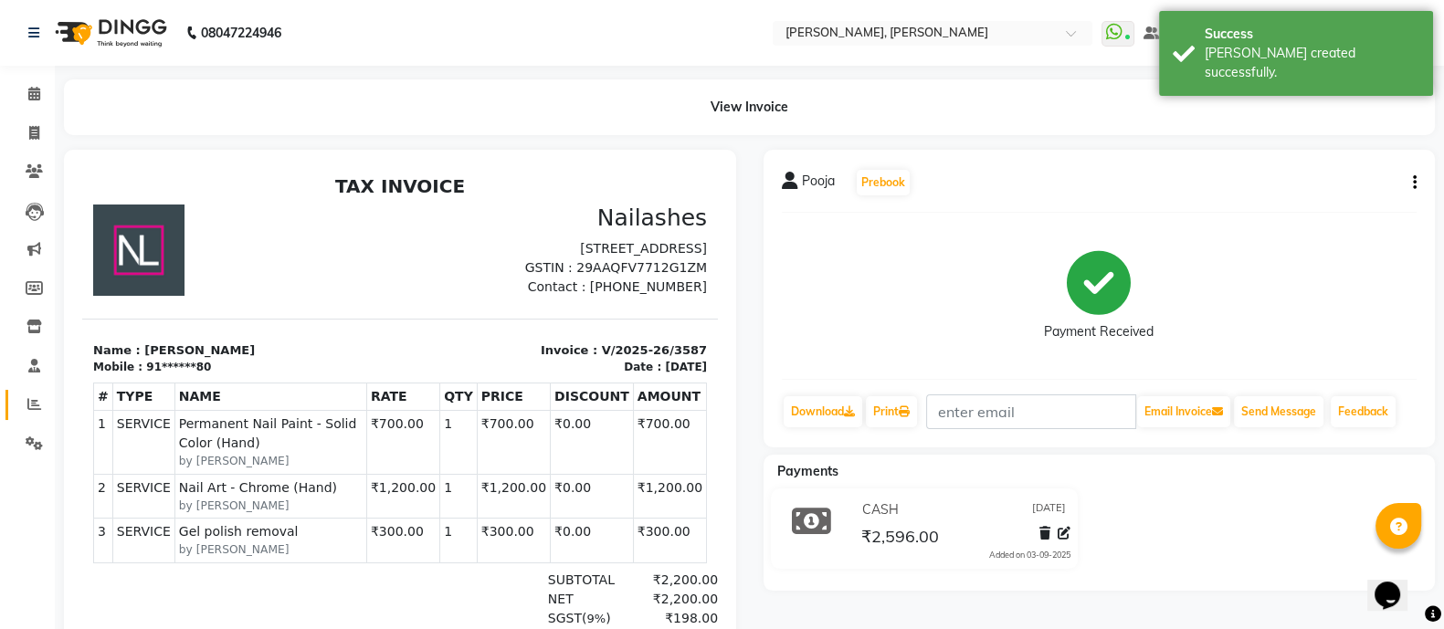
click at [23, 411] on span at bounding box center [34, 404] width 32 height 21
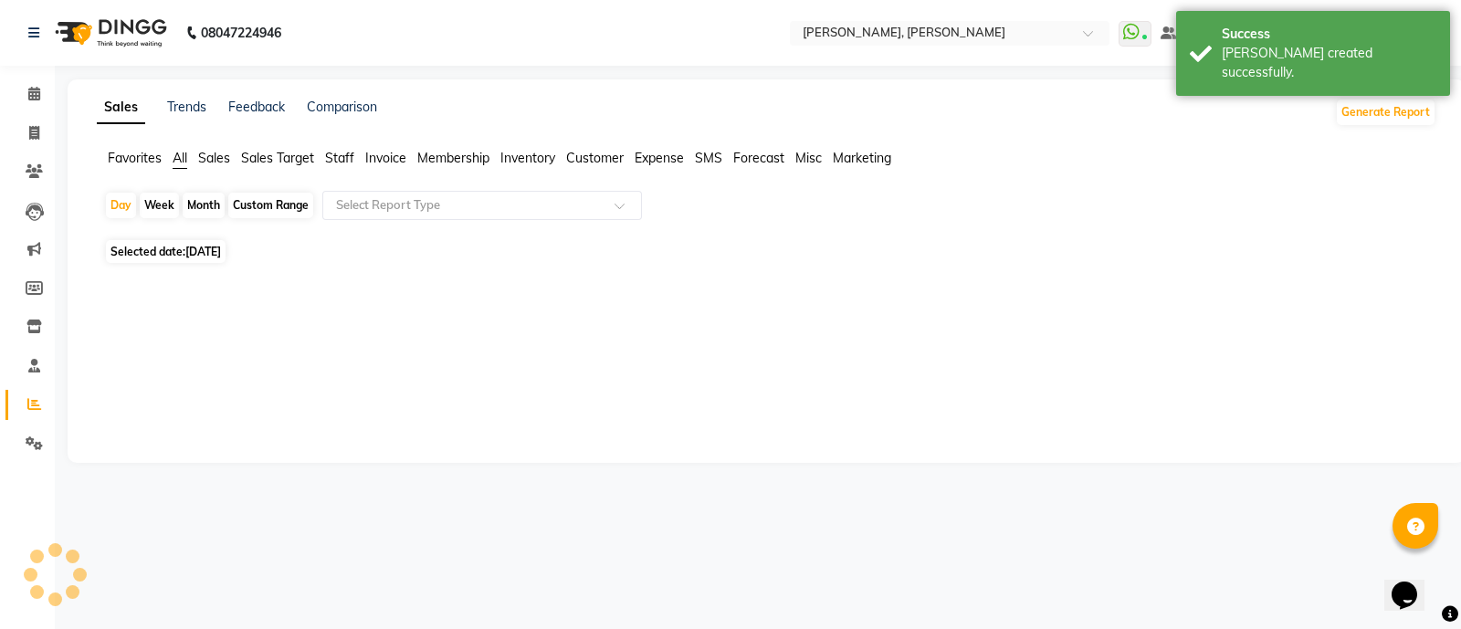
click at [352, 165] on span "Staff" at bounding box center [339, 158] width 29 height 16
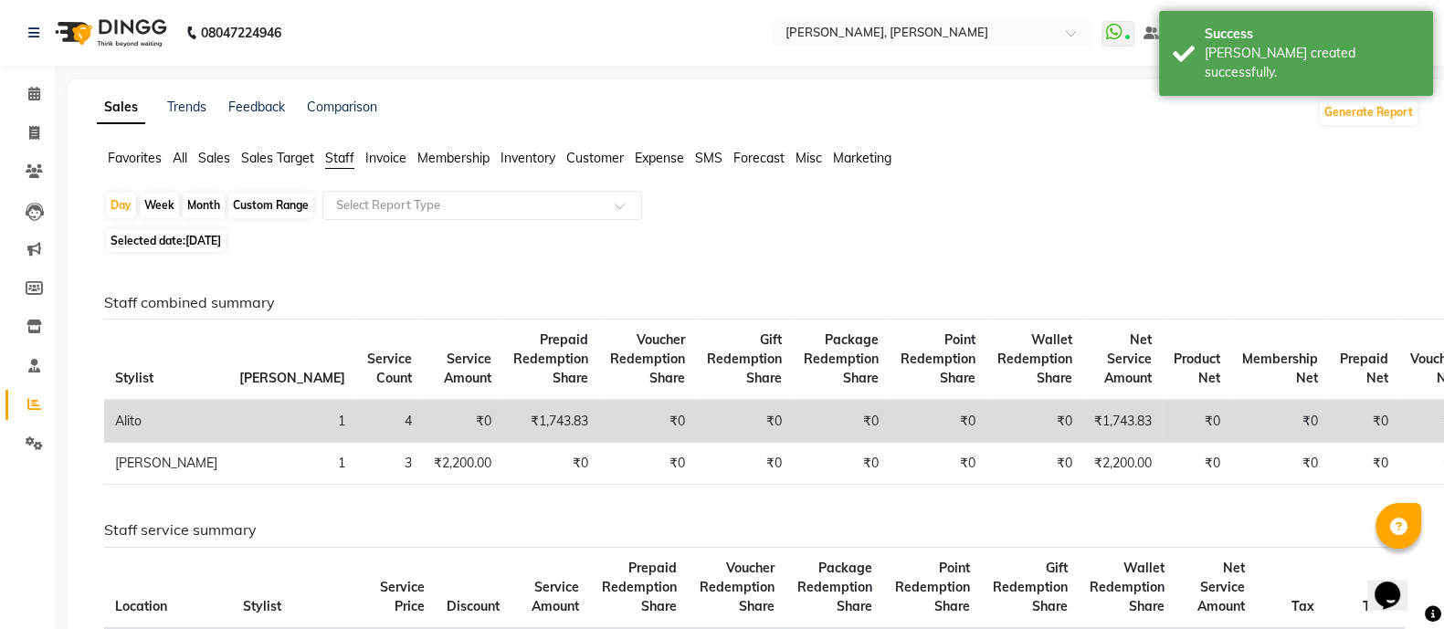
click at [36, 138] on icon at bounding box center [34, 133] width 10 height 14
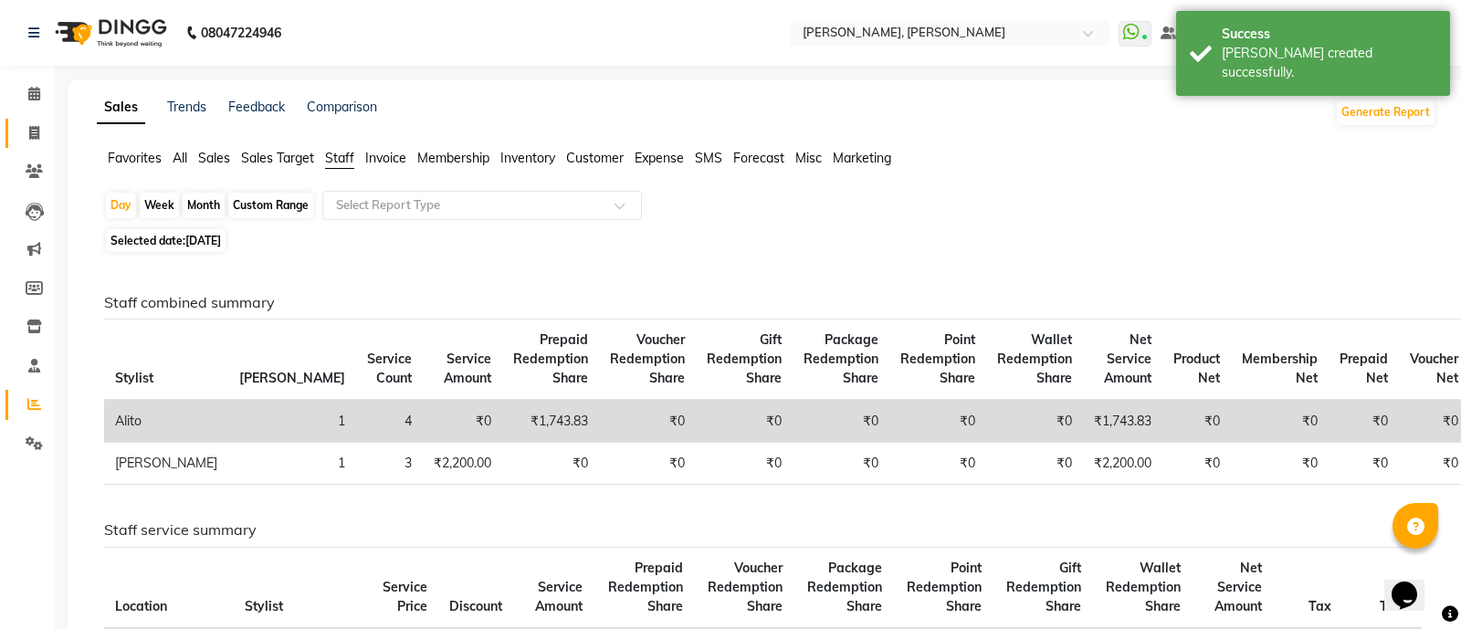
select select "service"
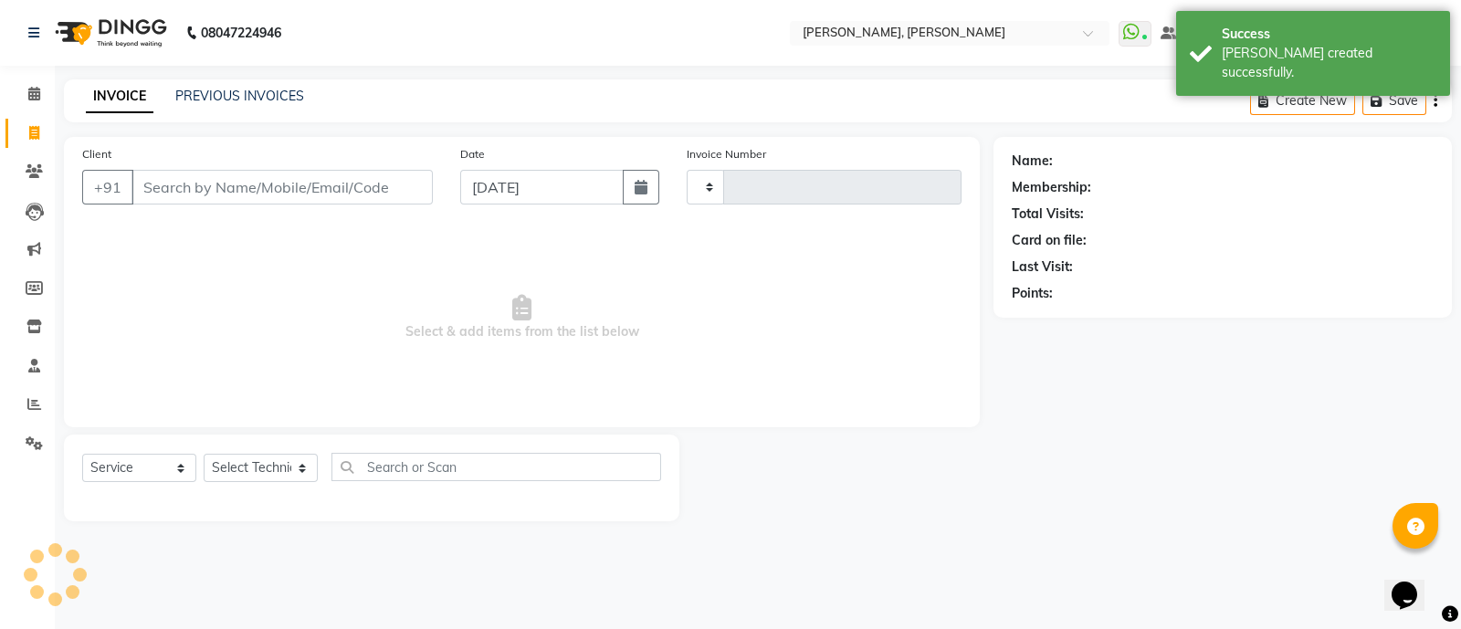
type input "3588"
select select "3767"
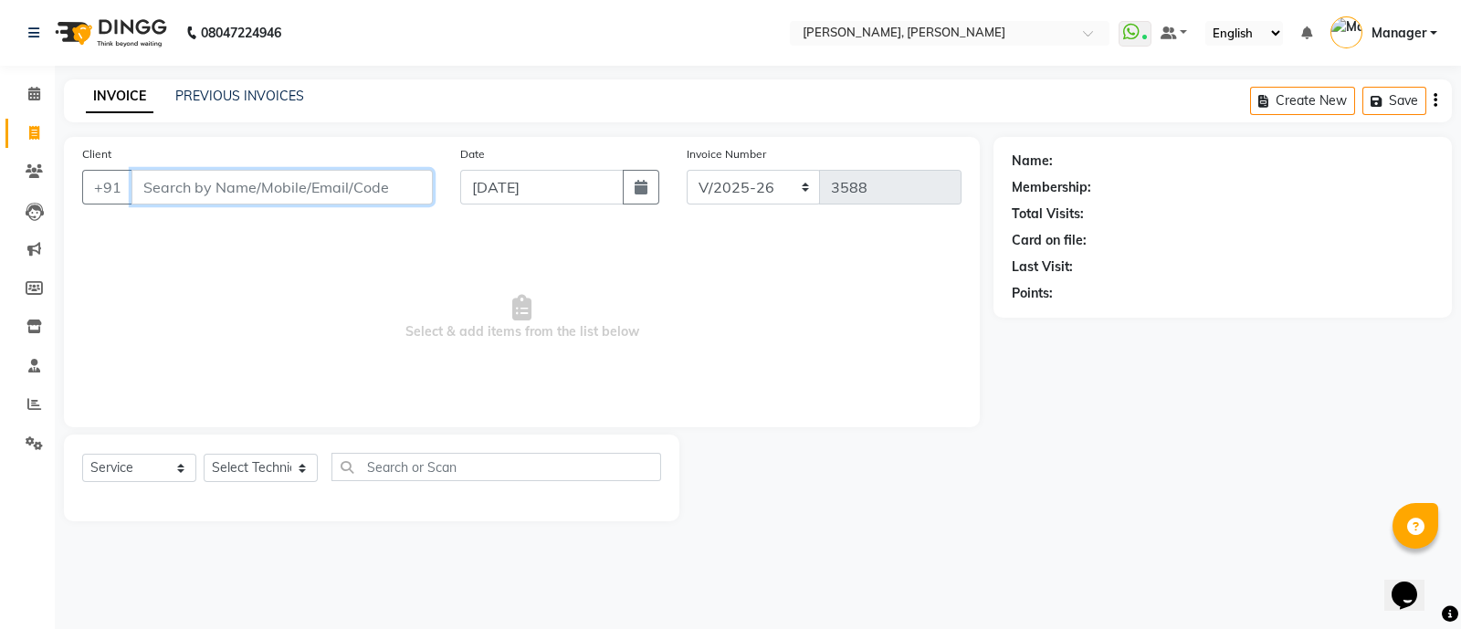
click at [155, 183] on input "Client" at bounding box center [281, 187] width 301 height 35
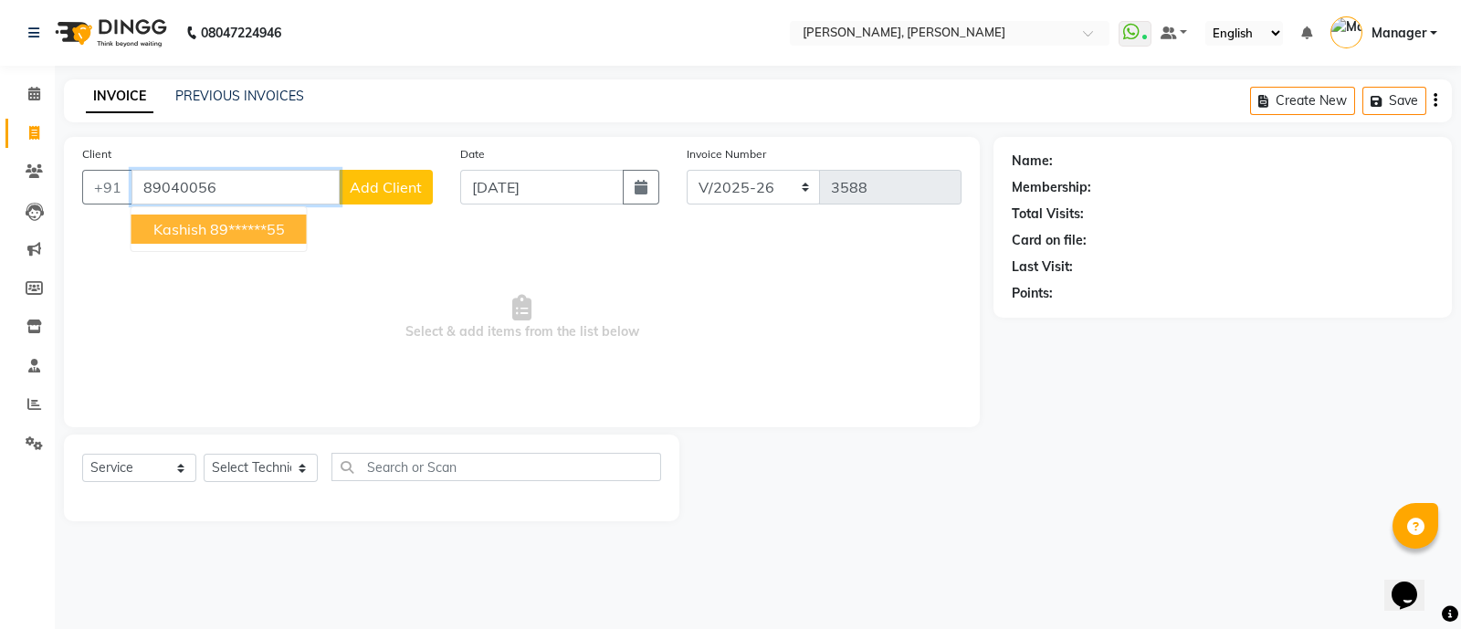
click at [271, 238] on button "[PERSON_NAME] 89******55" at bounding box center [218, 229] width 175 height 29
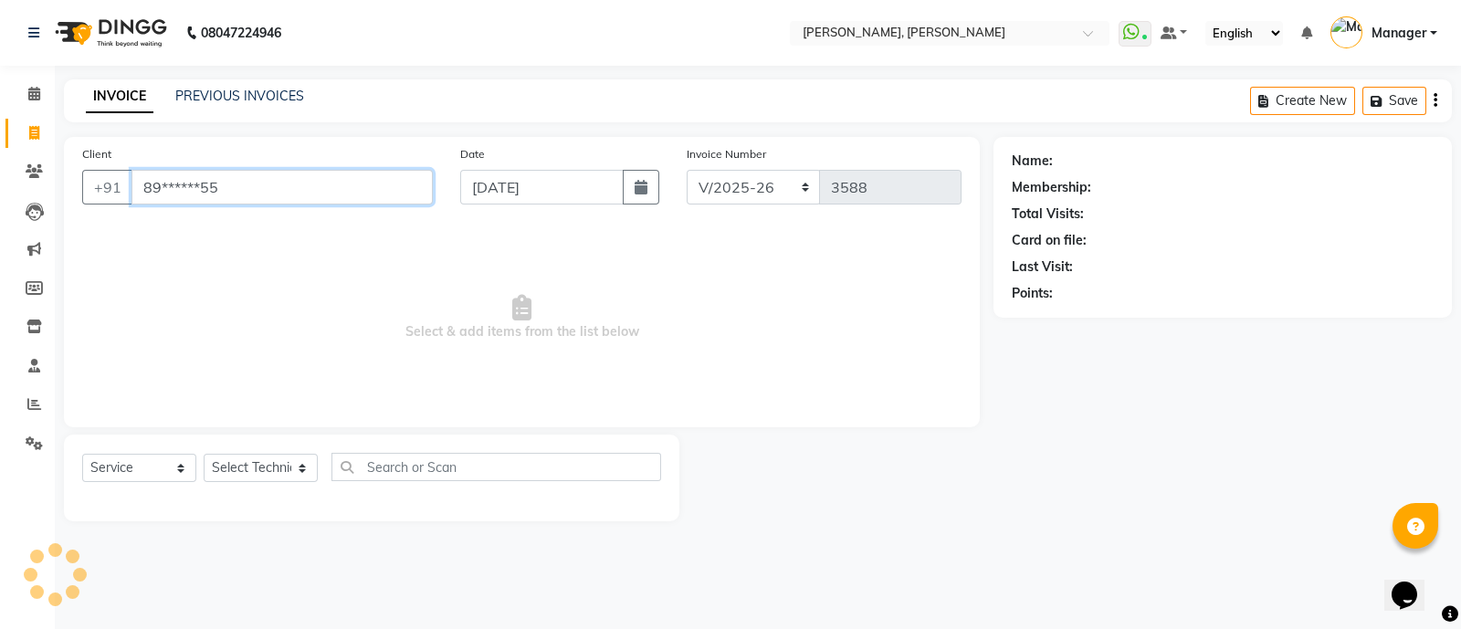
type input "89******55"
select select "1: Object"
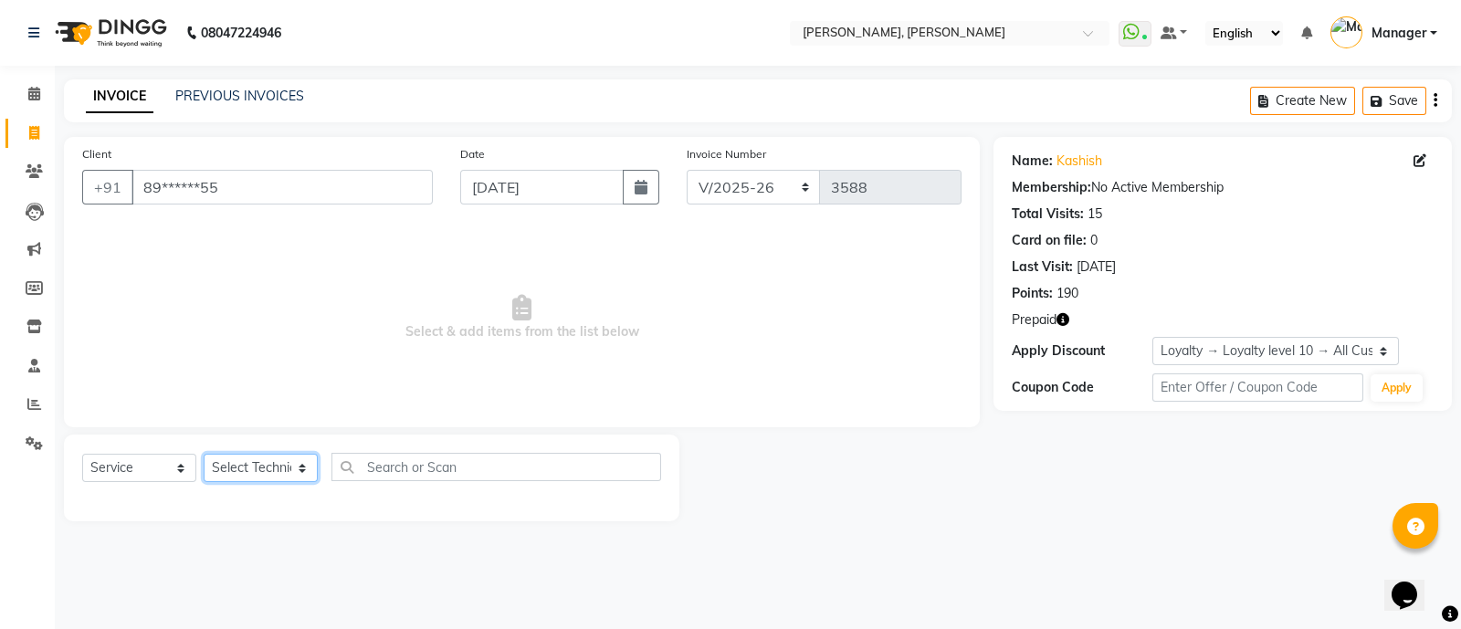
click at [274, 479] on select "Select Technician [PERSON_NAME] [PERSON_NAME] Asid Hanmi [PERSON_NAME] Manager …" at bounding box center [261, 468] width 114 height 28
select select "90598"
click at [204, 455] on select "Select Technician [PERSON_NAME] [PERSON_NAME] Asid Hanmi [PERSON_NAME] Manager …" at bounding box center [261, 468] width 114 height 28
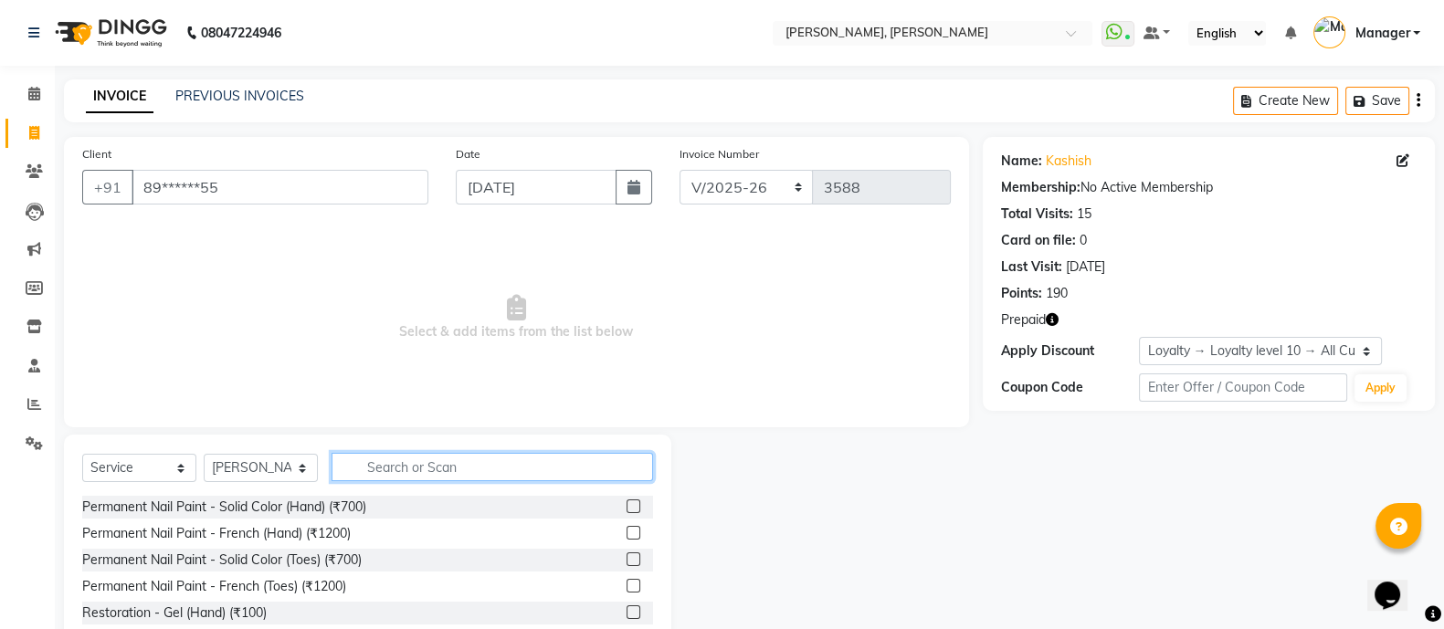
click at [399, 470] on input "text" at bounding box center [491, 467] width 321 height 28
click at [380, 462] on input "text" at bounding box center [491, 467] width 321 height 28
click at [626, 503] on label at bounding box center [633, 506] width 14 height 14
click at [626, 503] on input "checkbox" at bounding box center [632, 507] width 12 height 12
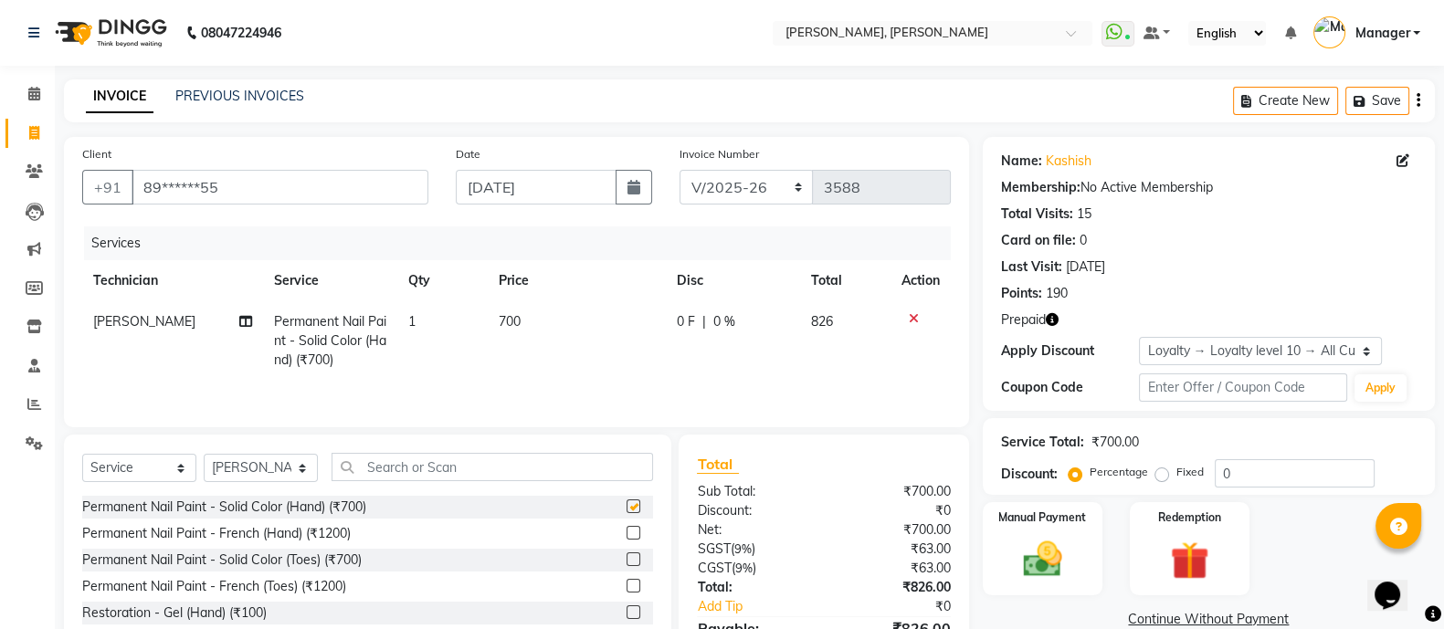
checkbox input "false"
click at [396, 468] on input "text" at bounding box center [491, 467] width 321 height 28
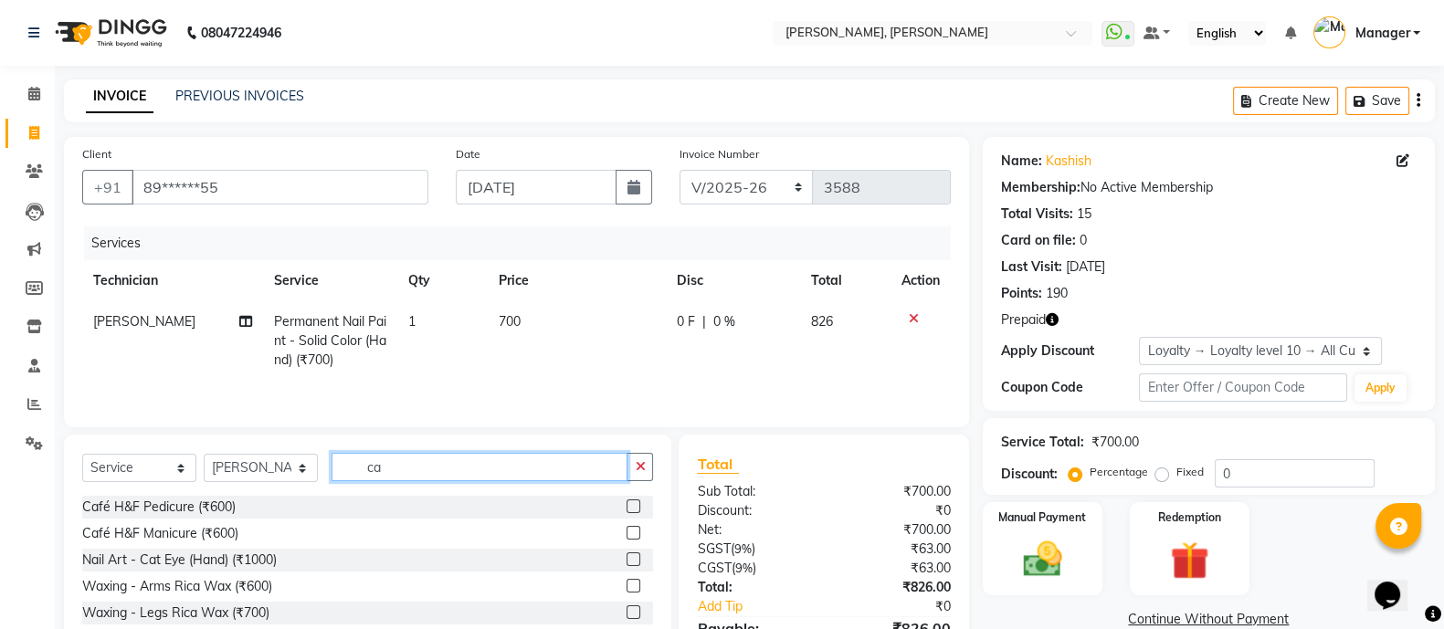
type input "ca"
click at [641, 473] on icon "button" at bounding box center [640, 466] width 10 height 13
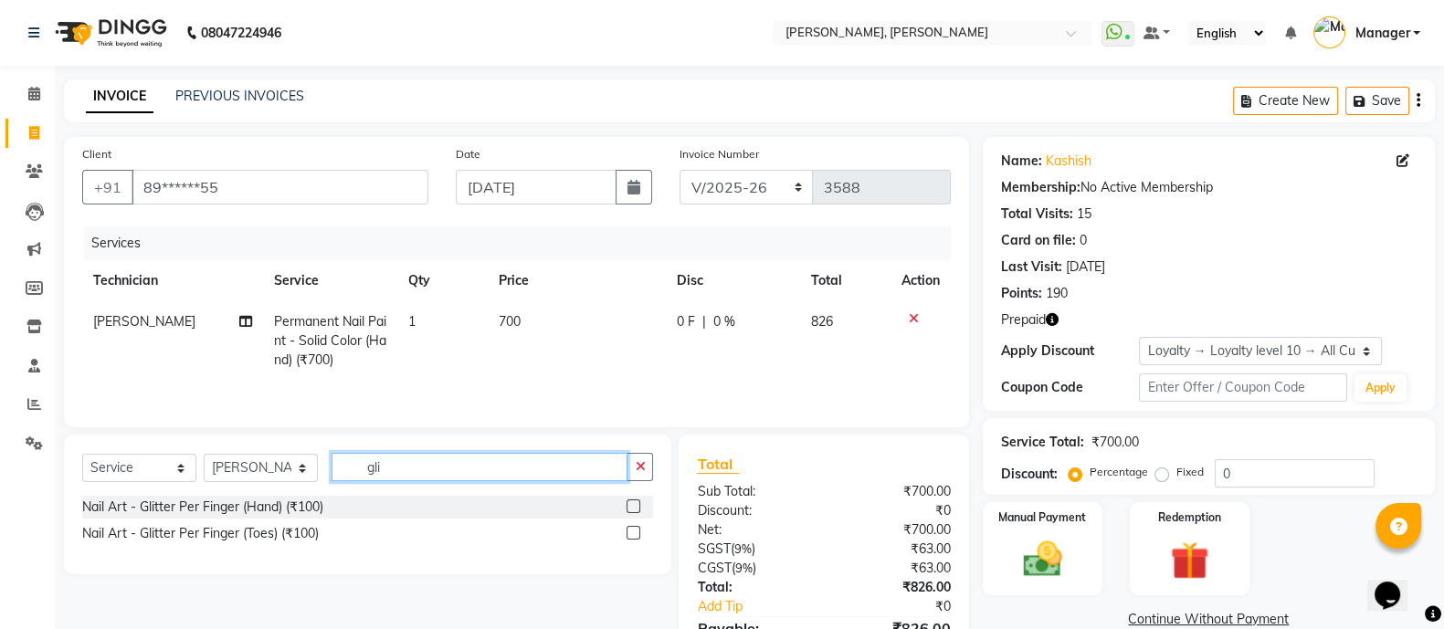
type input "gli"
click at [635, 510] on label at bounding box center [633, 506] width 14 height 14
click at [635, 510] on input "checkbox" at bounding box center [632, 507] width 12 height 12
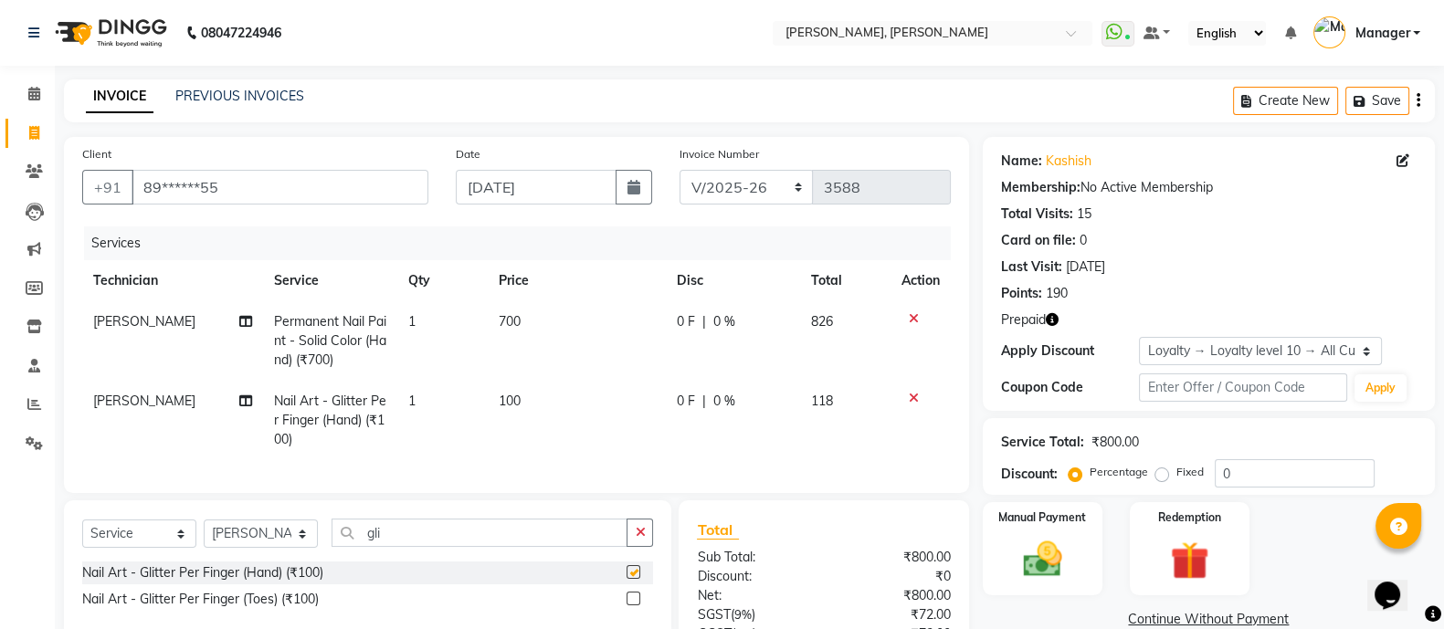
checkbox input "false"
click at [424, 403] on td "1" at bounding box center [441, 420] width 89 height 79
select select "90598"
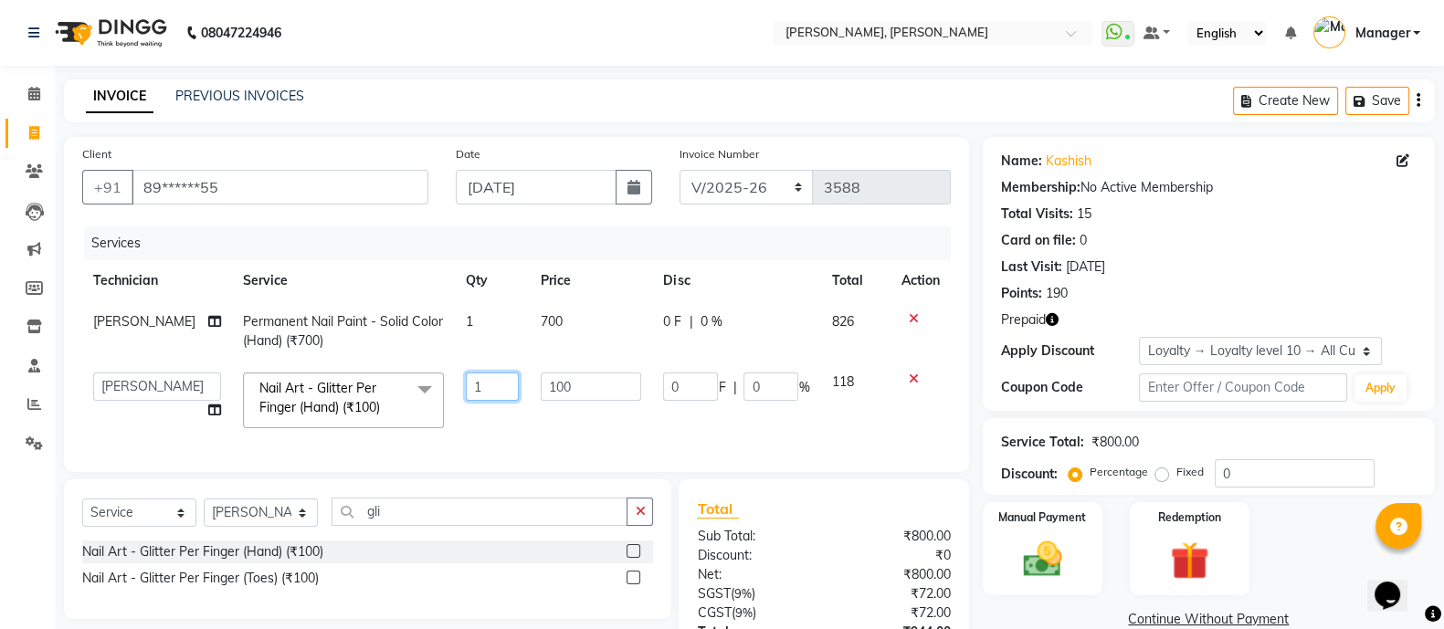
click at [478, 393] on input "1" at bounding box center [492, 387] width 53 height 28
type input "2"
click at [639, 535] on div "Select Service Product Membership Package Voucher Prepaid Gift Card Select Tech…" at bounding box center [367, 549] width 607 height 140
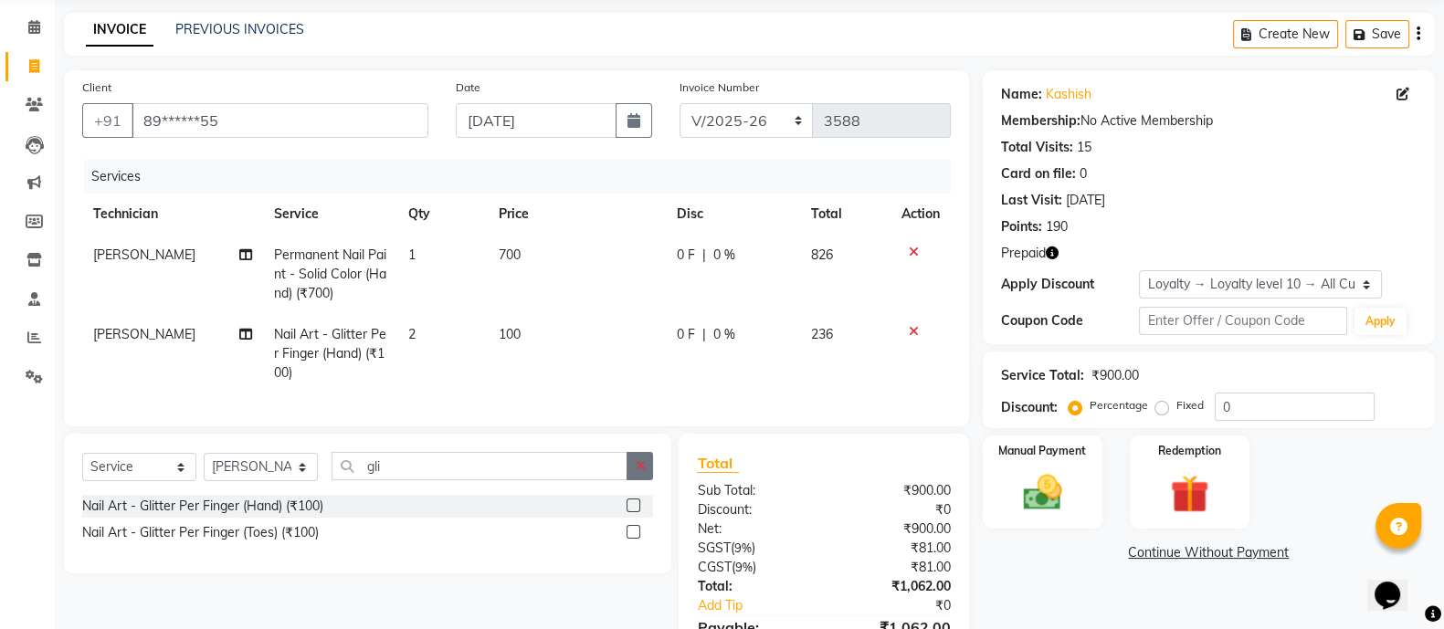
scroll to position [184, 0]
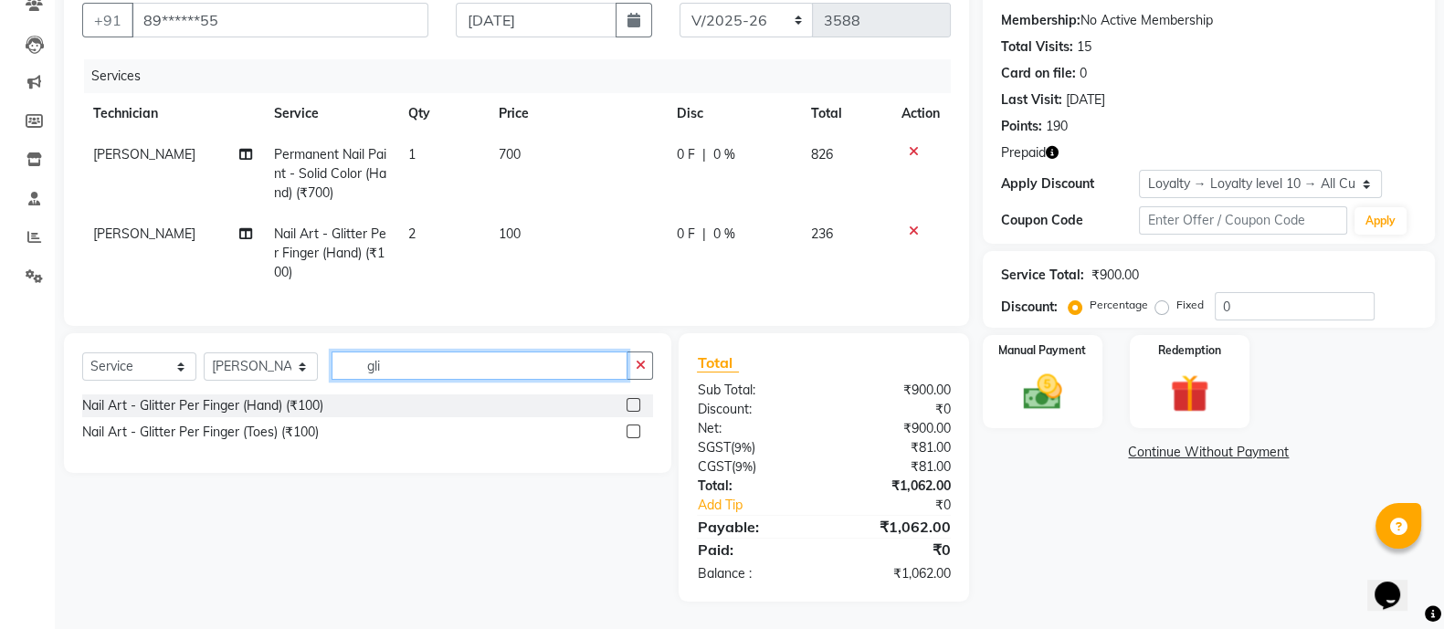
click at [429, 373] on input "gli" at bounding box center [479, 366] width 296 height 28
type input "g"
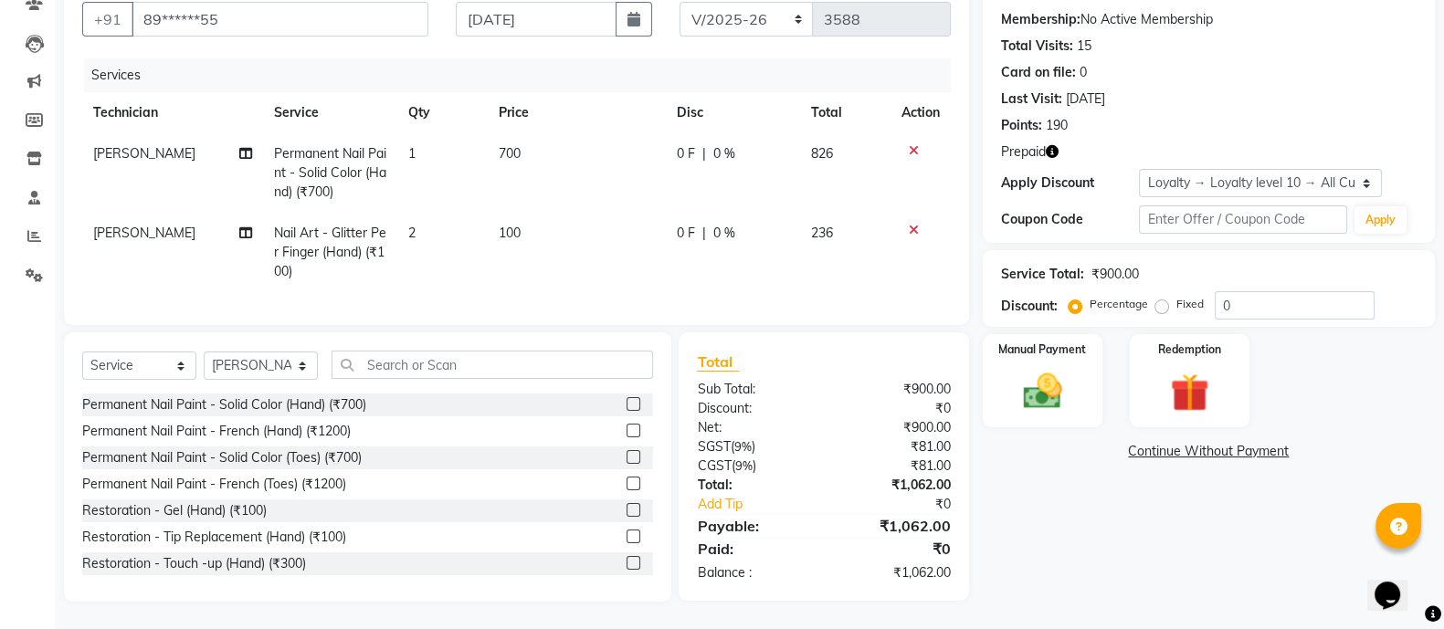
click at [626, 563] on label at bounding box center [633, 563] width 14 height 14
click at [626, 563] on input "checkbox" at bounding box center [632, 564] width 12 height 12
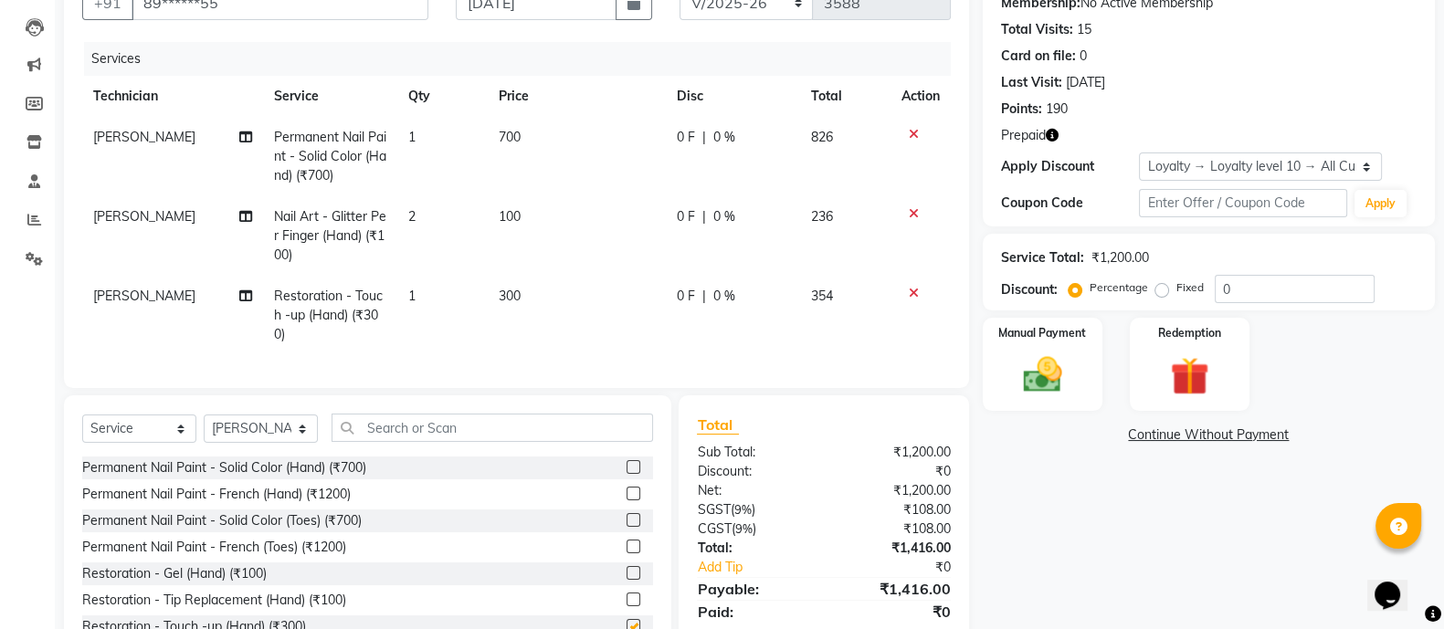
checkbox input "false"
click at [541, 301] on td "300" at bounding box center [577, 315] width 178 height 79
select select "90598"
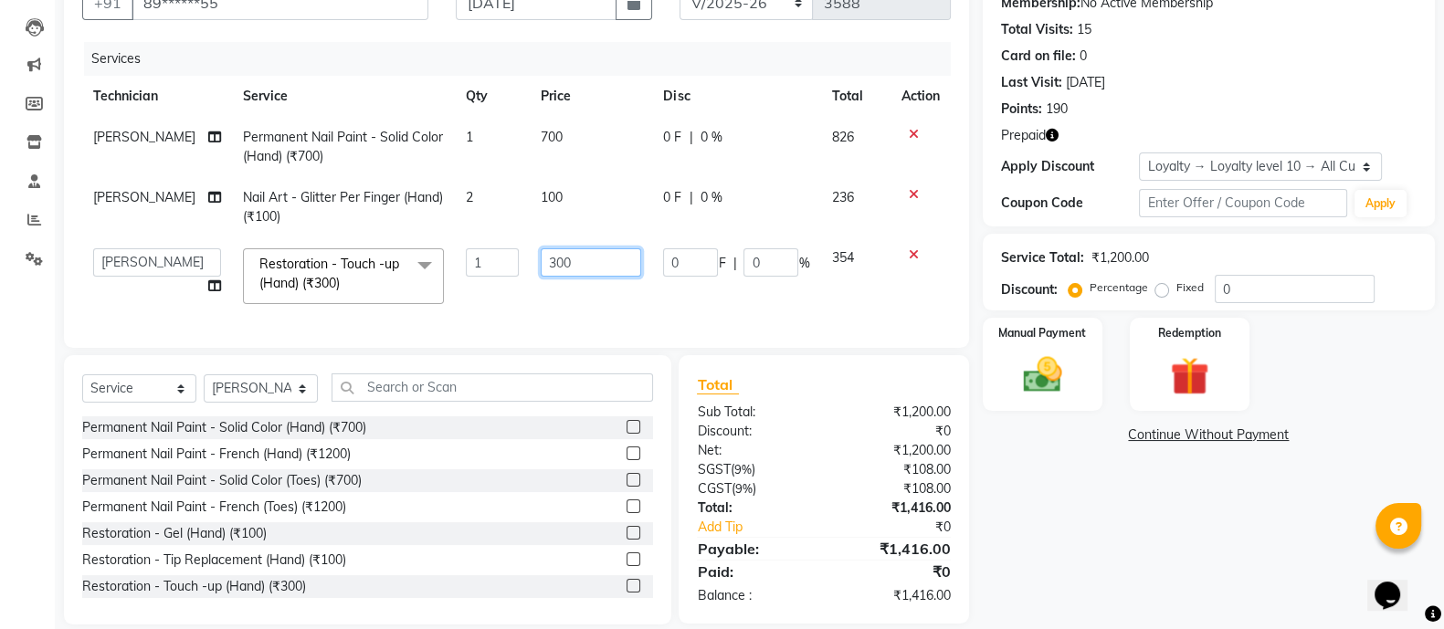
click at [574, 252] on input "300" at bounding box center [591, 262] width 100 height 28
type input "3"
type input "200"
click at [822, 375] on div "Client +91 89******55 Date [DATE] Invoice Number BTH/2025-26 RED/2025-26 V/2025…" at bounding box center [516, 289] width 932 height 672
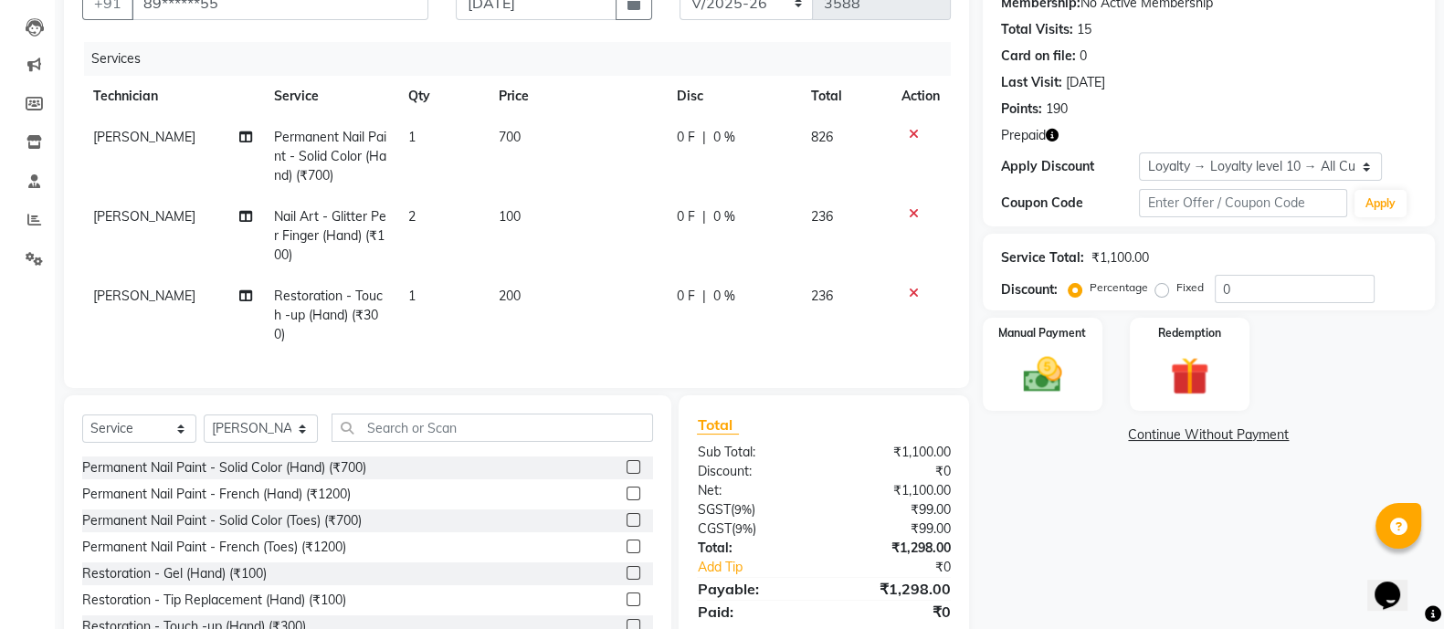
click at [1053, 134] on icon "button" at bounding box center [1052, 135] width 13 height 13
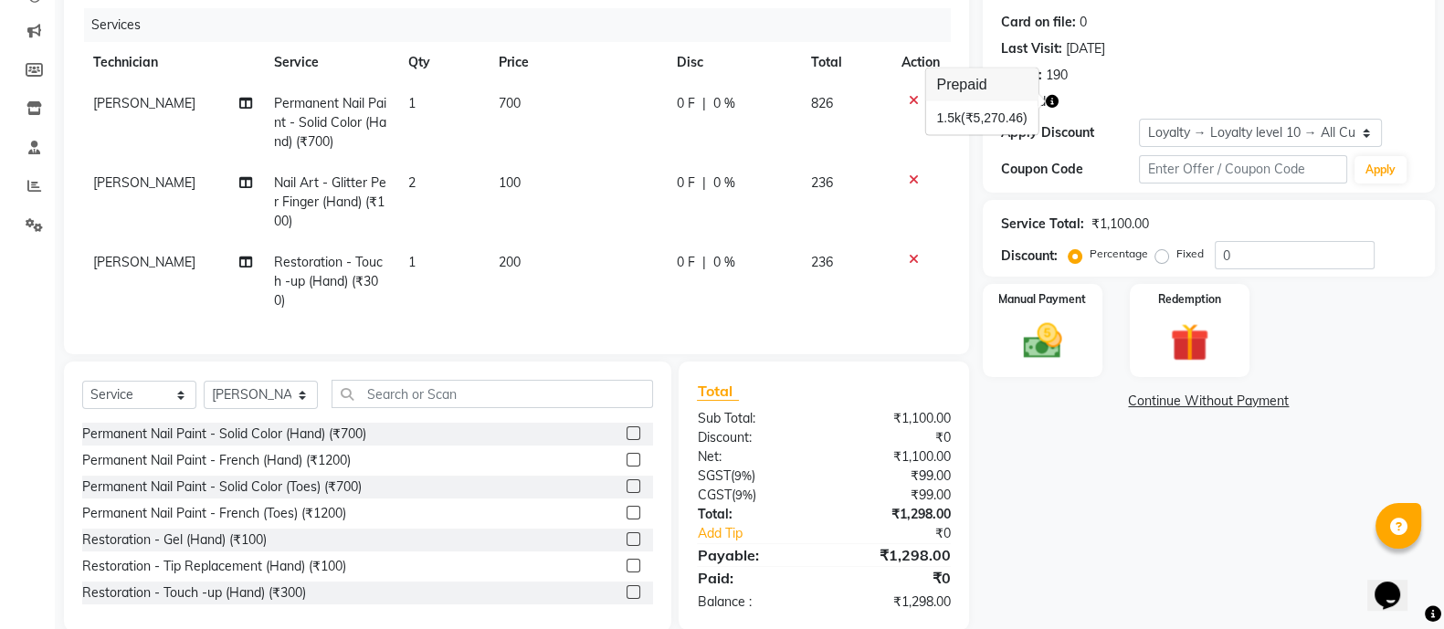
scroll to position [265, 0]
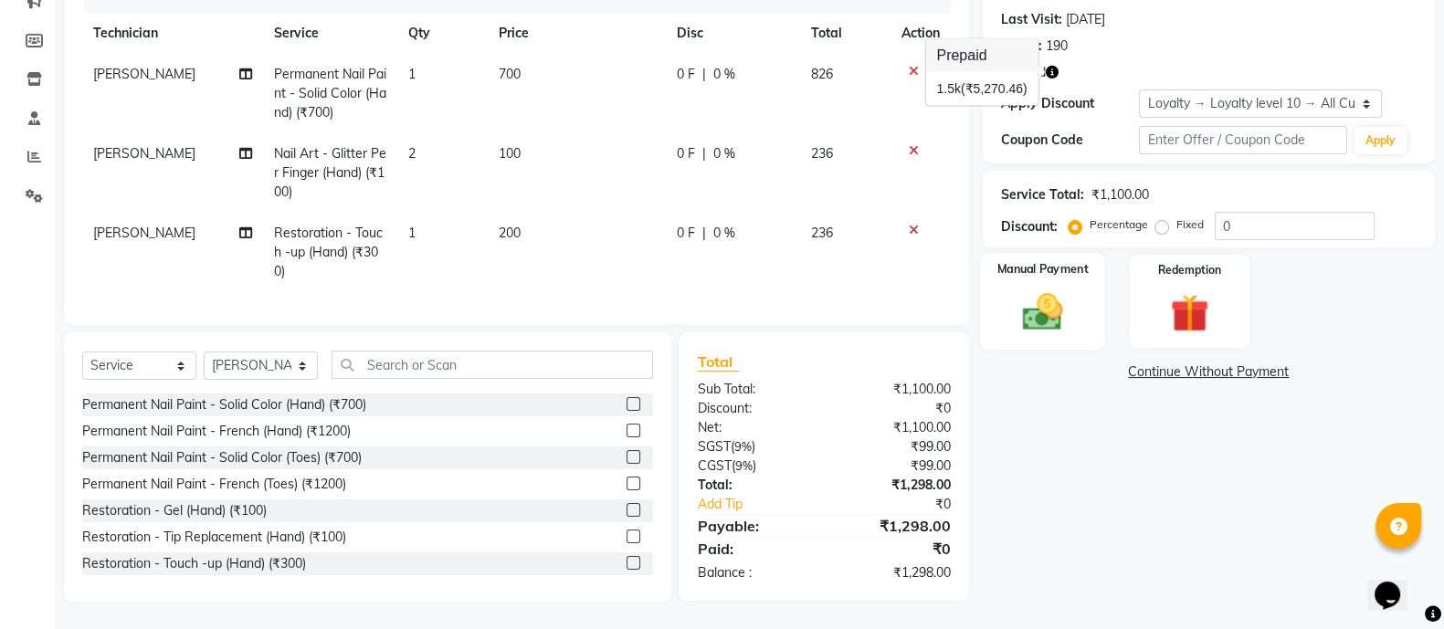
click at [1044, 289] on img at bounding box center [1042, 312] width 65 height 46
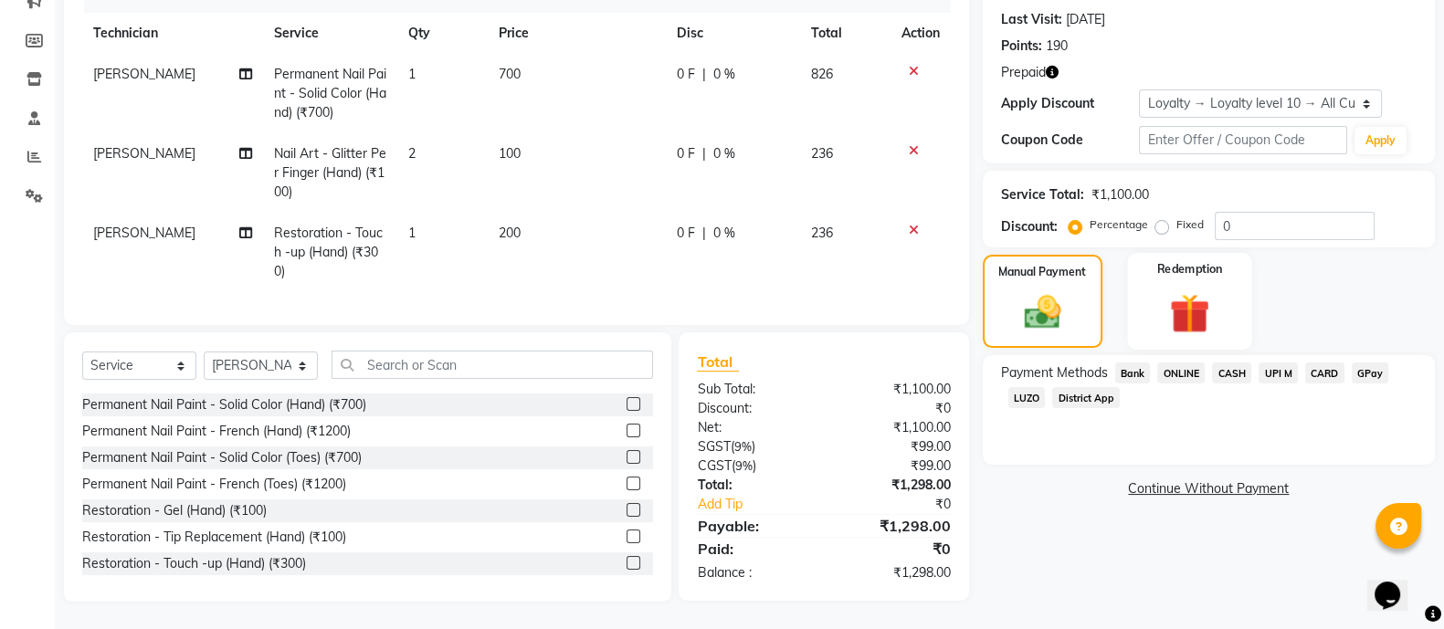
click at [1188, 289] on img at bounding box center [1189, 313] width 65 height 49
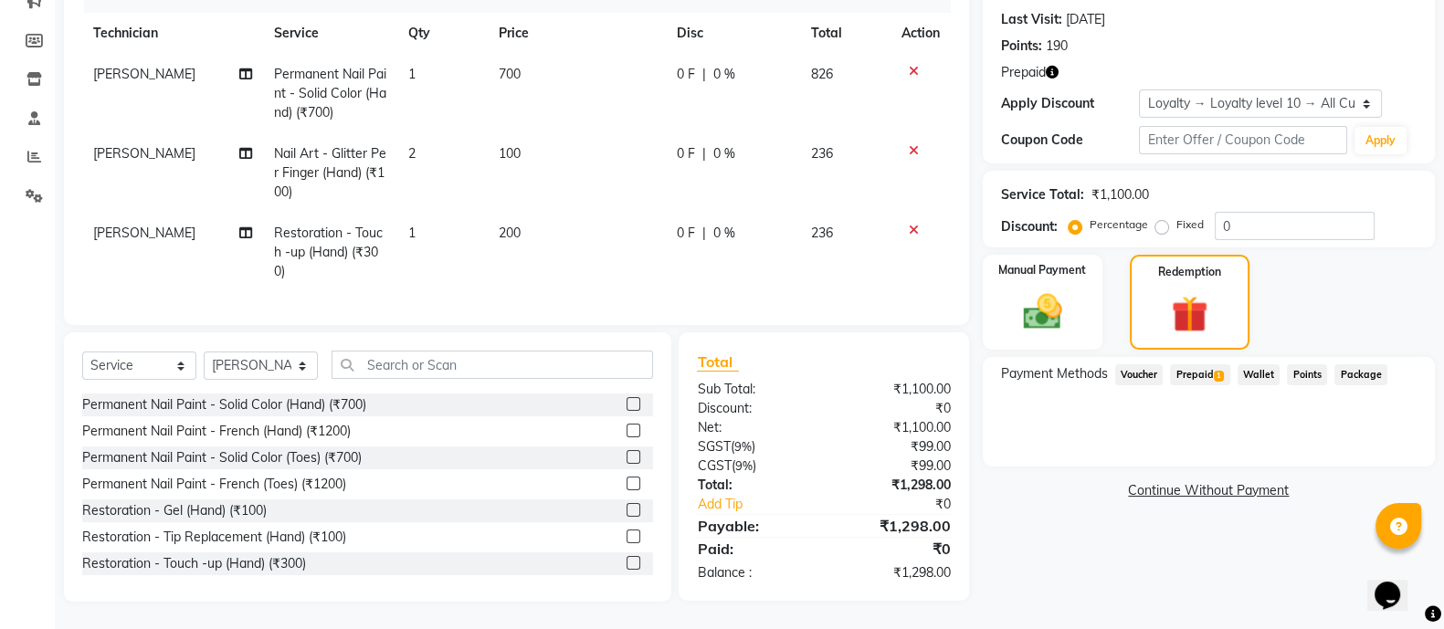
click at [1202, 364] on span "Prepaid 1" at bounding box center [1199, 374] width 59 height 21
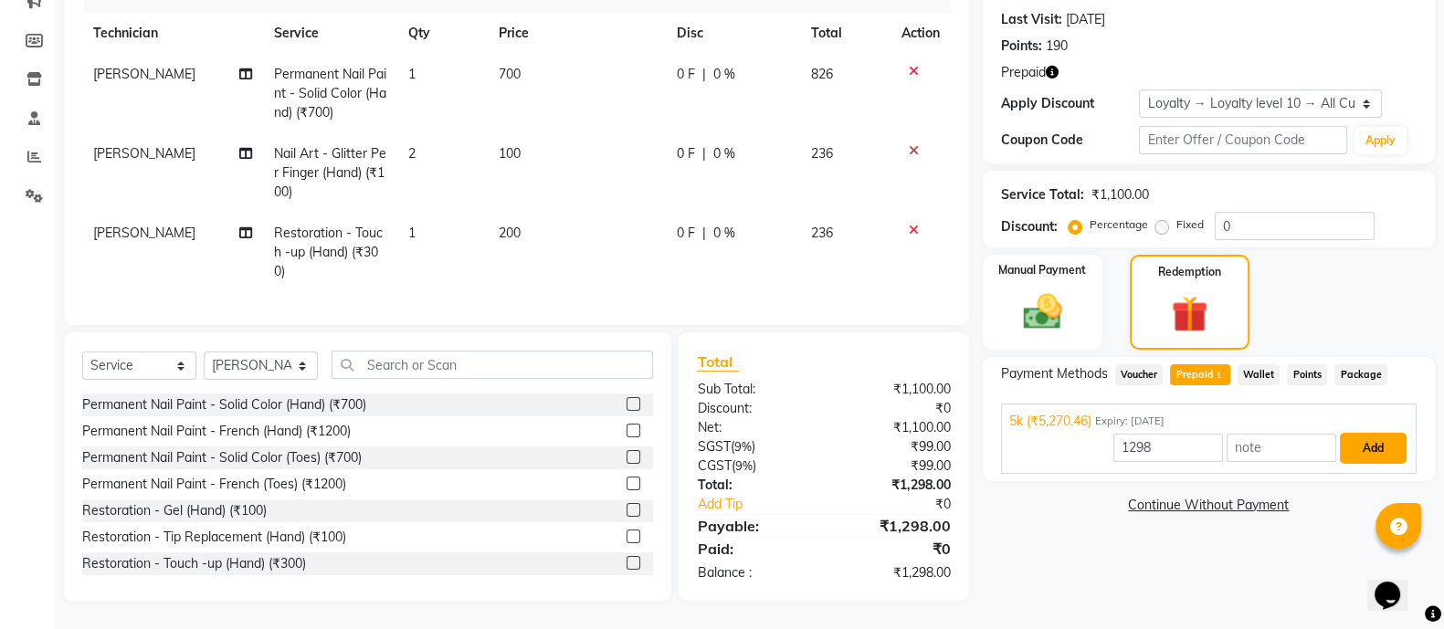
click at [1374, 433] on button "Add" at bounding box center [1373, 448] width 67 height 31
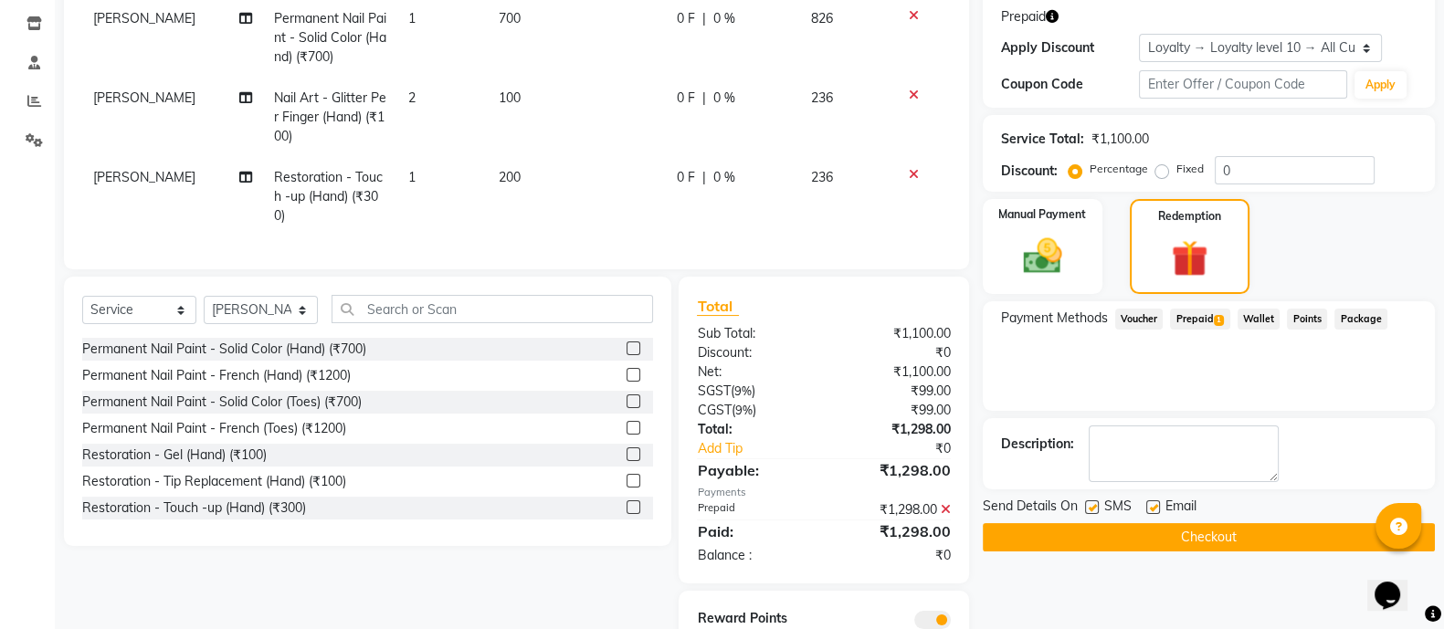
scroll to position [394, 0]
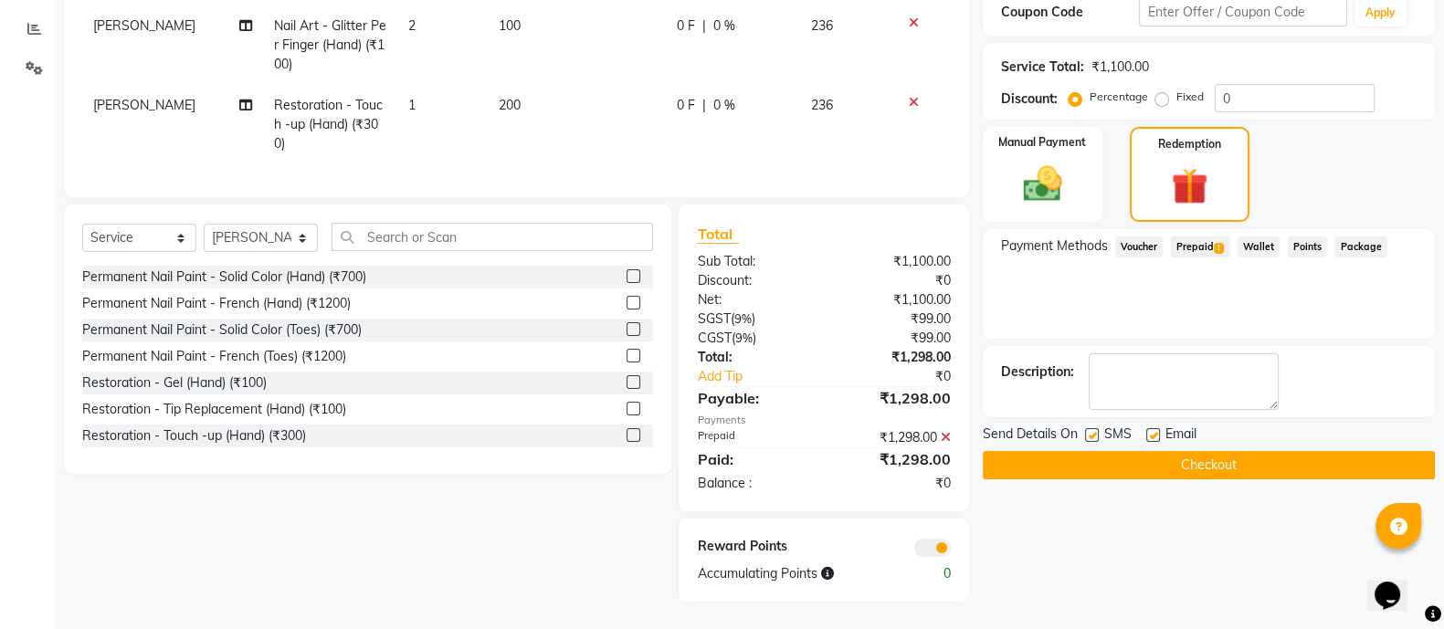
click at [1226, 451] on button "Checkout" at bounding box center [1209, 465] width 452 height 28
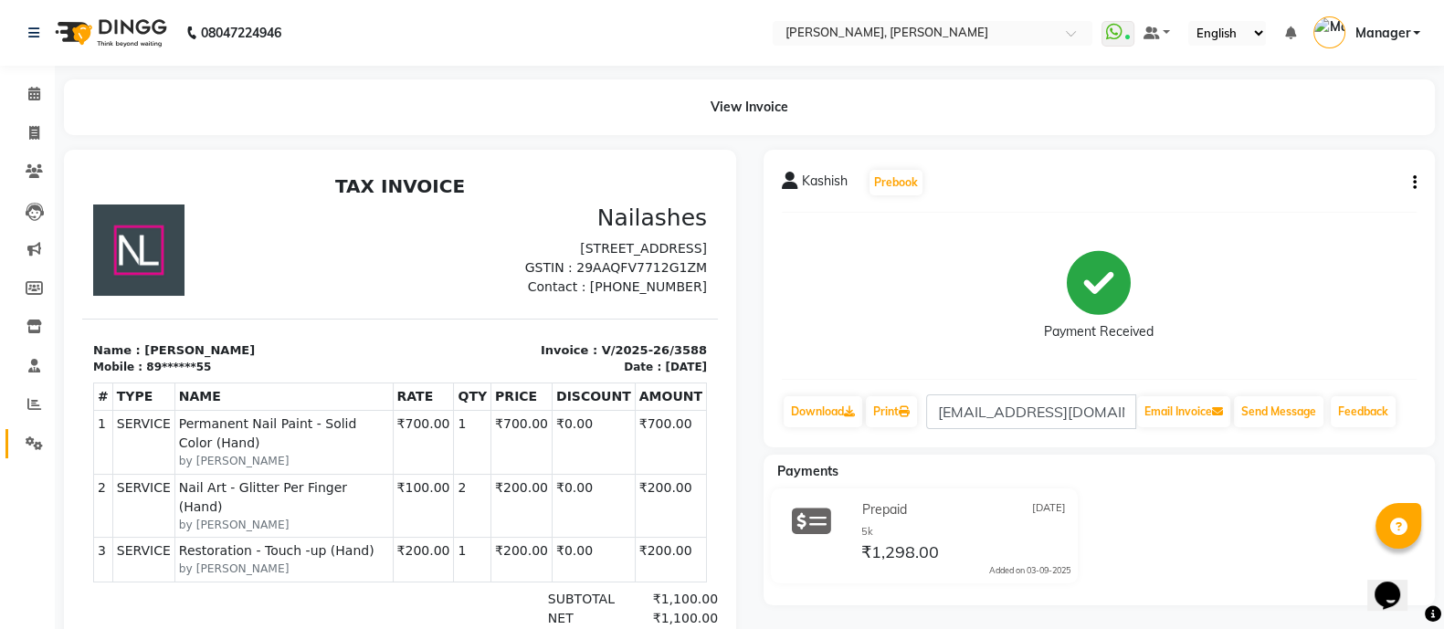
click at [34, 429] on link "Settings" at bounding box center [27, 444] width 44 height 30
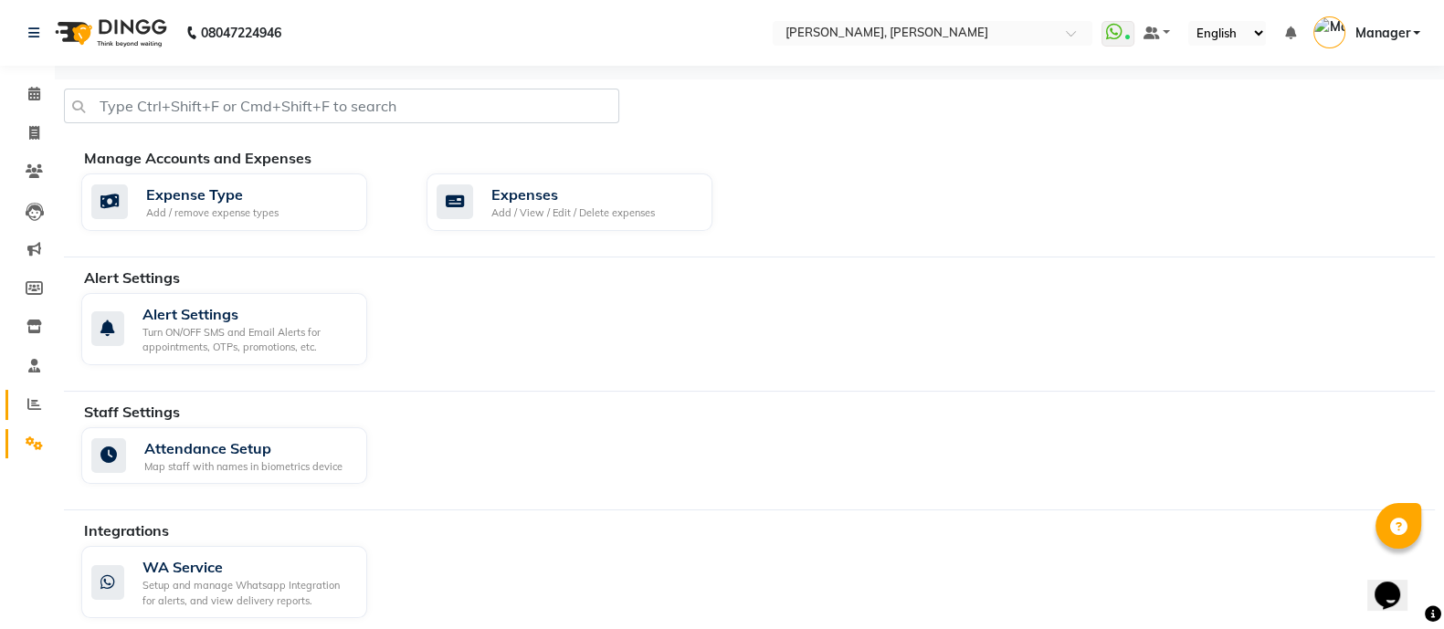
click at [28, 408] on icon at bounding box center [34, 404] width 14 height 14
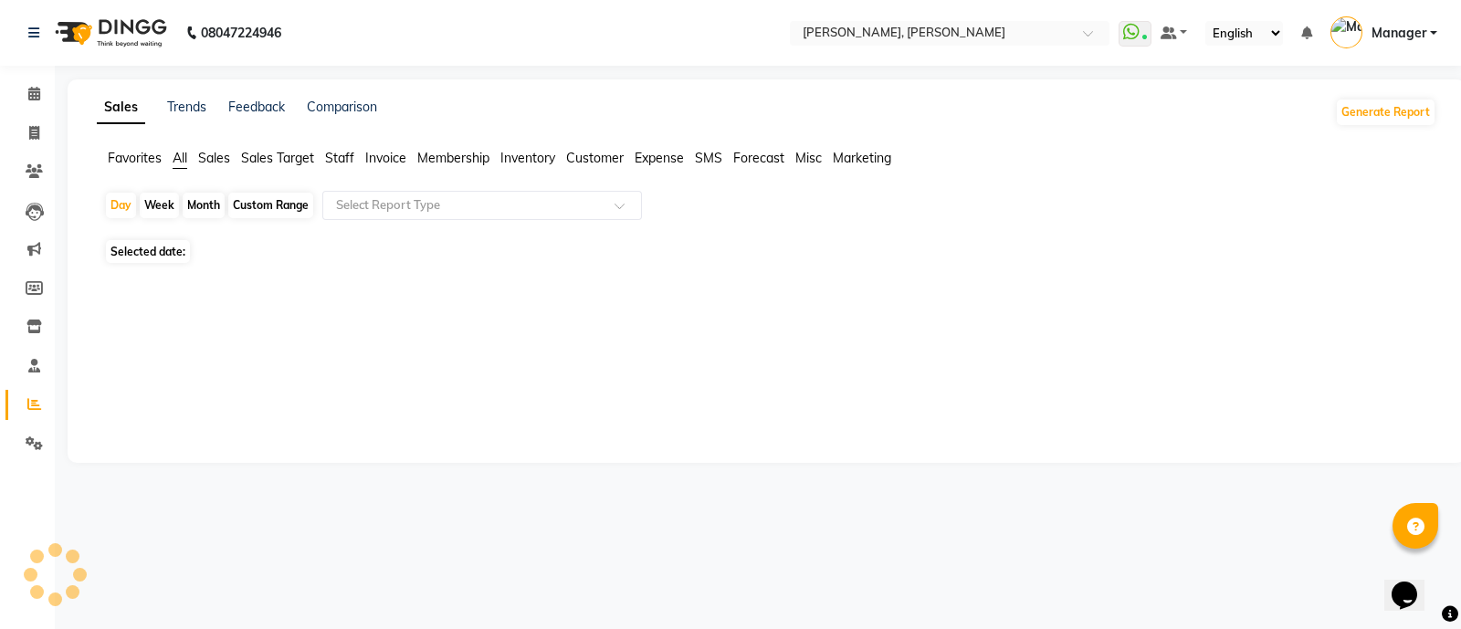
click at [345, 155] on span "Staff" at bounding box center [339, 158] width 29 height 16
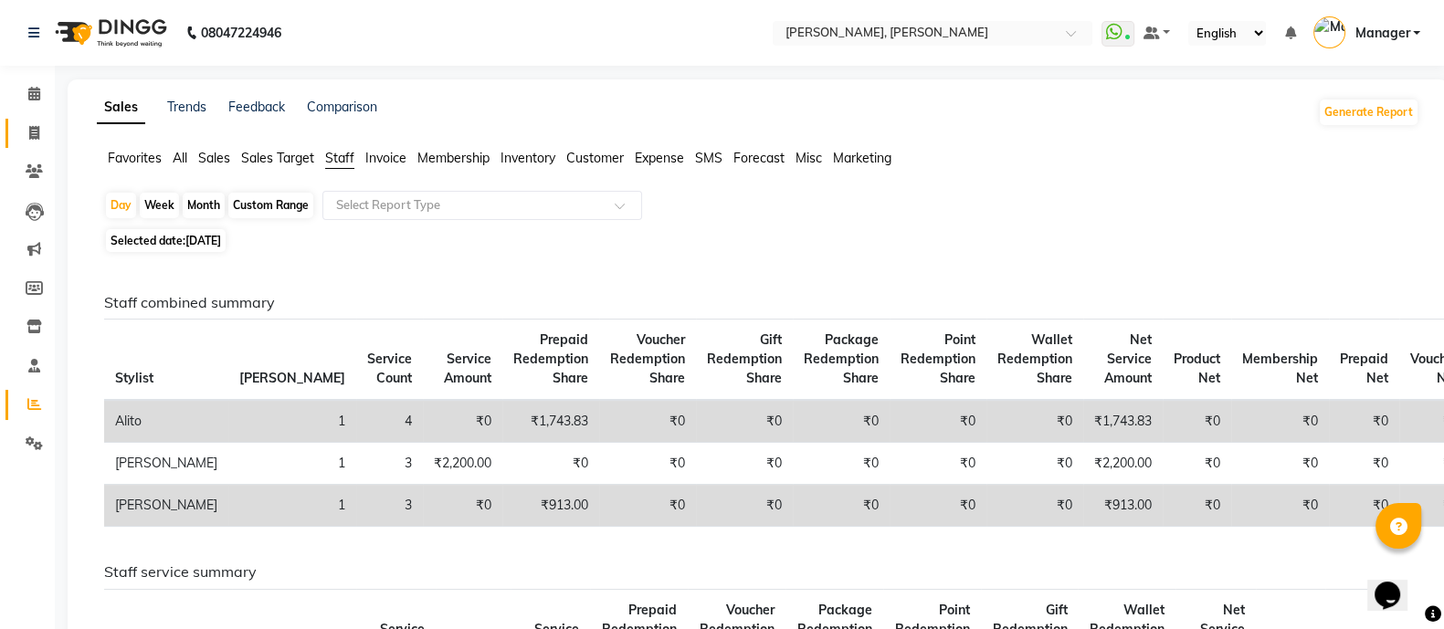
click at [22, 144] on link "Invoice" at bounding box center [27, 134] width 44 height 30
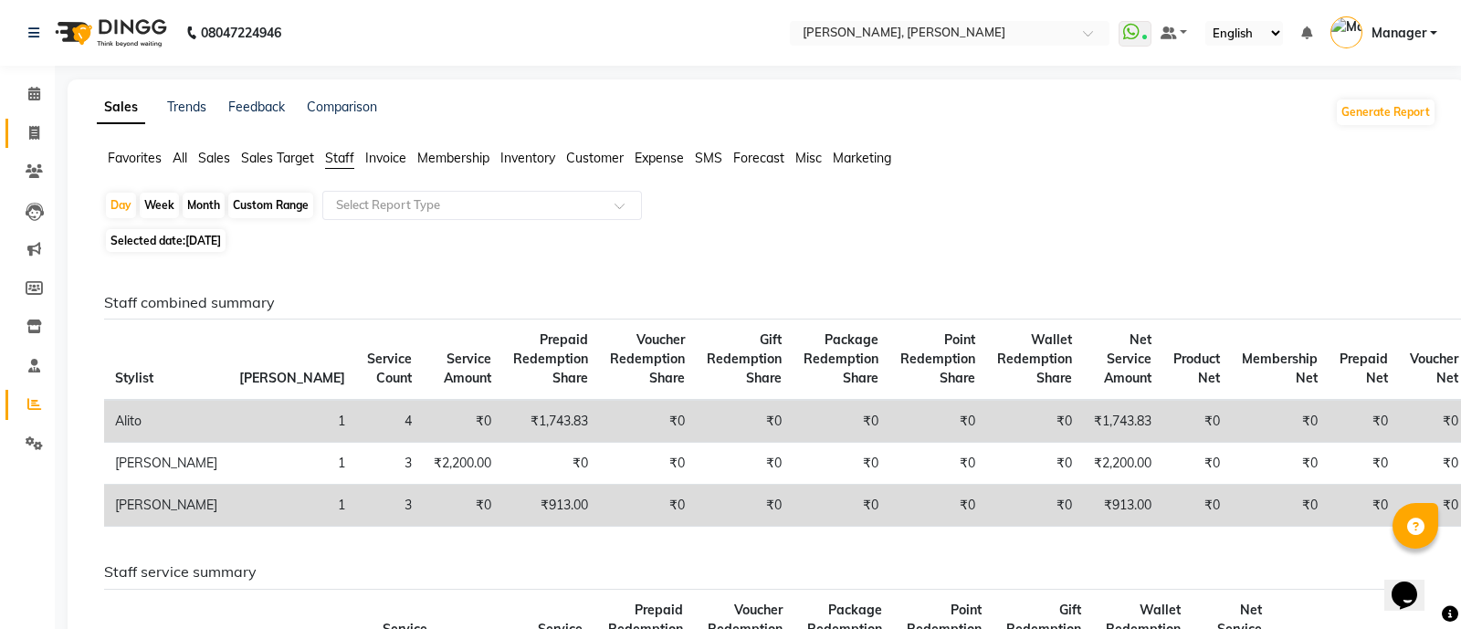
select select "3767"
select select "service"
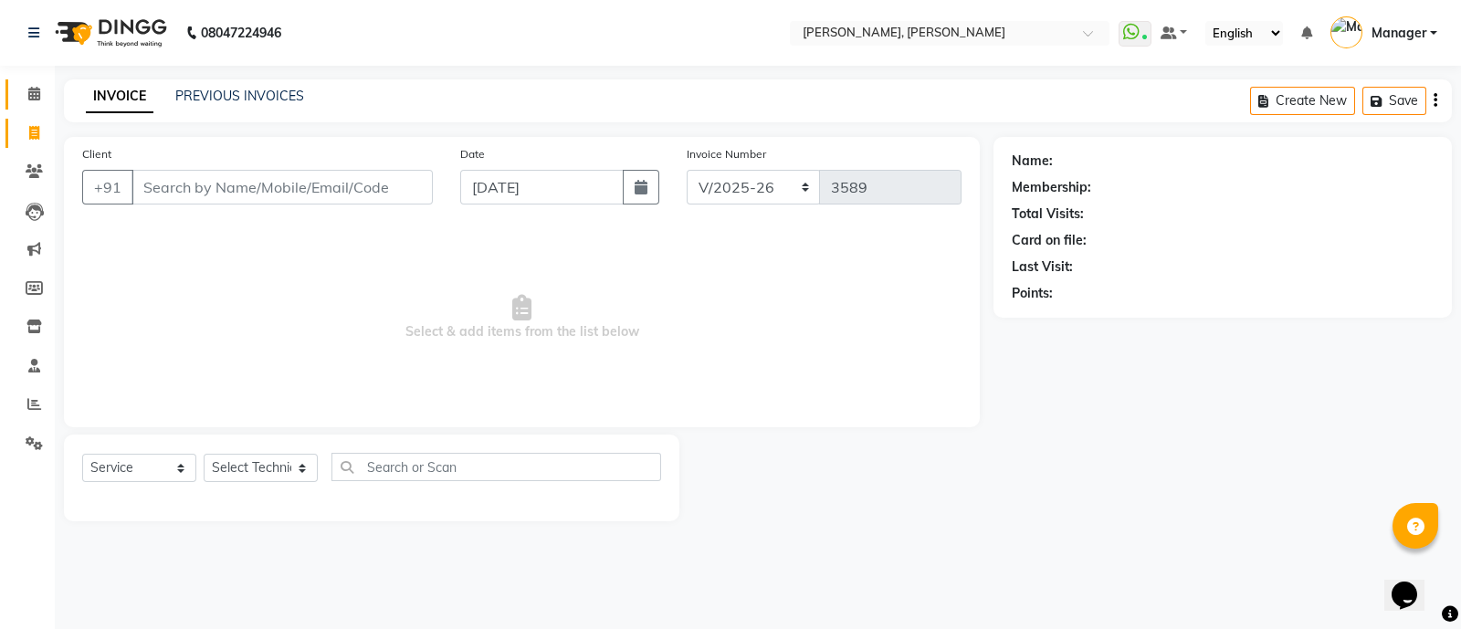
click at [15, 89] on link "Calendar" at bounding box center [27, 94] width 44 height 30
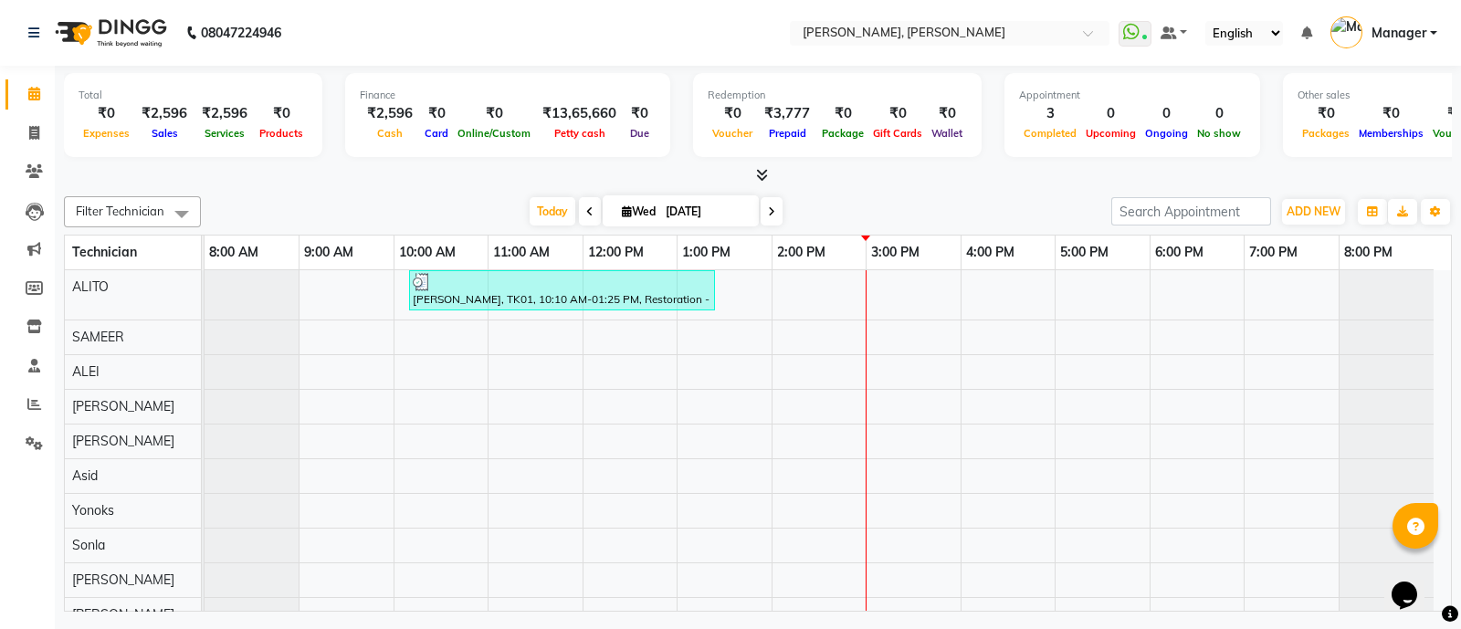
click at [750, 173] on span at bounding box center [758, 175] width 19 height 19
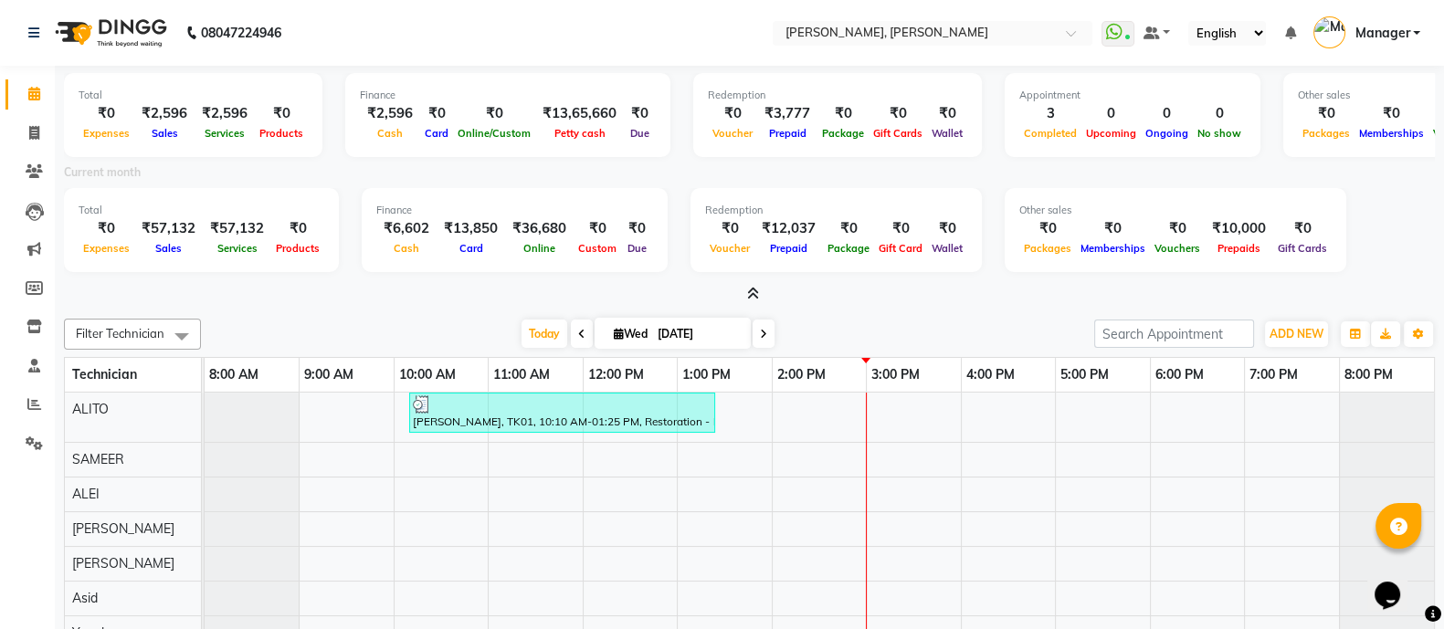
click at [751, 299] on icon at bounding box center [753, 294] width 12 height 14
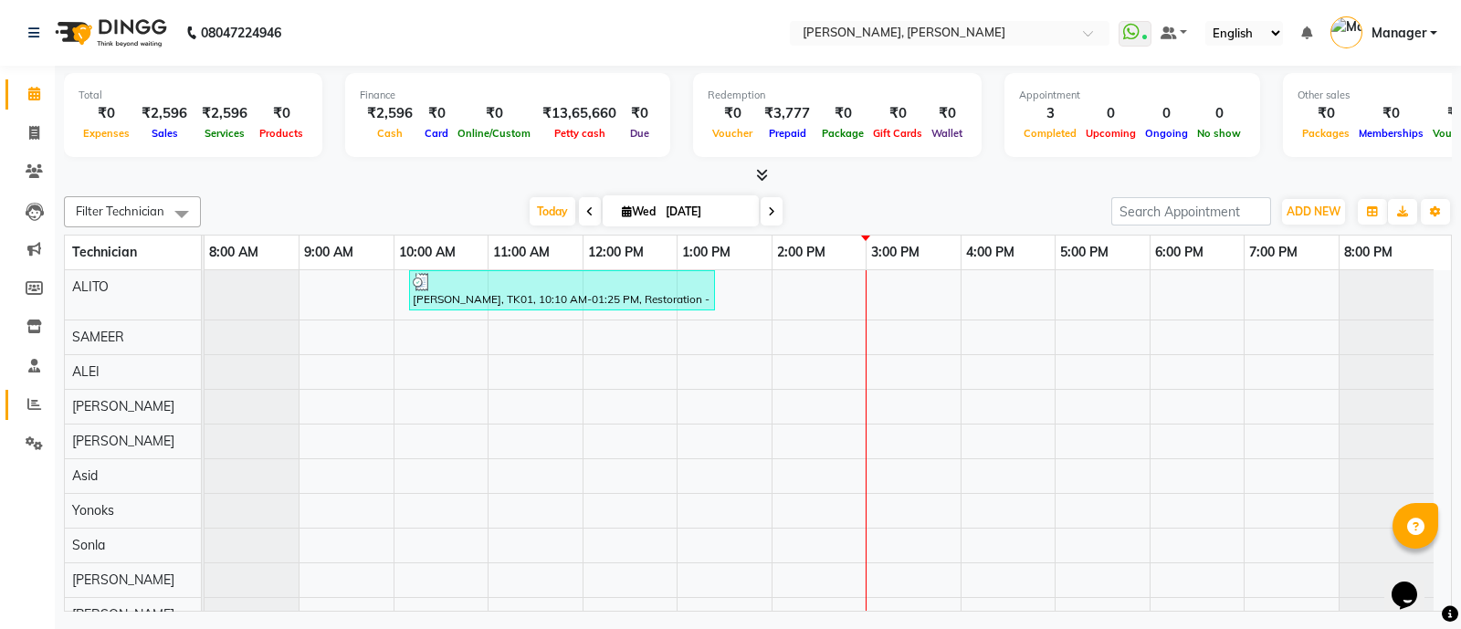
click at [8, 412] on link "Reports" at bounding box center [27, 405] width 44 height 30
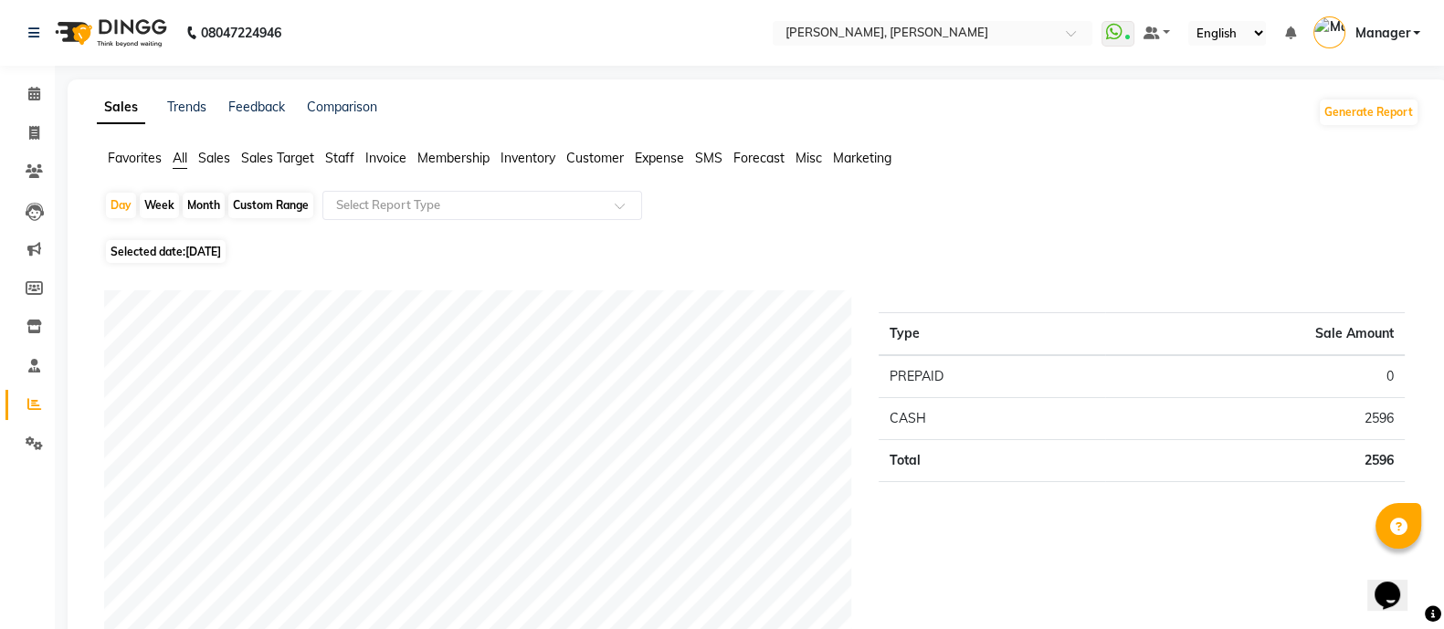
click at [337, 158] on span "Staff" at bounding box center [339, 158] width 29 height 16
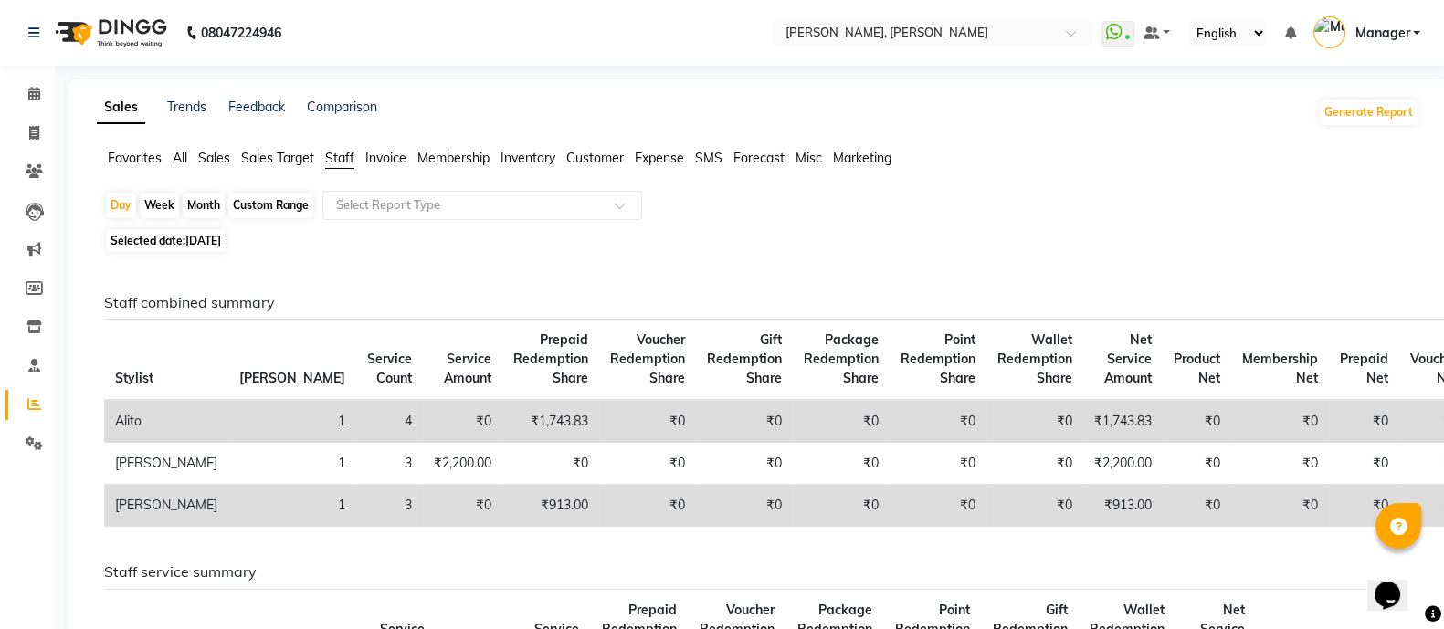
click at [335, 165] on span "Staff" at bounding box center [339, 158] width 29 height 16
click at [211, 210] on div "Month" at bounding box center [204, 206] width 42 height 26
select select "9"
select select "2025"
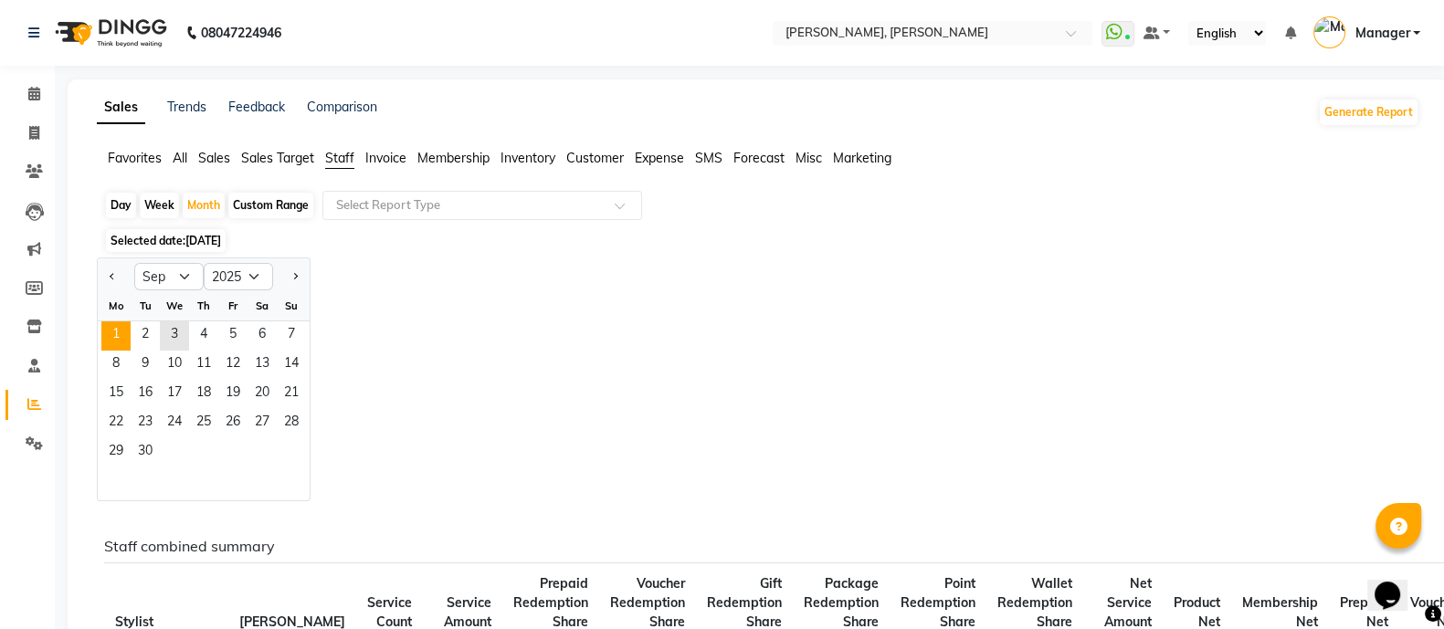
click at [105, 342] on span "1" at bounding box center [115, 335] width 29 height 29
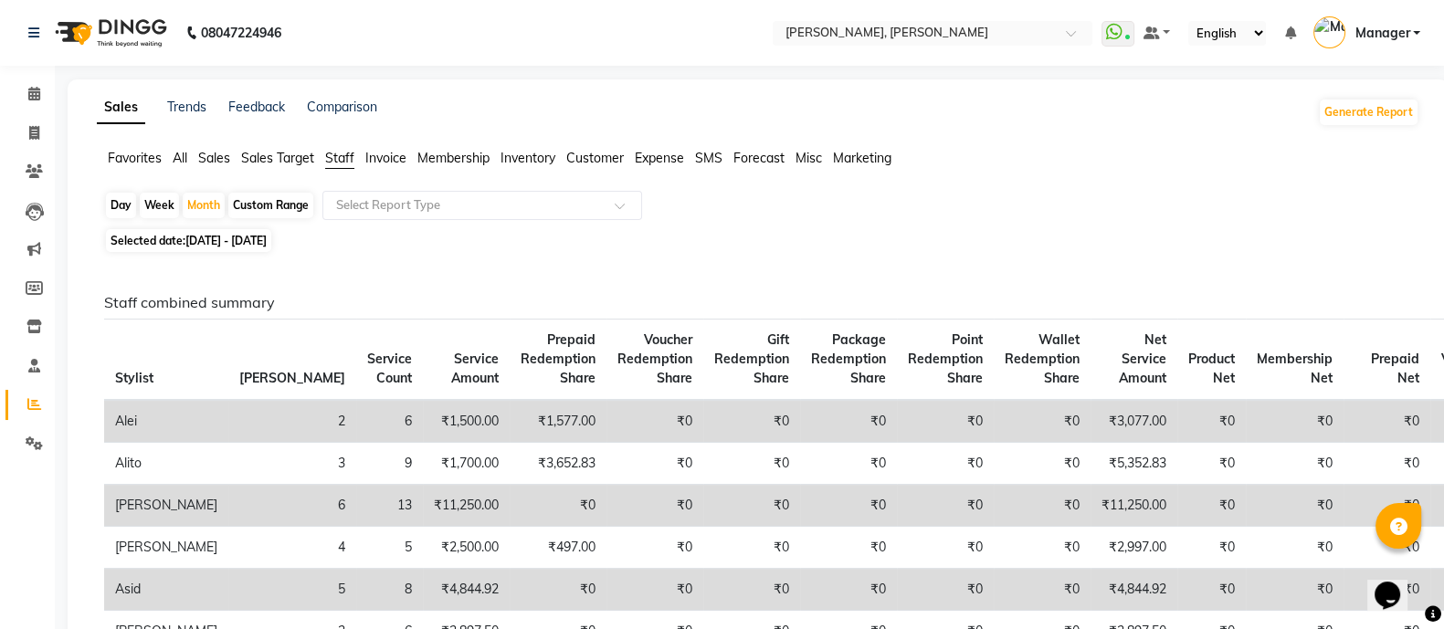
click at [340, 160] on span "Staff" at bounding box center [339, 158] width 29 height 16
click at [342, 160] on span "Staff" at bounding box center [339, 158] width 29 height 16
